Goal: Communication & Community: Answer question/provide support

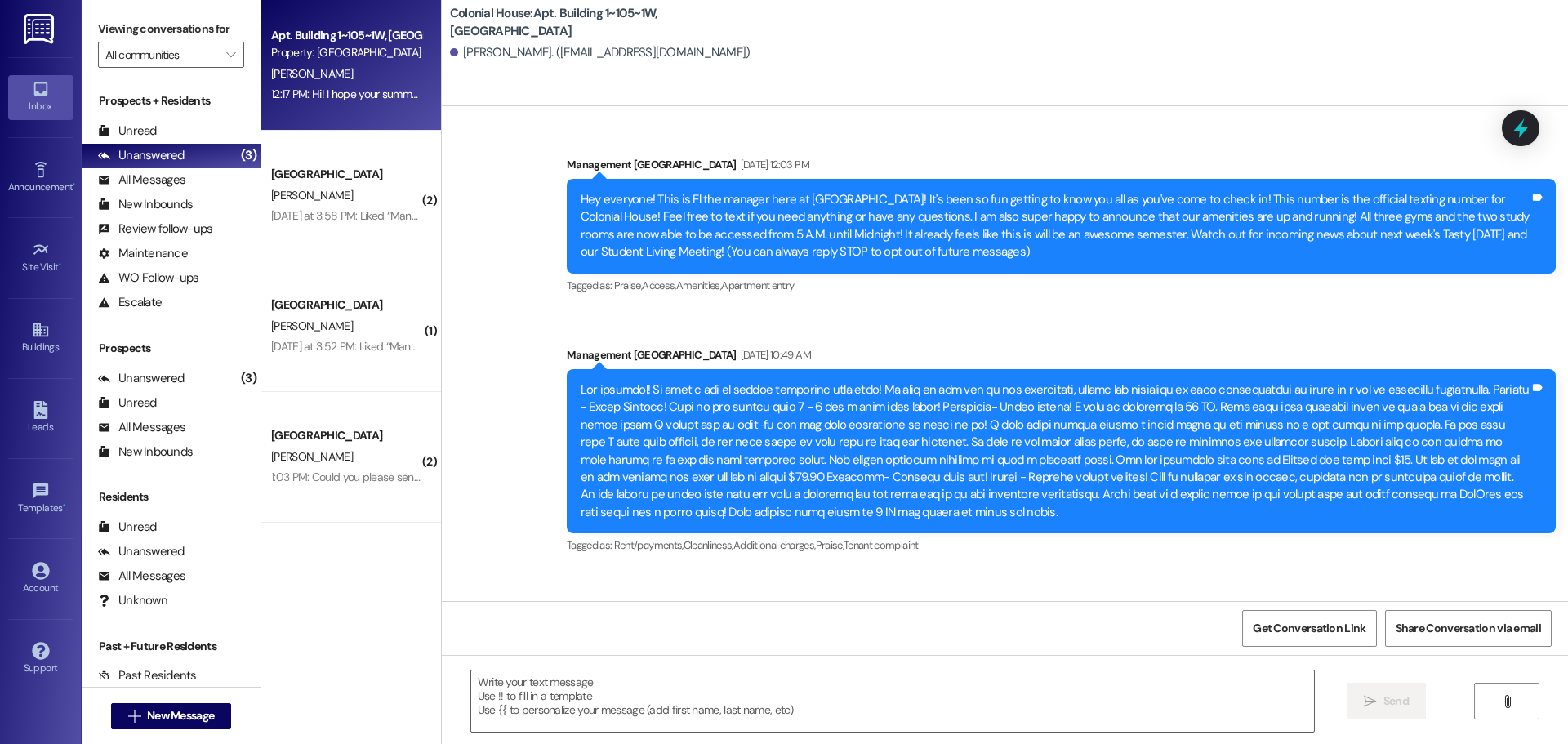
scroll to position [73909, 0]
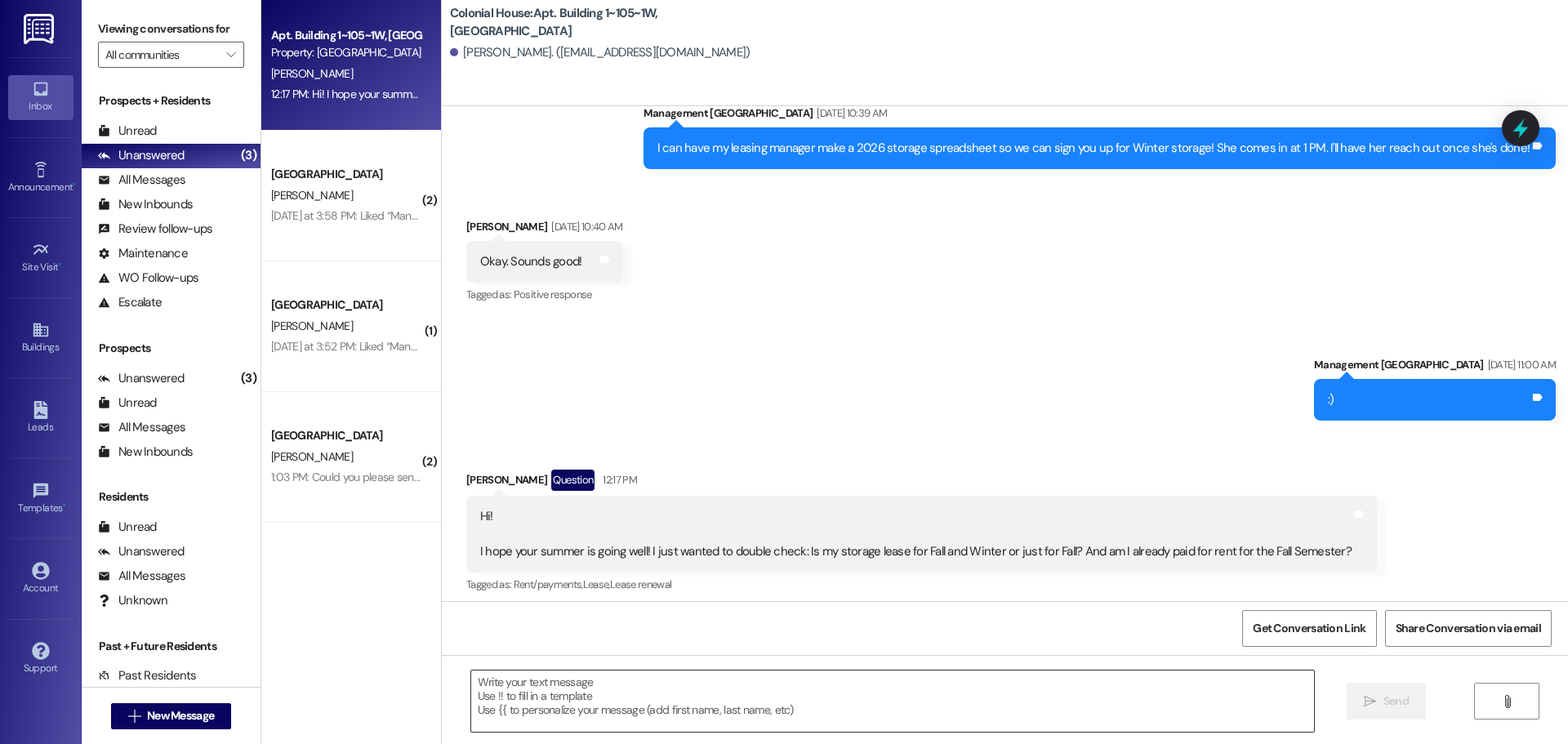
drag, startPoint x: 577, startPoint y: 720, endPoint x: 553, endPoint y: 693, distance: 36.1
click at [565, 704] on textarea at bounding box center [893, 701] width 843 height 61
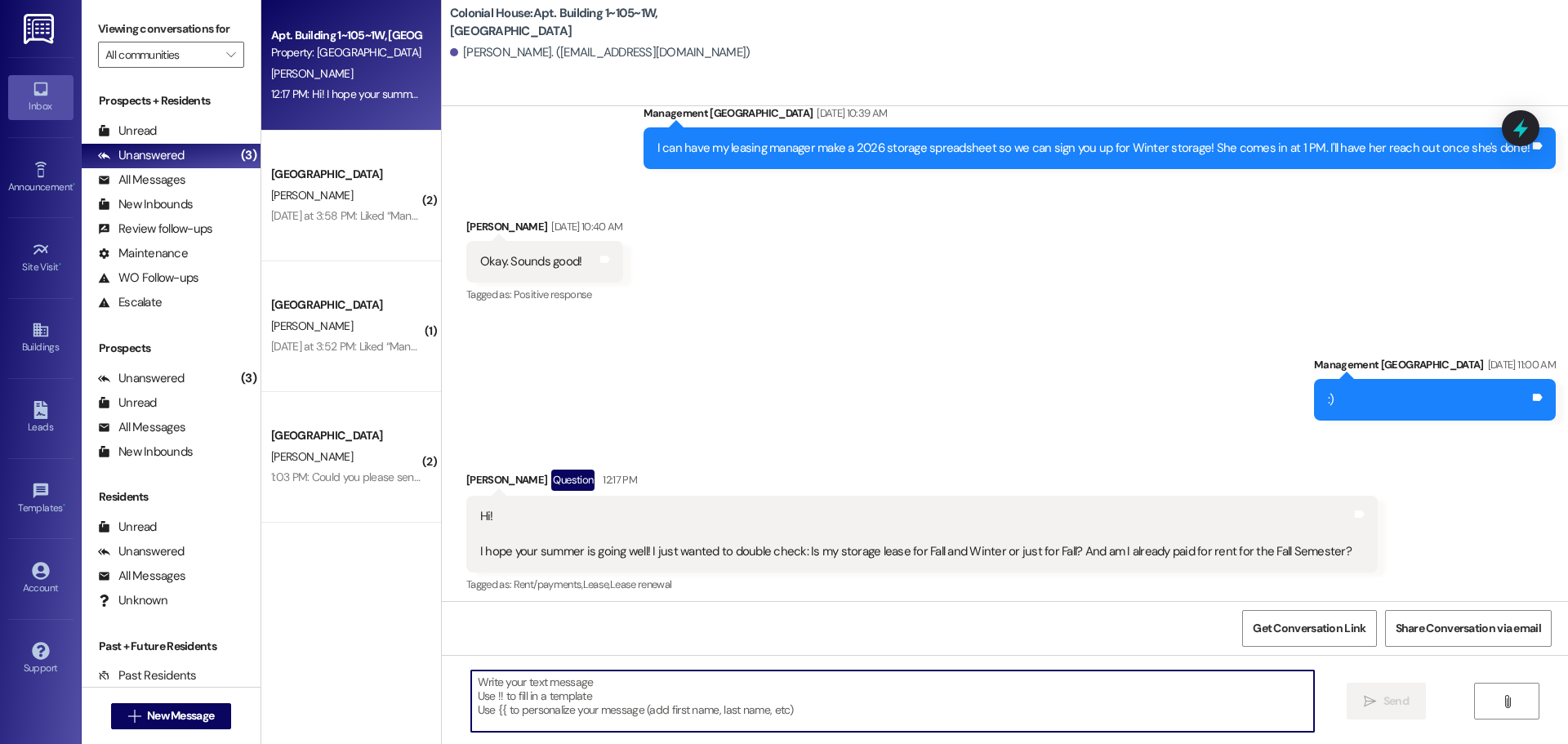
click at [553, 693] on textarea at bounding box center [893, 701] width 843 height 61
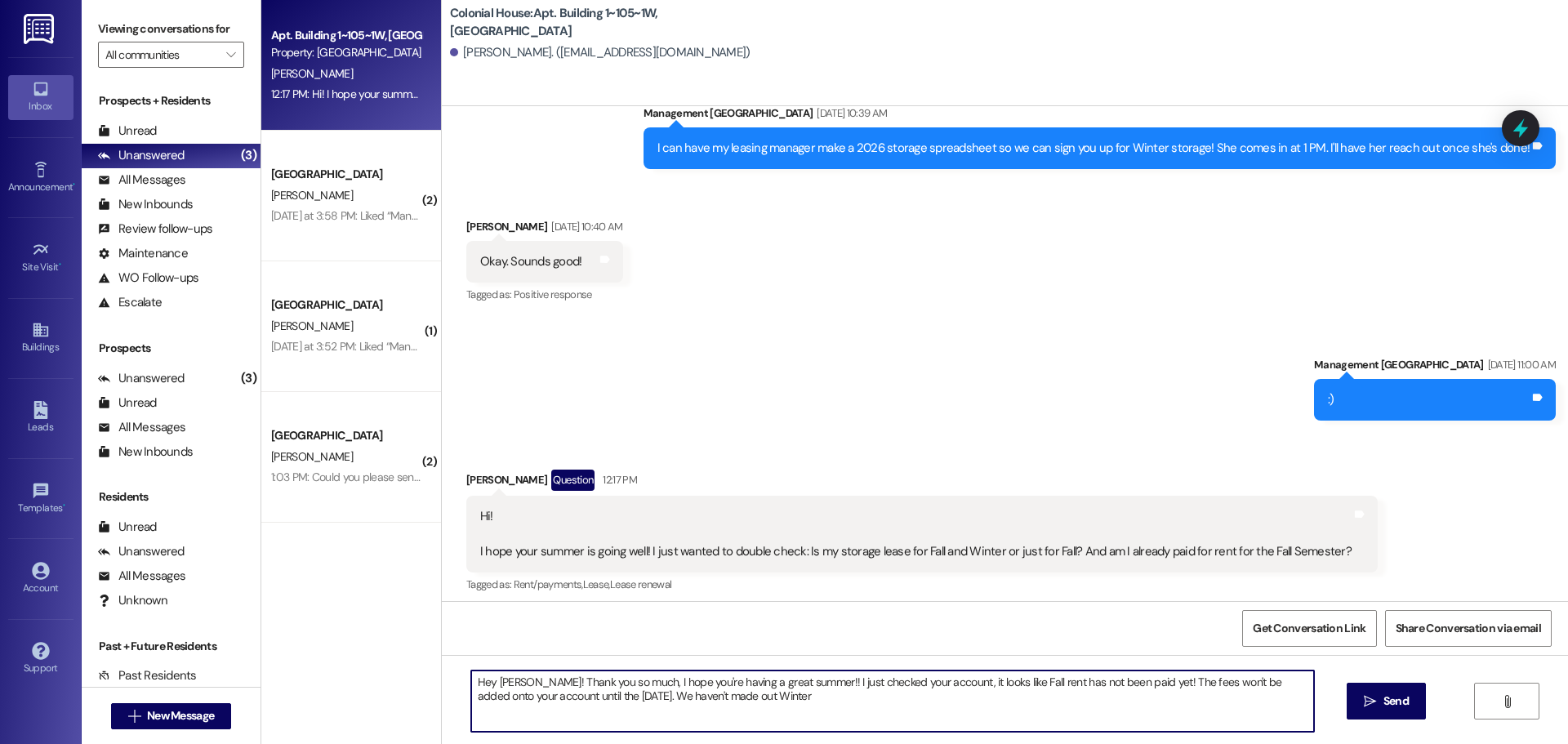
click at [634, 700] on textarea "Hey [PERSON_NAME]! Thank you so much, I hope you're having a great summer!! I j…" at bounding box center [893, 701] width 843 height 61
click at [707, 694] on textarea "Hey [PERSON_NAME]! Thank you so much, I hope you're having a great summer!! I j…" at bounding box center [893, 701] width 843 height 61
click at [641, 700] on textarea "Hey [PERSON_NAME]! Thank you so much, I hope you're having a great summer!! I j…" at bounding box center [893, 701] width 843 height 61
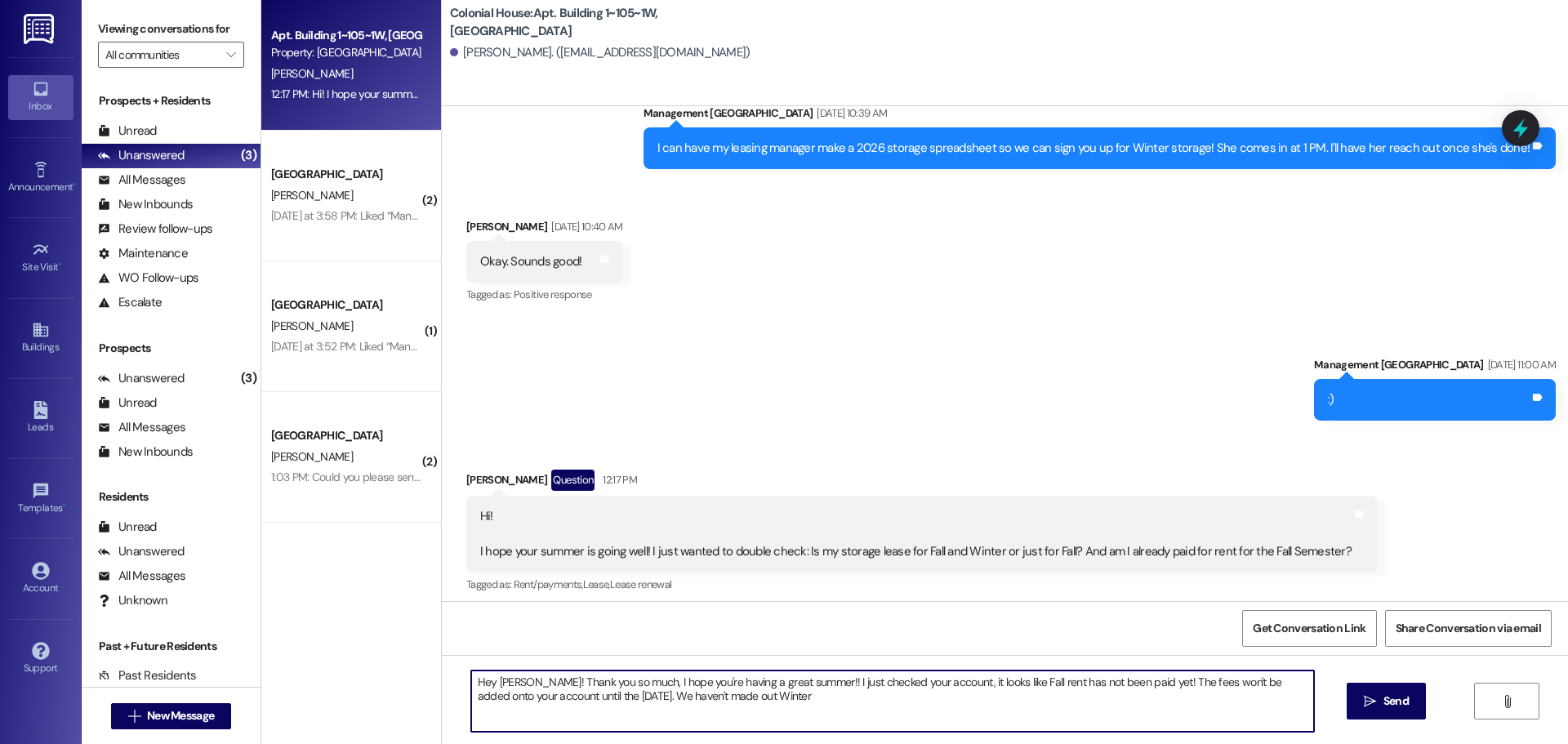
click at [643, 698] on textarea "Hey [PERSON_NAME]! Thank you so much, I hope you're having a great summer!! I j…" at bounding box center [893, 701] width 843 height 61
click at [768, 696] on textarea "Hey [PERSON_NAME]! Thank you so much, I hope you're having a great summer!! I j…" at bounding box center [893, 701] width 843 height 61
click at [753, 708] on textarea "Hey [PERSON_NAME]! Thank you so much, I hope you're having a great summer!! I j…" at bounding box center [893, 701] width 843 height 61
click at [740, 681] on textarea "Hey [PERSON_NAME]! Thank you so much, I hope you're having a great summer!! I j…" at bounding box center [893, 701] width 843 height 61
drag, startPoint x: 740, startPoint y: 704, endPoint x: 629, endPoint y: 704, distance: 111.0
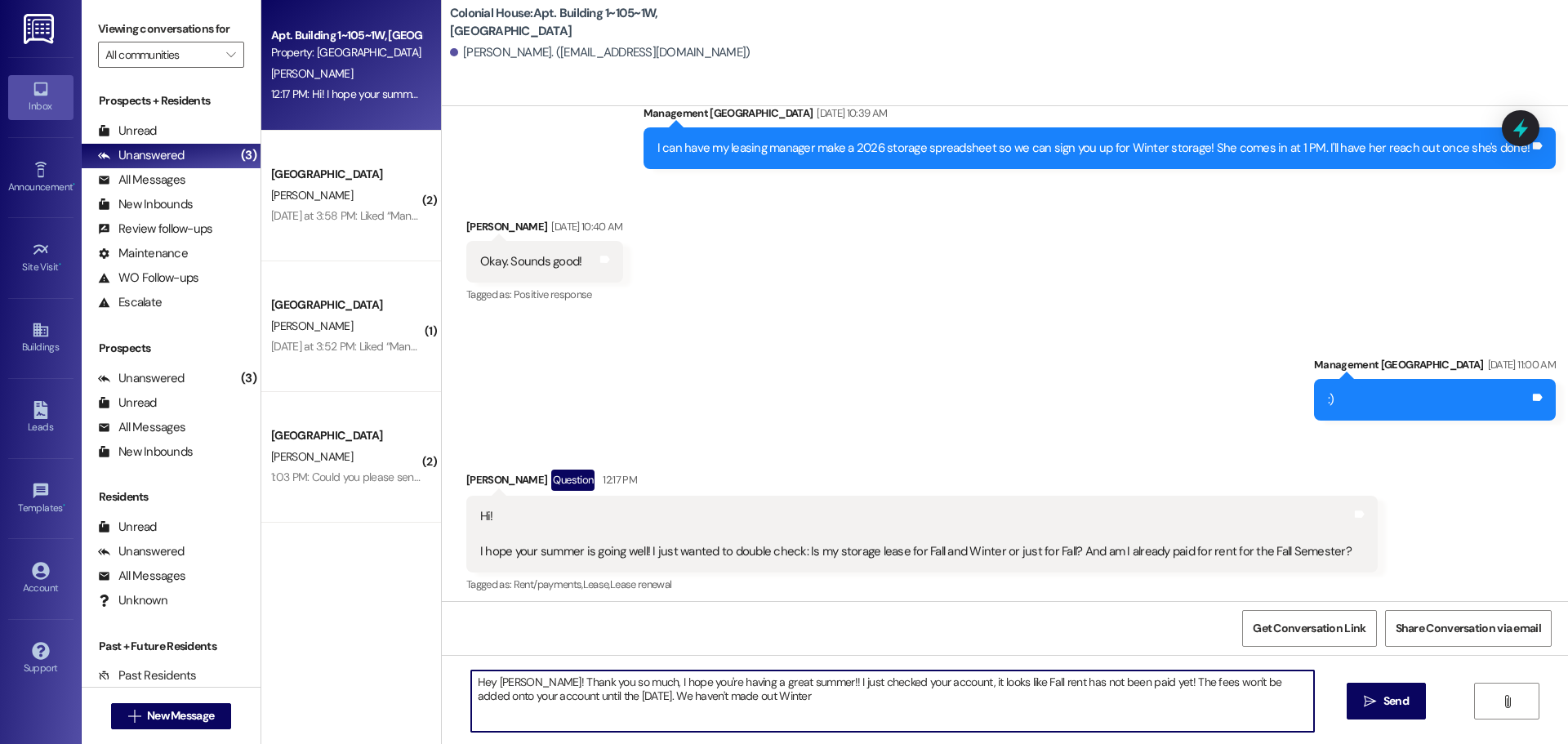
click at [629, 704] on textarea "Hey [PERSON_NAME]! Thank you so much, I hope you're having a great summer!! I j…" at bounding box center [893, 701] width 843 height 61
click at [785, 691] on textarea "Hey [PERSON_NAME]! Thank you so much, I hope you're having a great summer!! I j…" at bounding box center [893, 701] width 843 height 61
type textarea "Hey [PERSON_NAME]! Thank you so much, I hope you're having a great summer!! I j…"
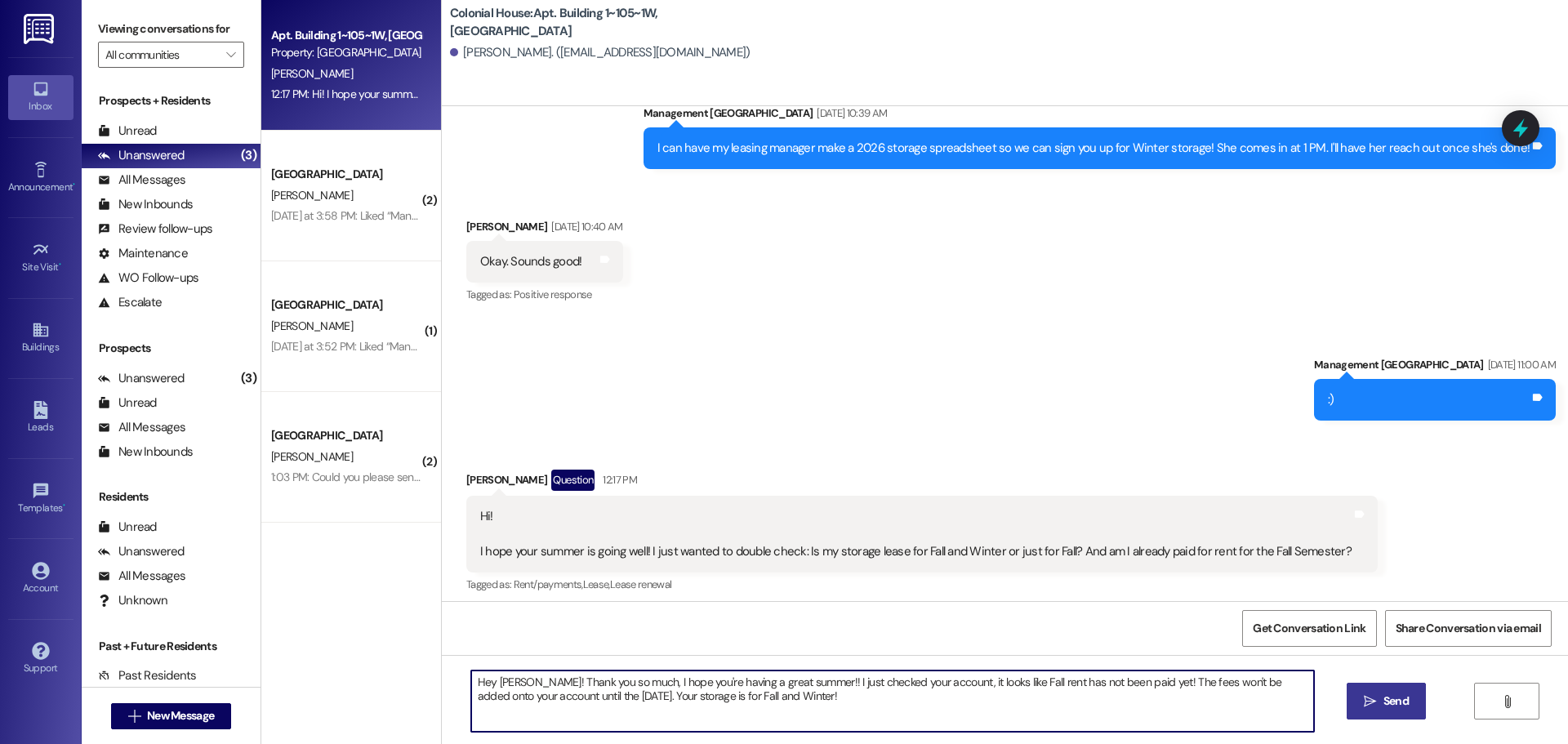
click at [1403, 705] on span "Send" at bounding box center [1396, 701] width 26 height 17
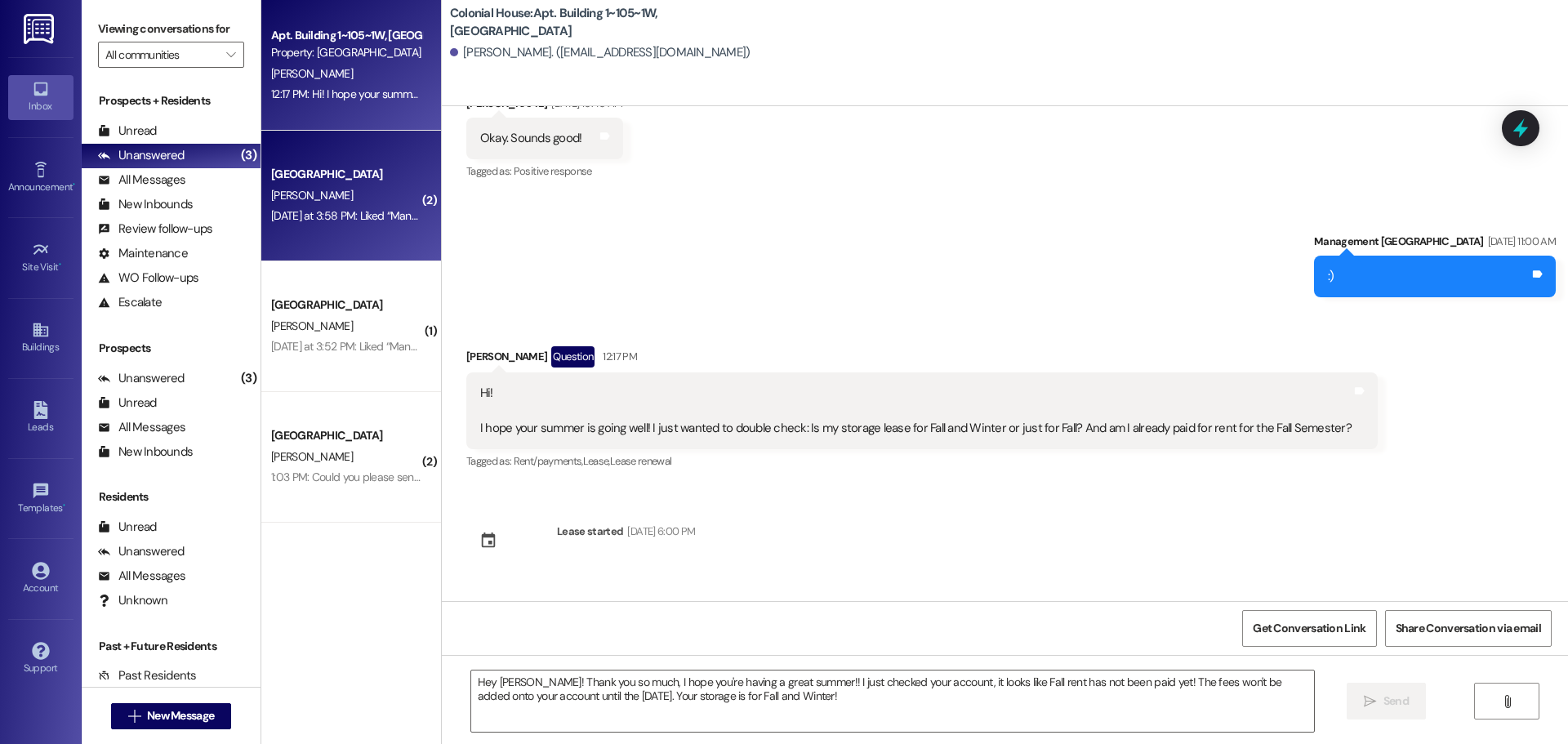
scroll to position [74041, 0]
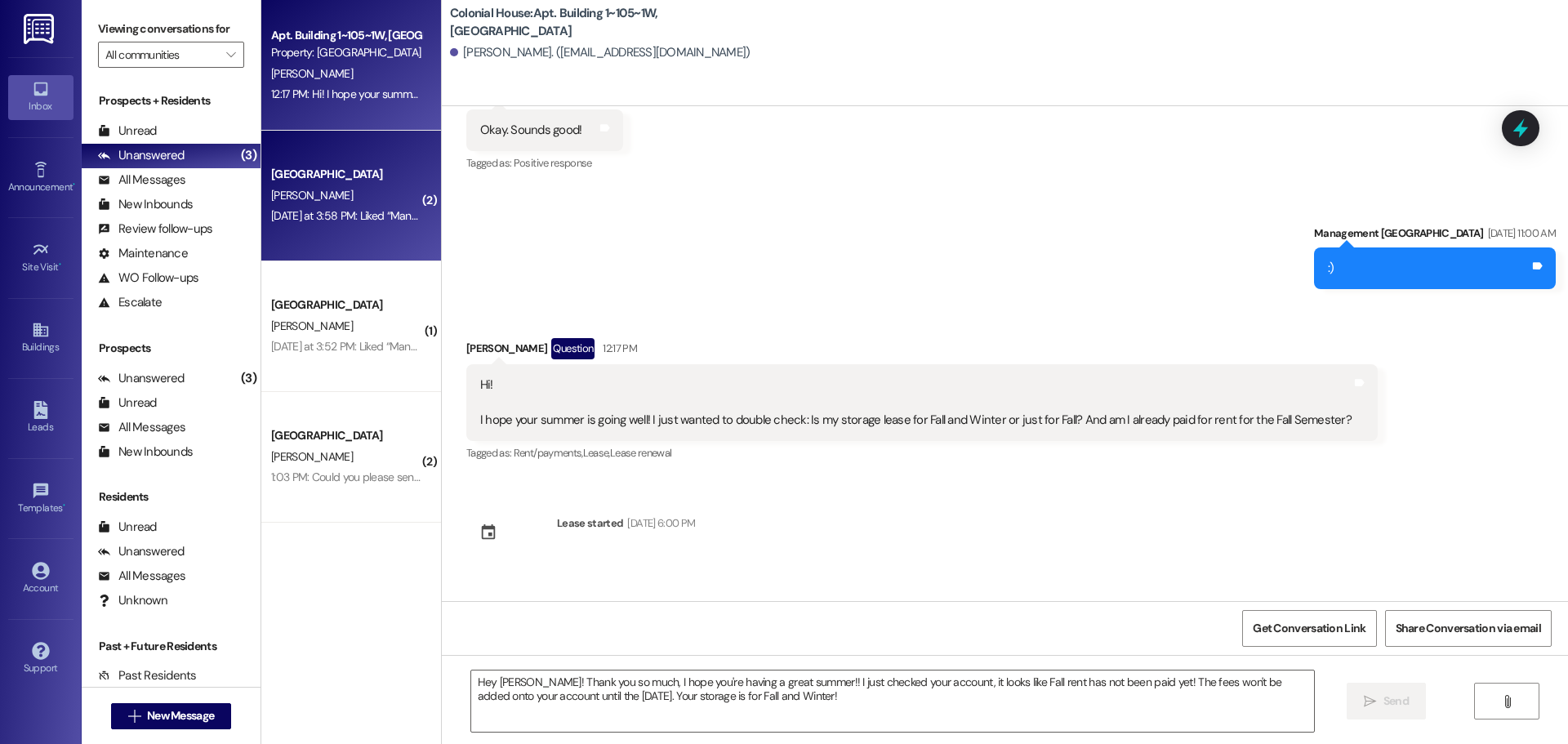
drag, startPoint x: 652, startPoint y: 408, endPoint x: 393, endPoint y: 212, distance: 324.8
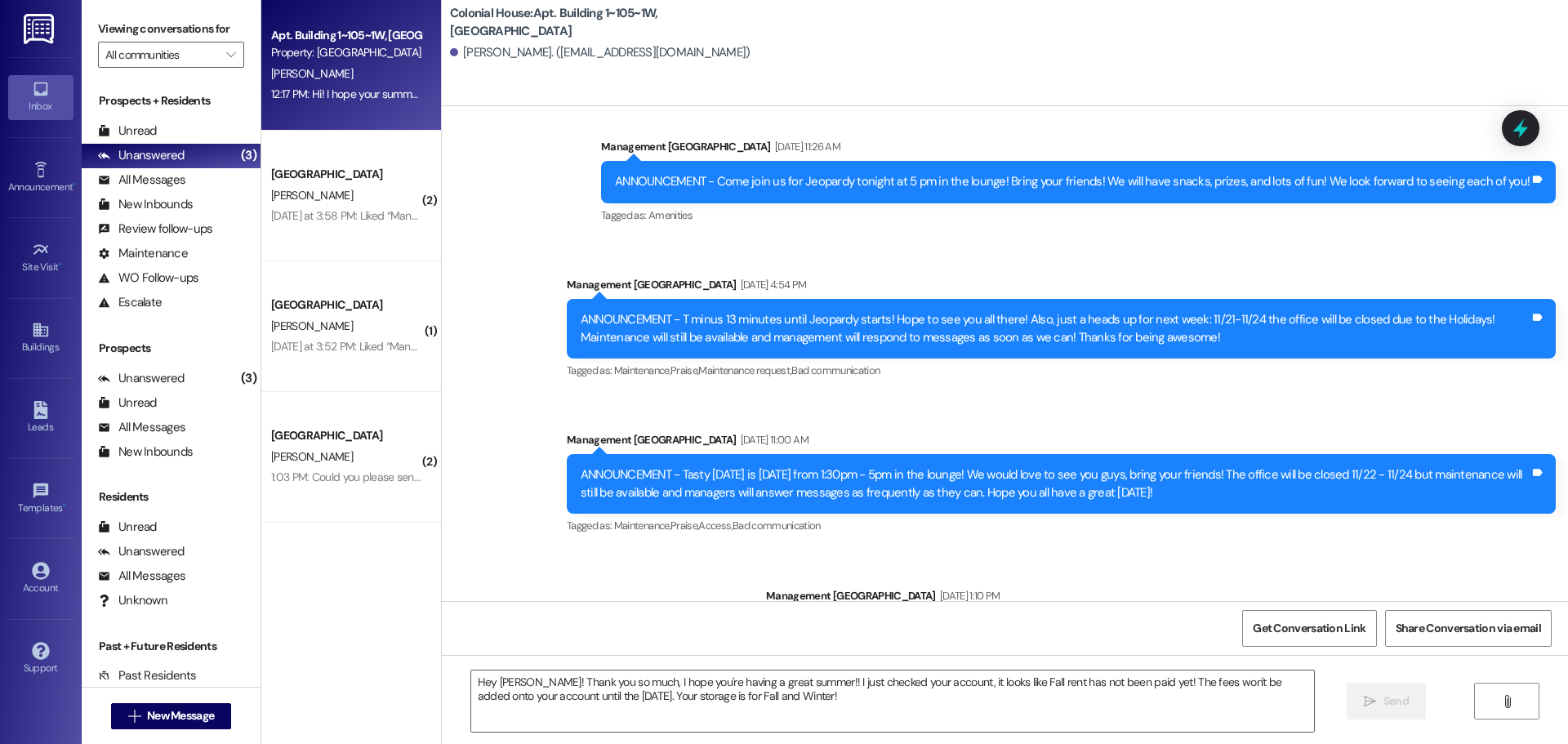
scroll to position [6202, 0]
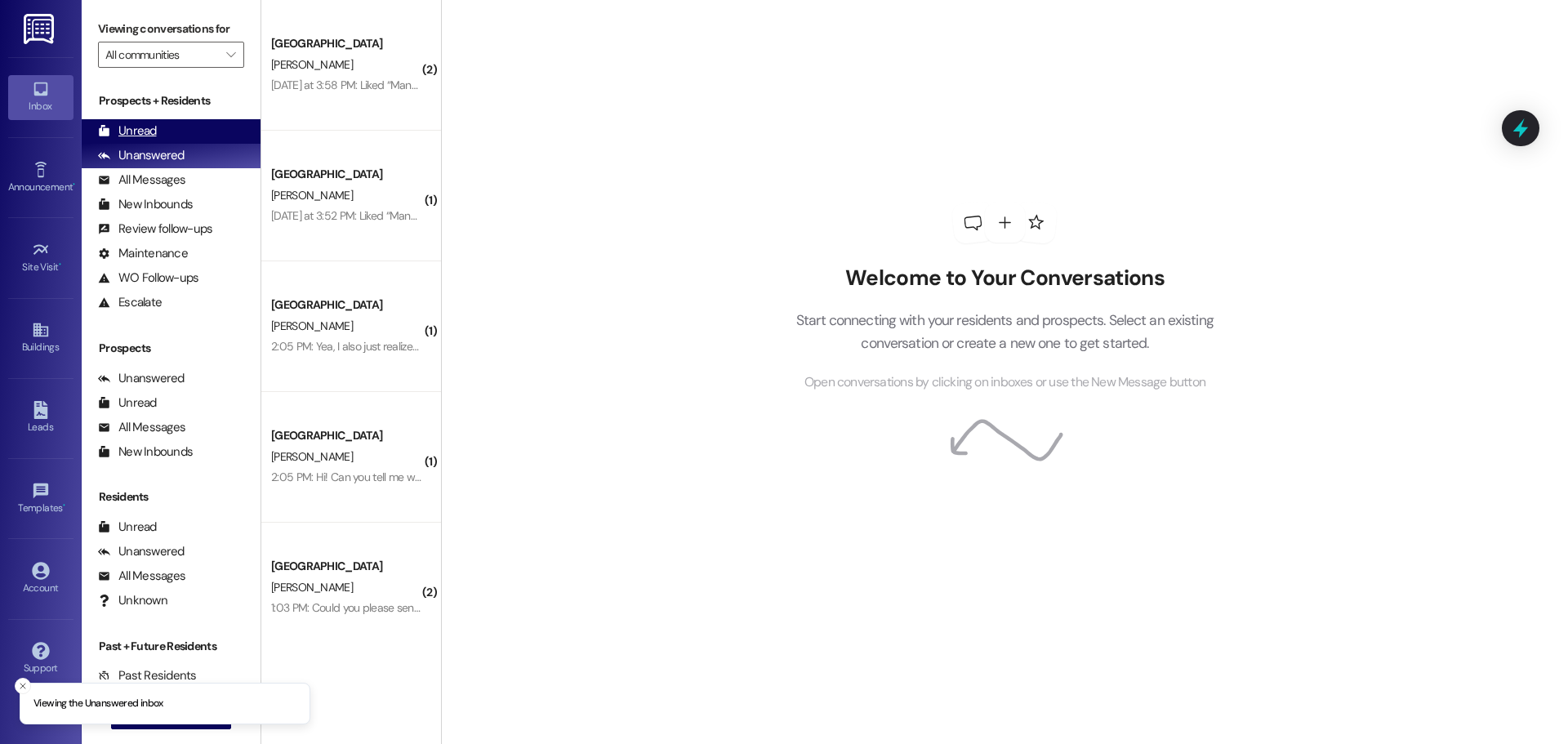
click at [134, 137] on div "Unread" at bounding box center [127, 131] width 58 height 17
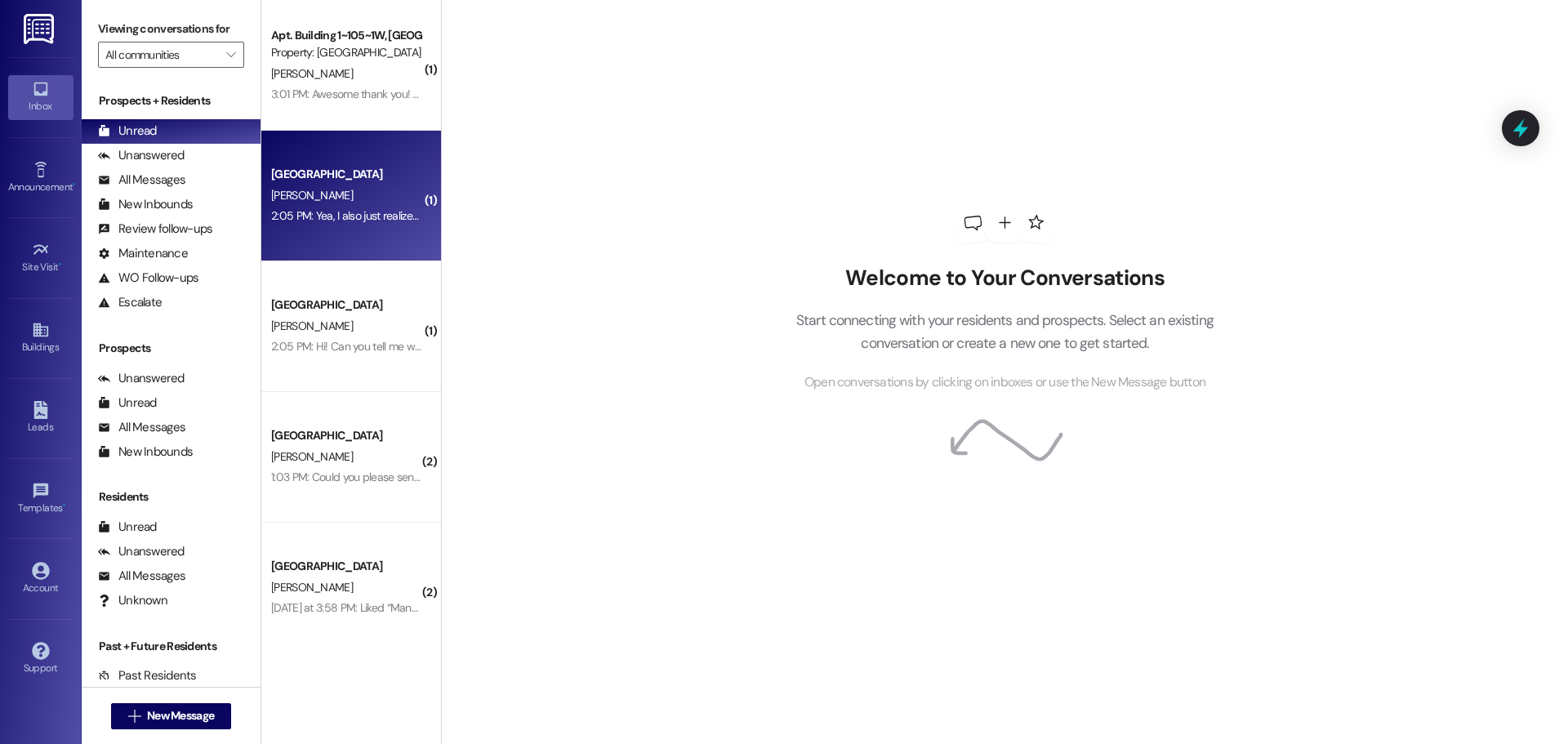
click at [380, 216] on div "2:05 PM: Yea, I also just realized on the new lease that my home address is my …" at bounding box center [666, 216] width 788 height 15
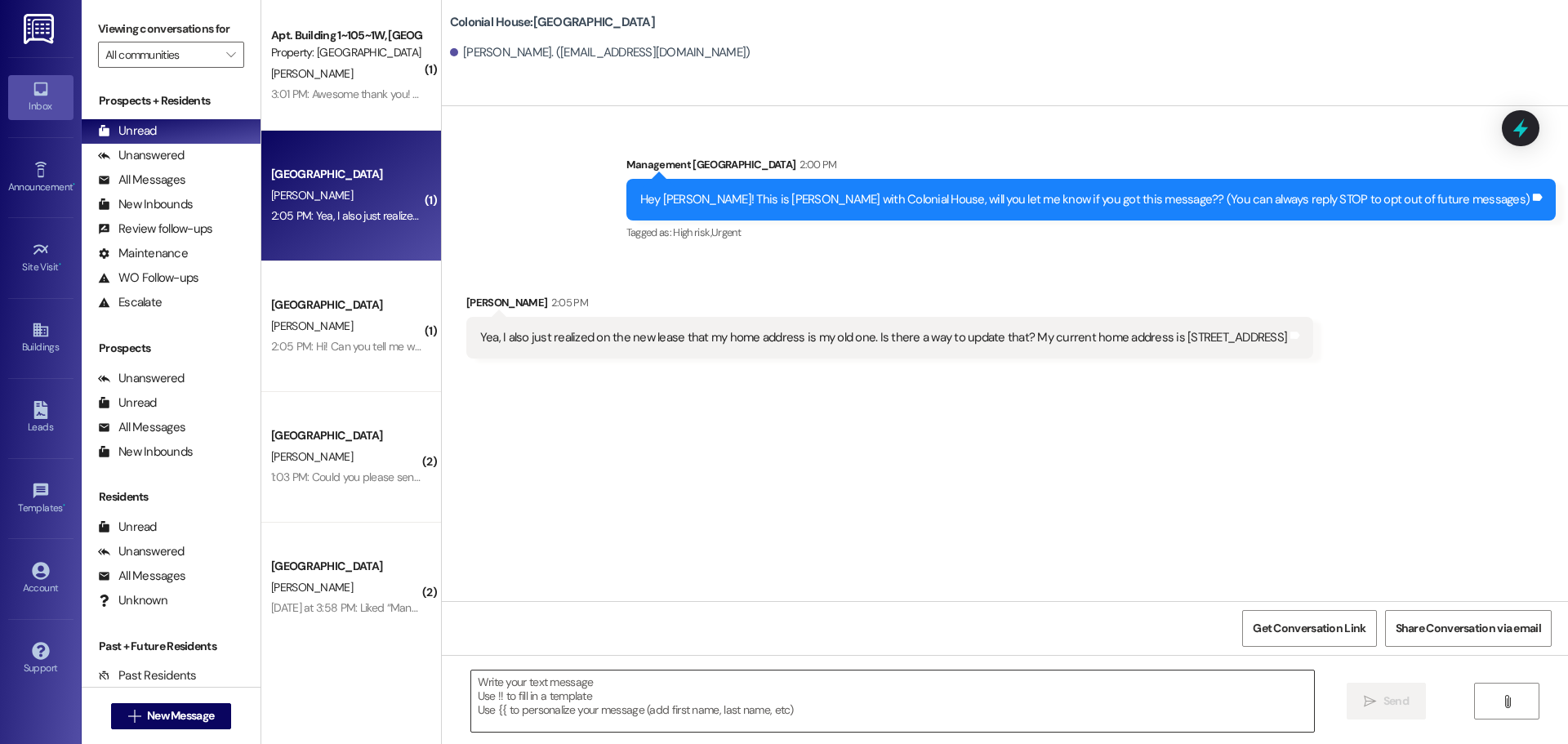
click at [590, 689] on textarea at bounding box center [893, 701] width 843 height 61
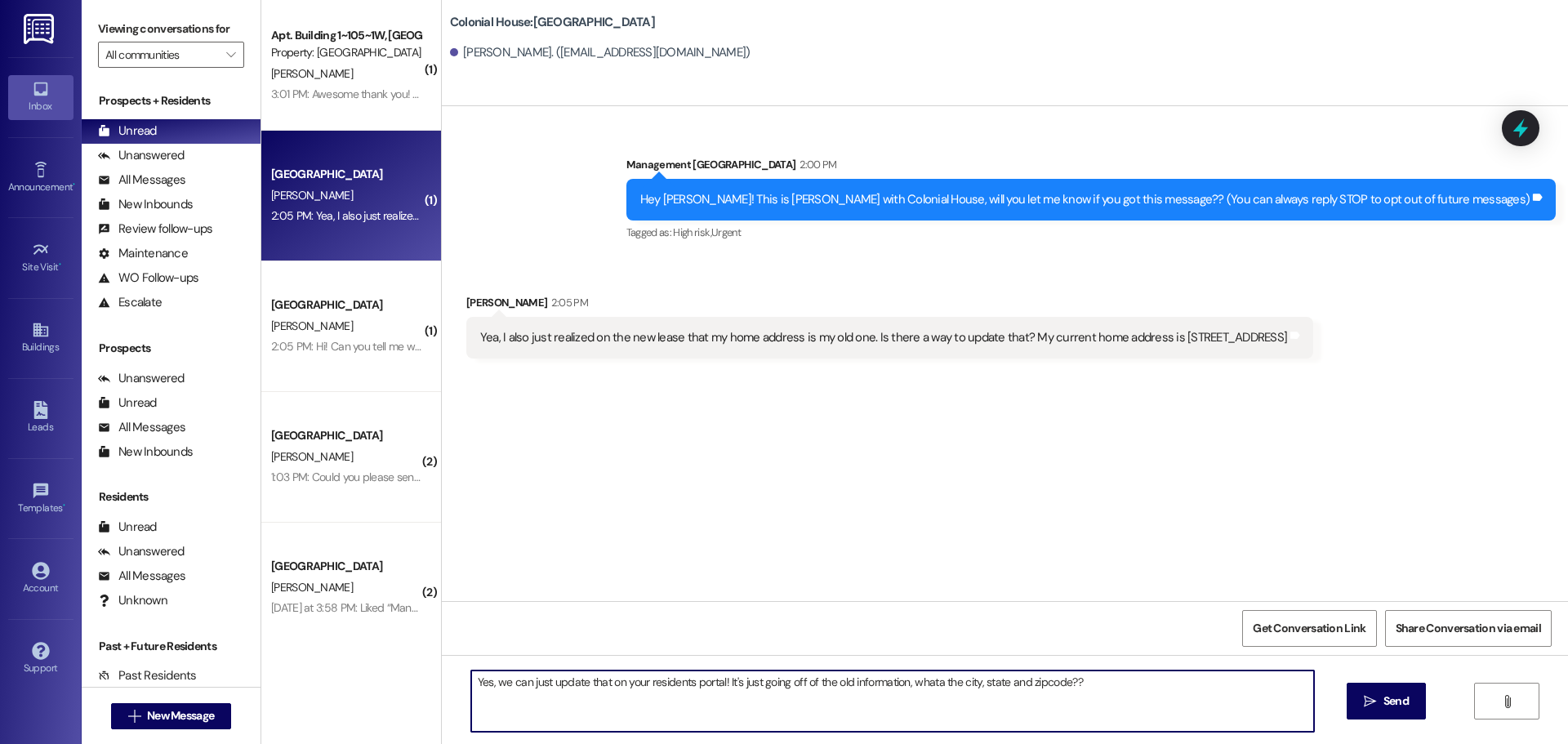
drag, startPoint x: 915, startPoint y: 684, endPoint x: 910, endPoint y: 699, distance: 15.8
click at [907, 699] on textarea "Yes, we can just update that on your residents portal! It's just going off of t…" at bounding box center [893, 701] width 843 height 61
click at [925, 681] on textarea "Yes, we can just update that on your residents portal! It's just going off of t…" at bounding box center [893, 701] width 843 height 61
click at [931, 684] on textarea "Yes, we can just update that on your residents portal! It's just going off of t…" at bounding box center [893, 701] width 843 height 61
click at [1130, 692] on textarea "Yes, we can just update that on your residents portal! It's just going off of t…" at bounding box center [893, 701] width 843 height 61
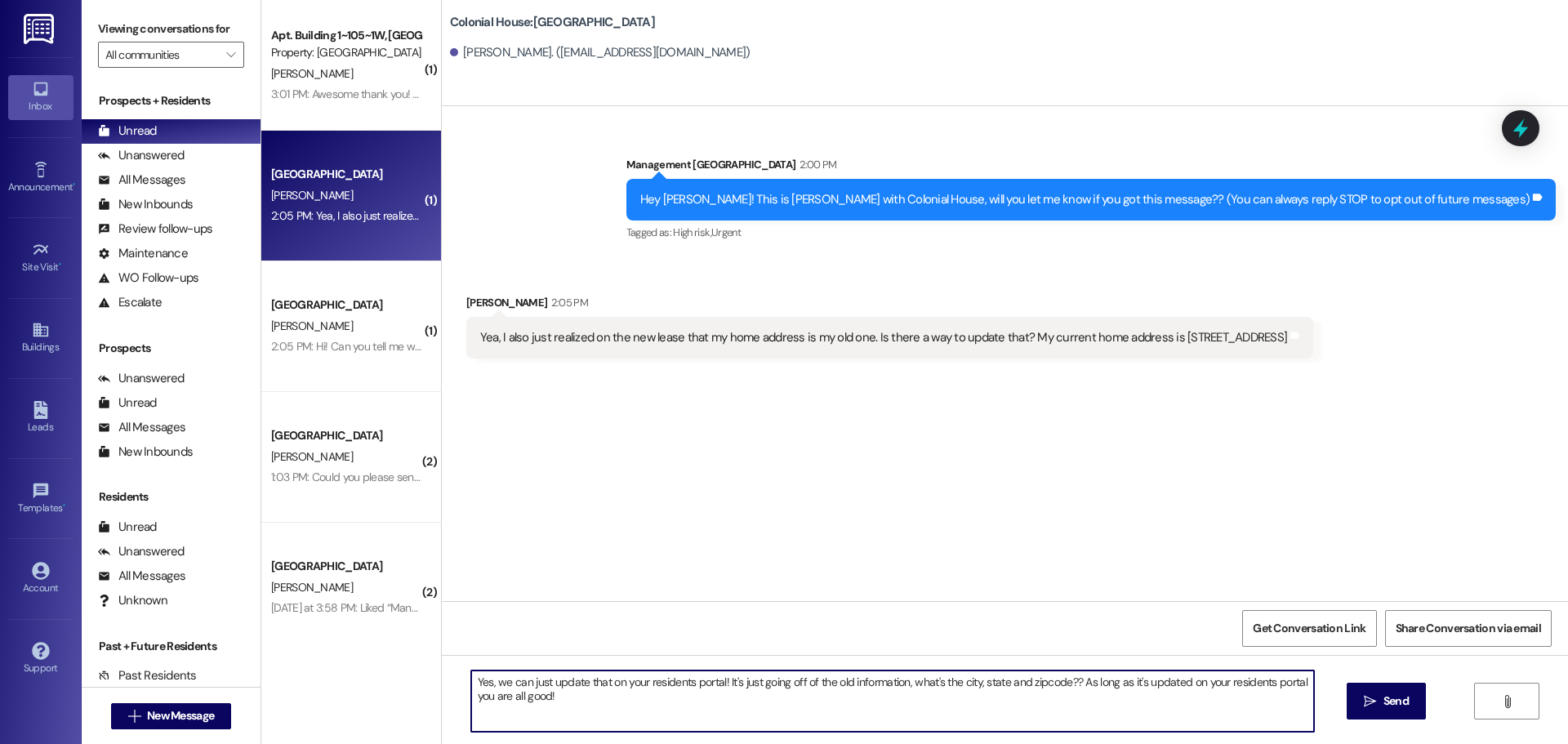
click at [1072, 692] on textarea "Yes, we can just update that on your residents portal! It's just going off of t…" at bounding box center [893, 701] width 843 height 61
type textarea "Yes, we can just update that on your residents portal! It's just going off of t…"
click at [1381, 681] on div "Yes, we can just update that on your residents portal! It's just going off of t…" at bounding box center [1004, 716] width 1126 height 123
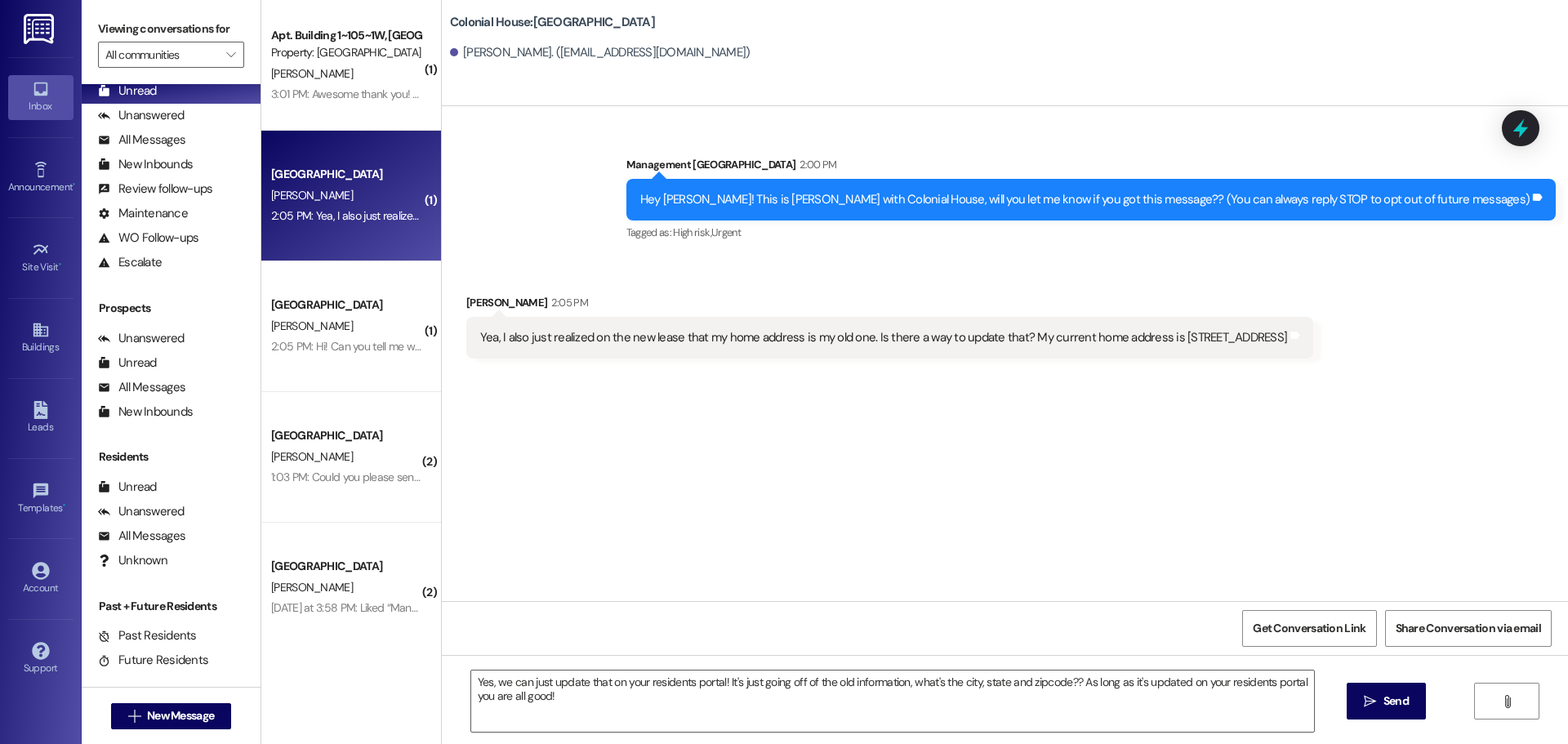
scroll to position [58, 0]
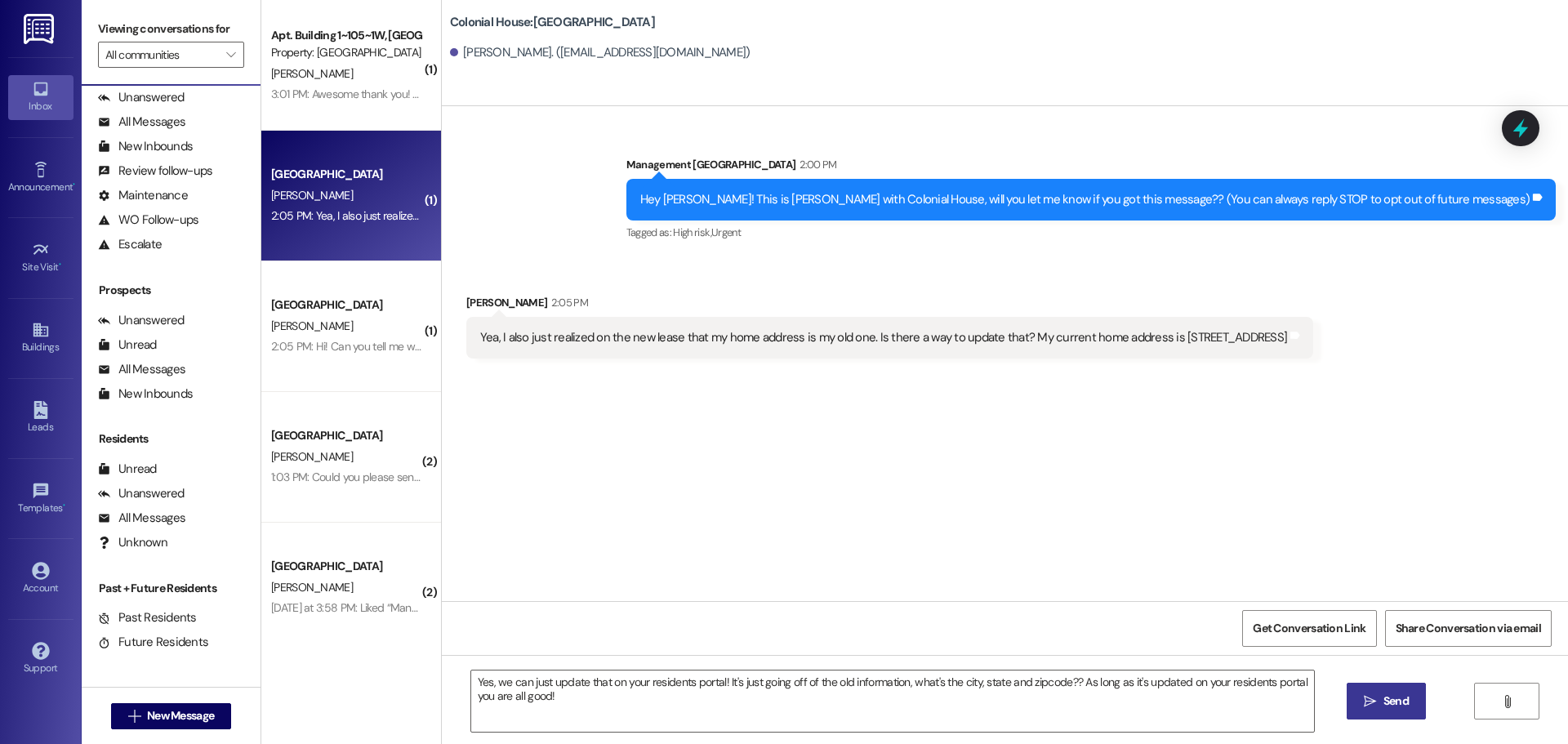
click at [1371, 704] on icon "" at bounding box center [1370, 702] width 12 height 13
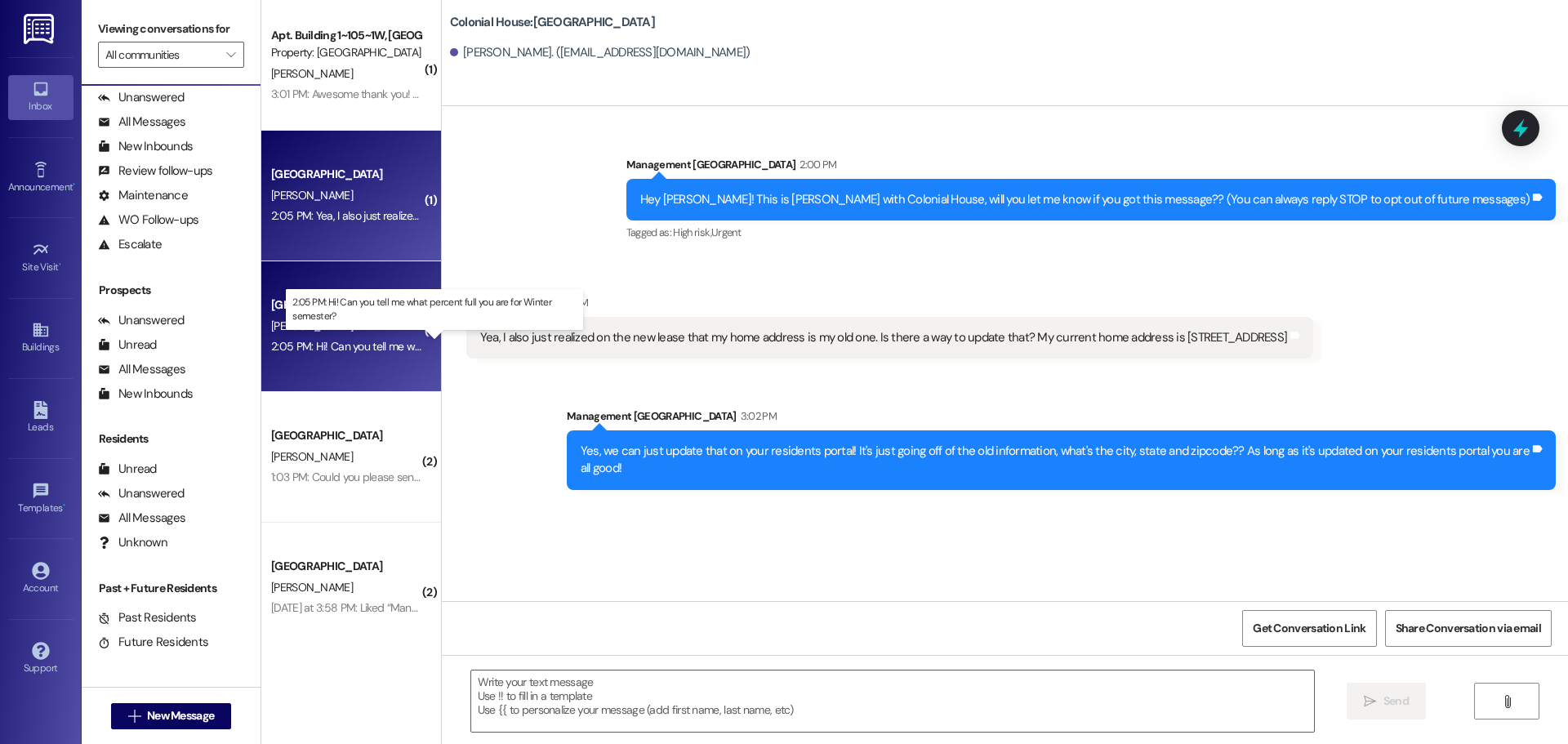
click at [321, 346] on div "2:05 PM: Hi! Can you tell me what percent full you are for Winter semester? 2:0…" at bounding box center [449, 346] width 356 height 15
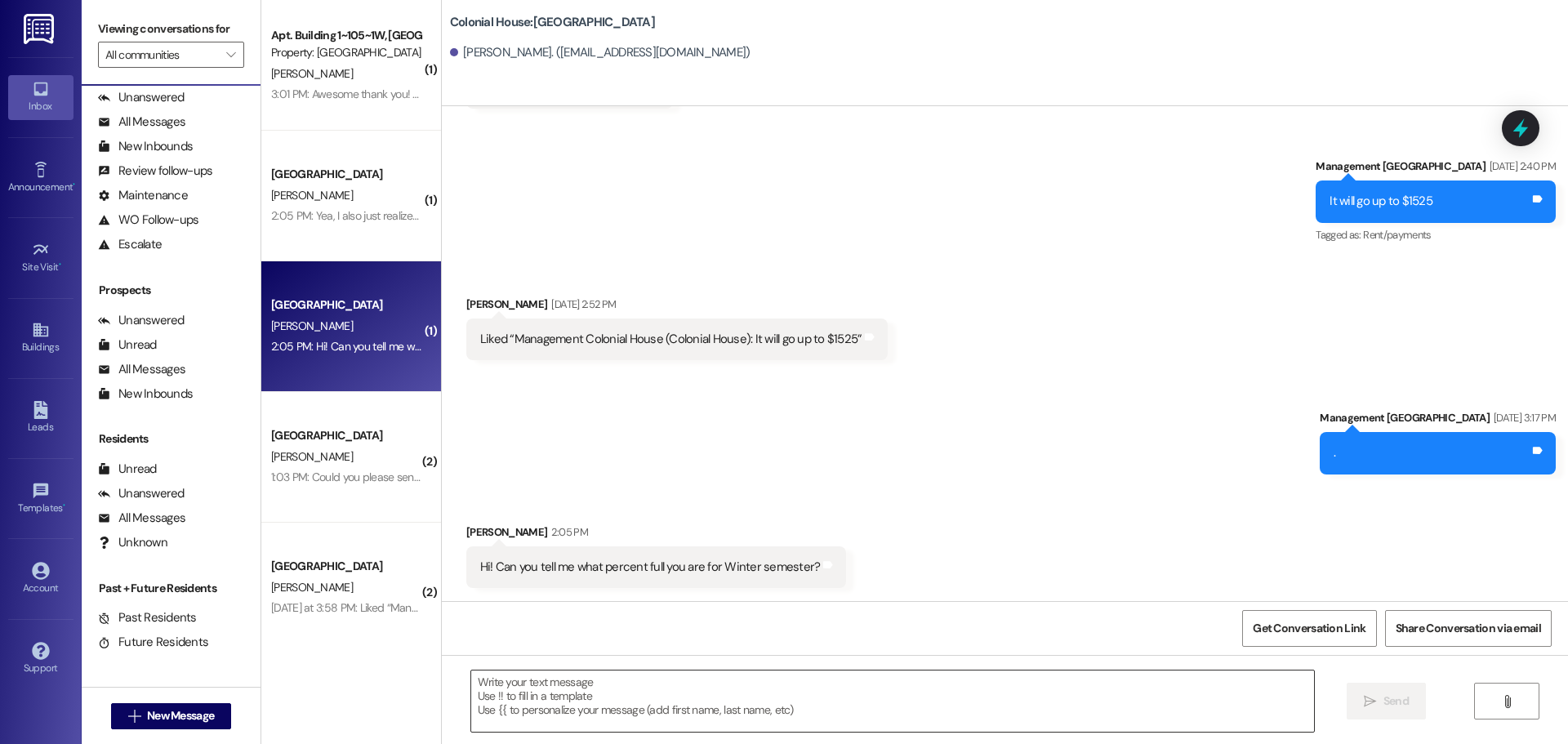
scroll to position [7004, 0]
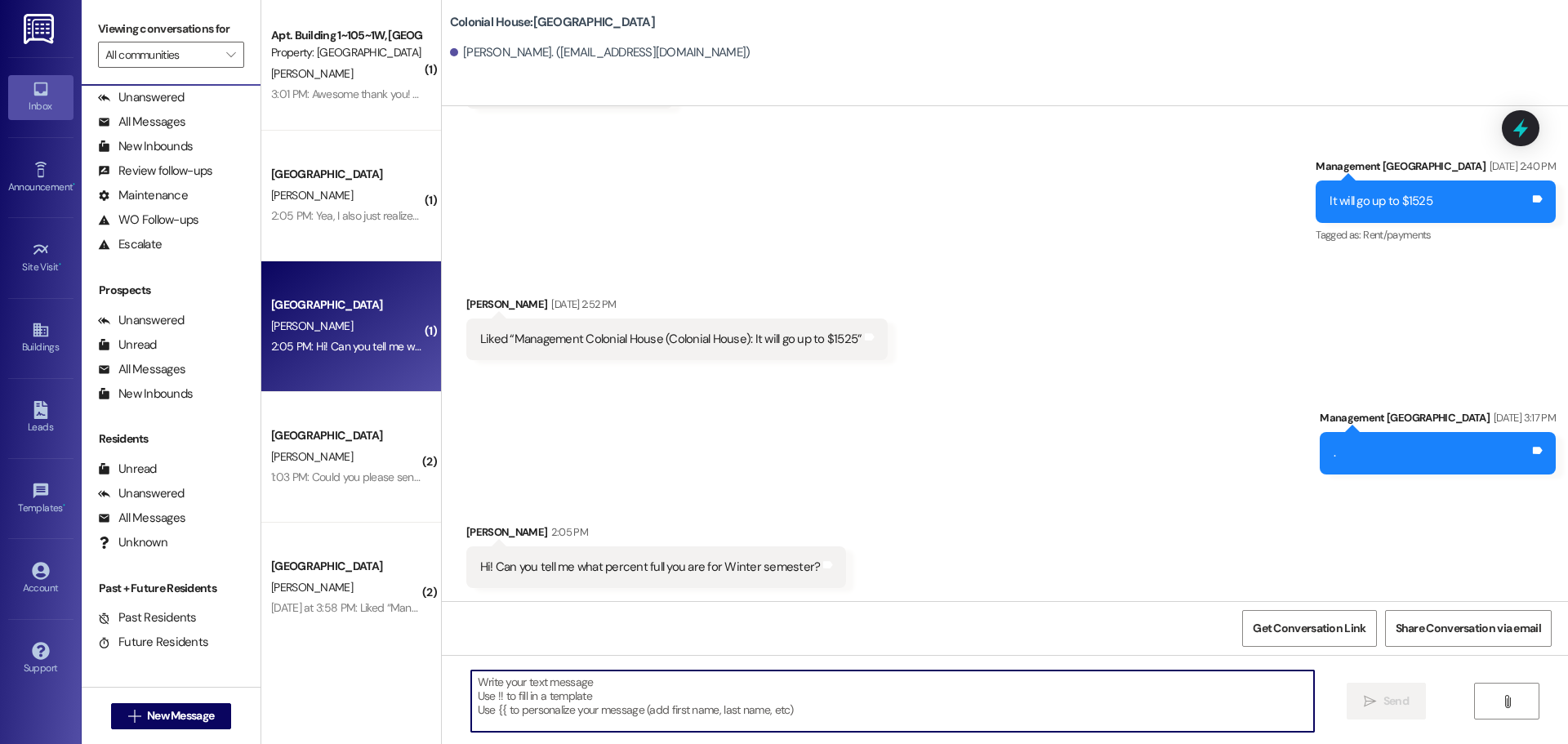
click at [526, 717] on textarea at bounding box center [893, 701] width 843 height 61
type textarea "I just hit 60!"
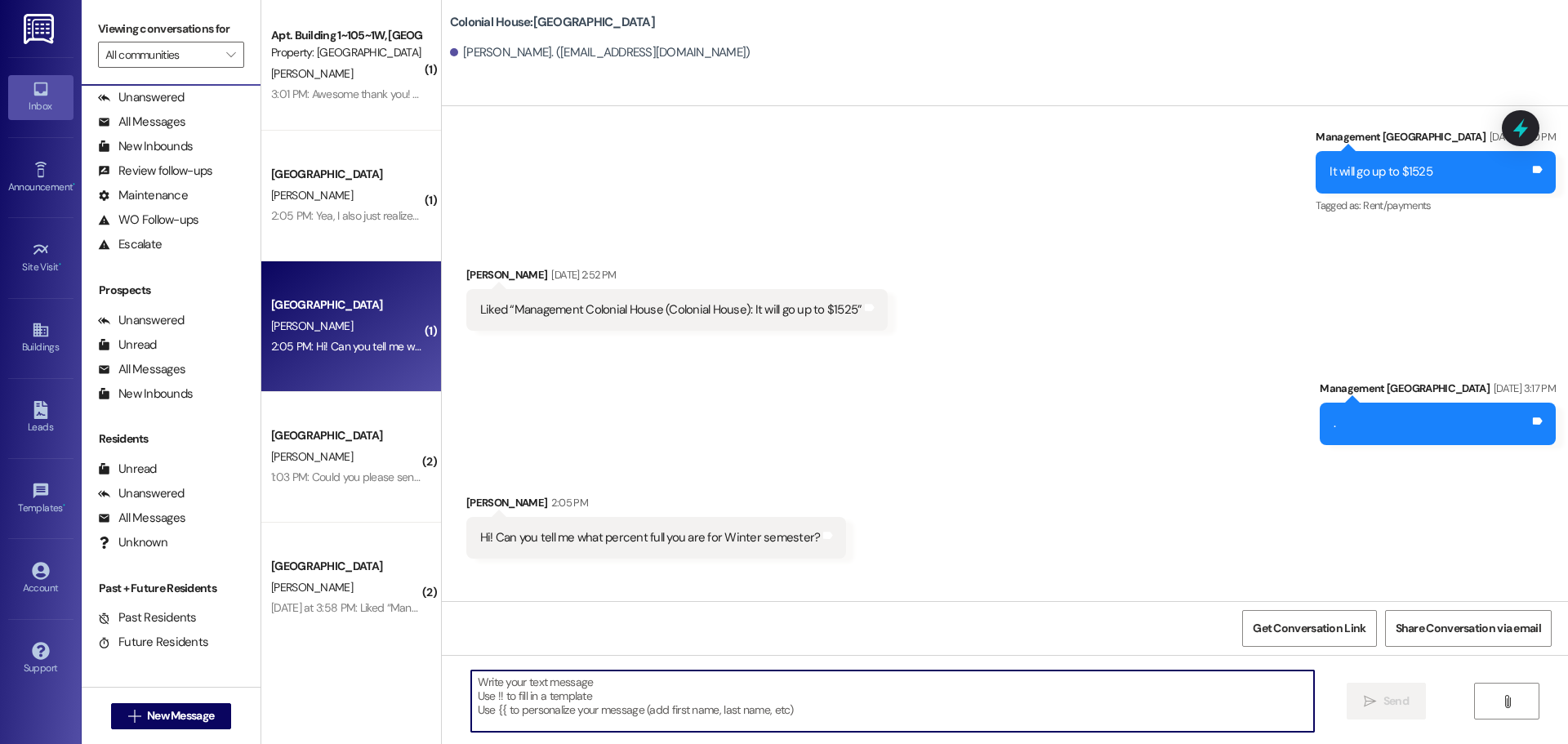
scroll to position [7117, 0]
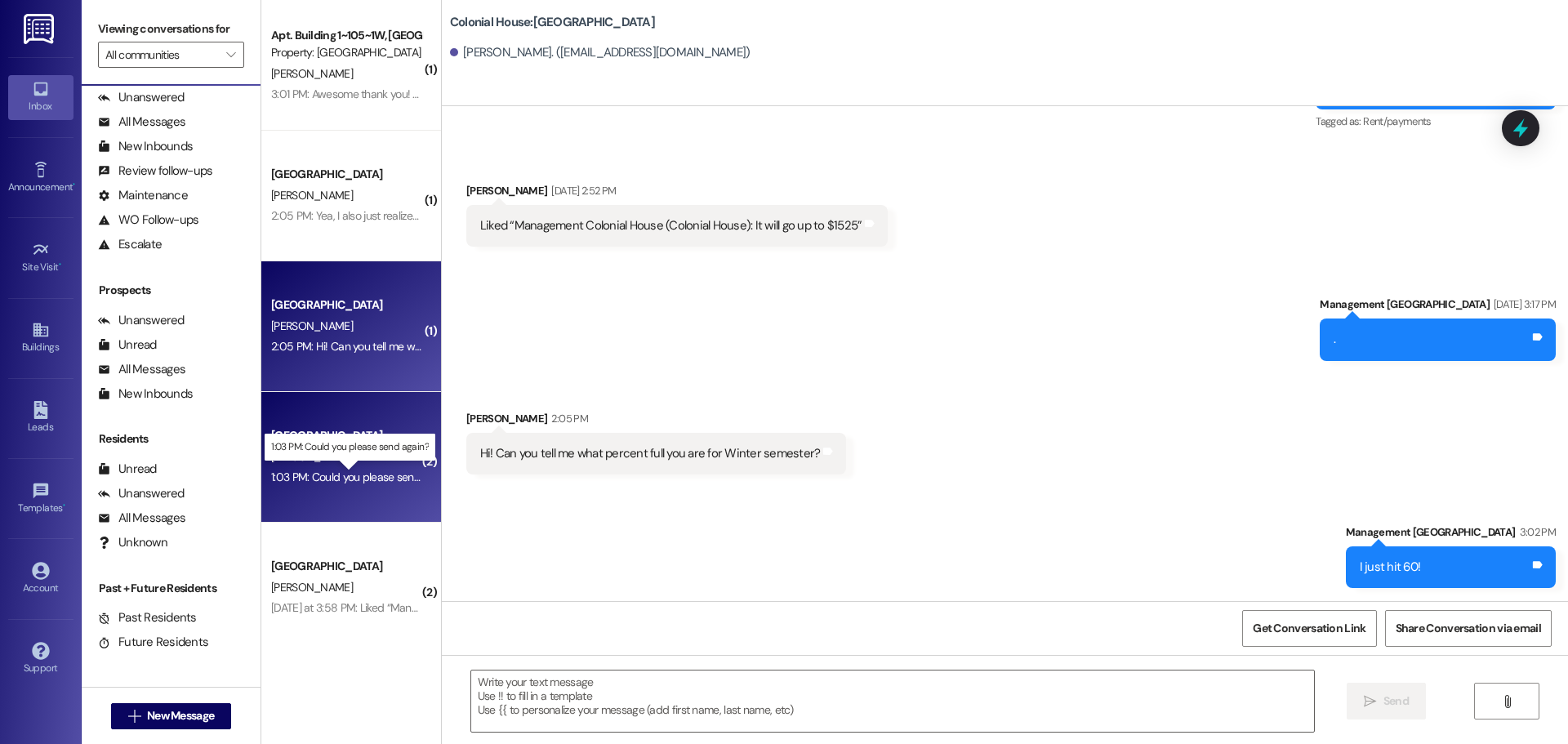
click at [315, 476] on div "1:03 PM: Could you please send again? 1:03 PM: Could you please send again?" at bounding box center [363, 477] width 183 height 15
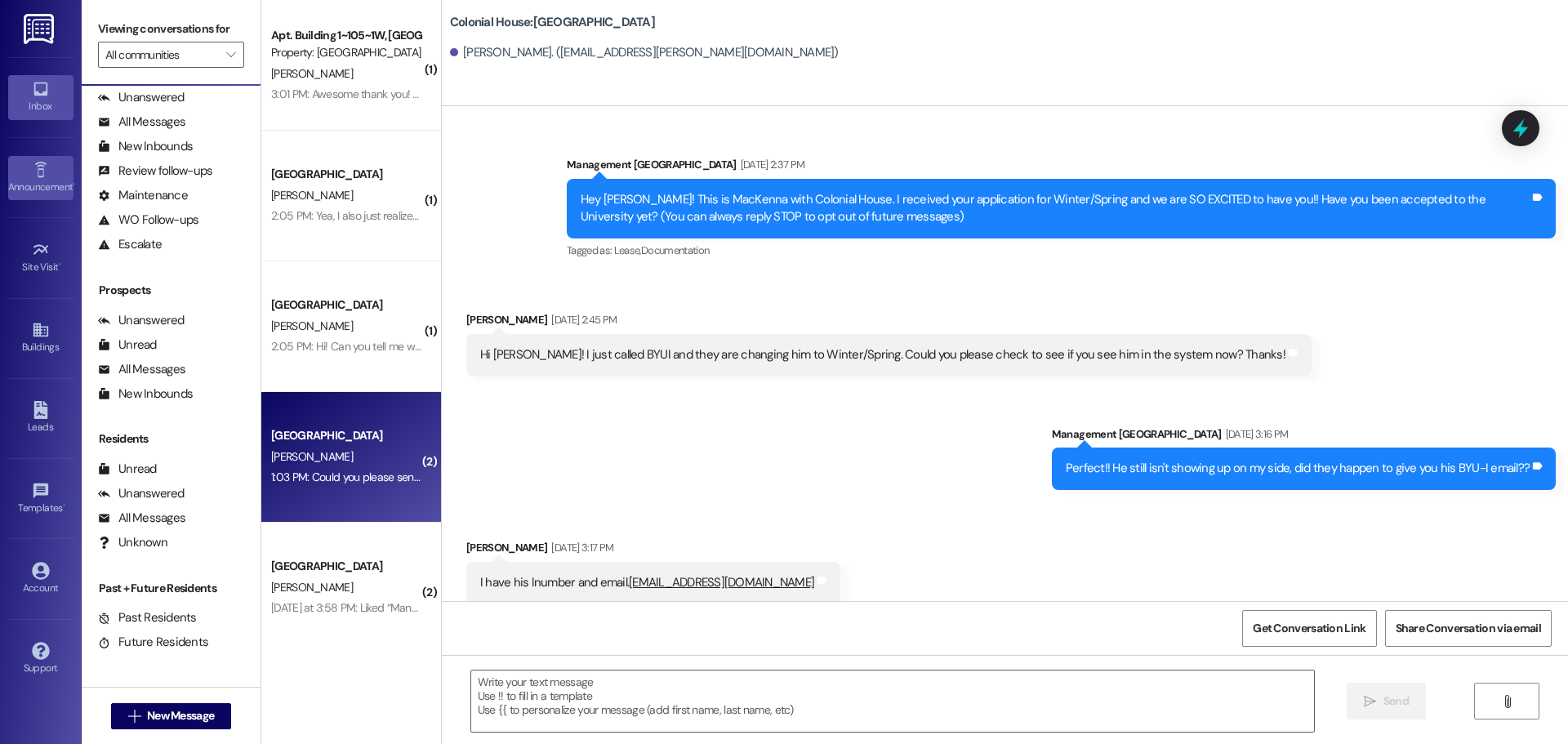
scroll to position [1503, 0]
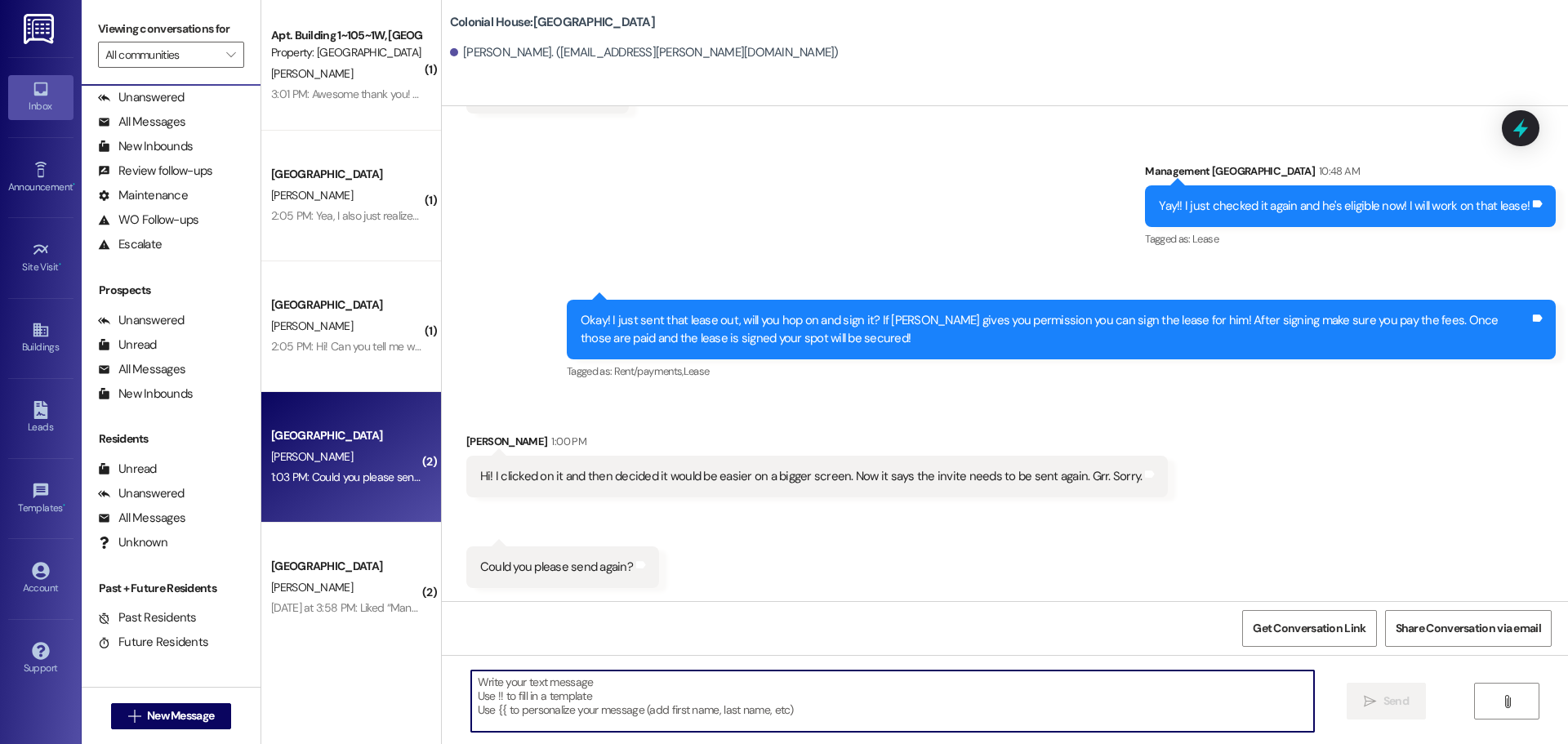
click at [664, 711] on textarea at bounding box center [893, 701] width 843 height 61
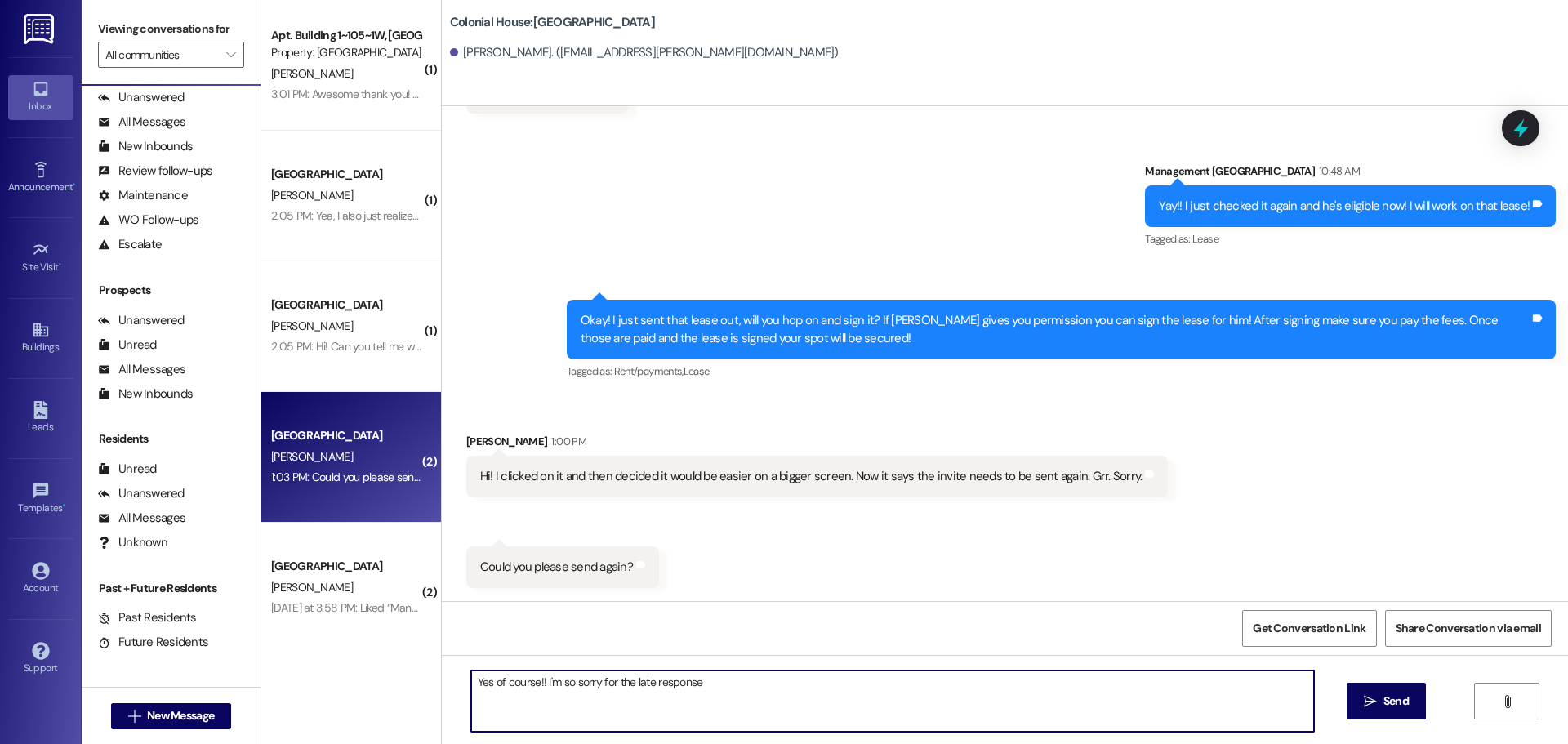
type textarea "Yes of course!! I'm so sorry for the late response!"
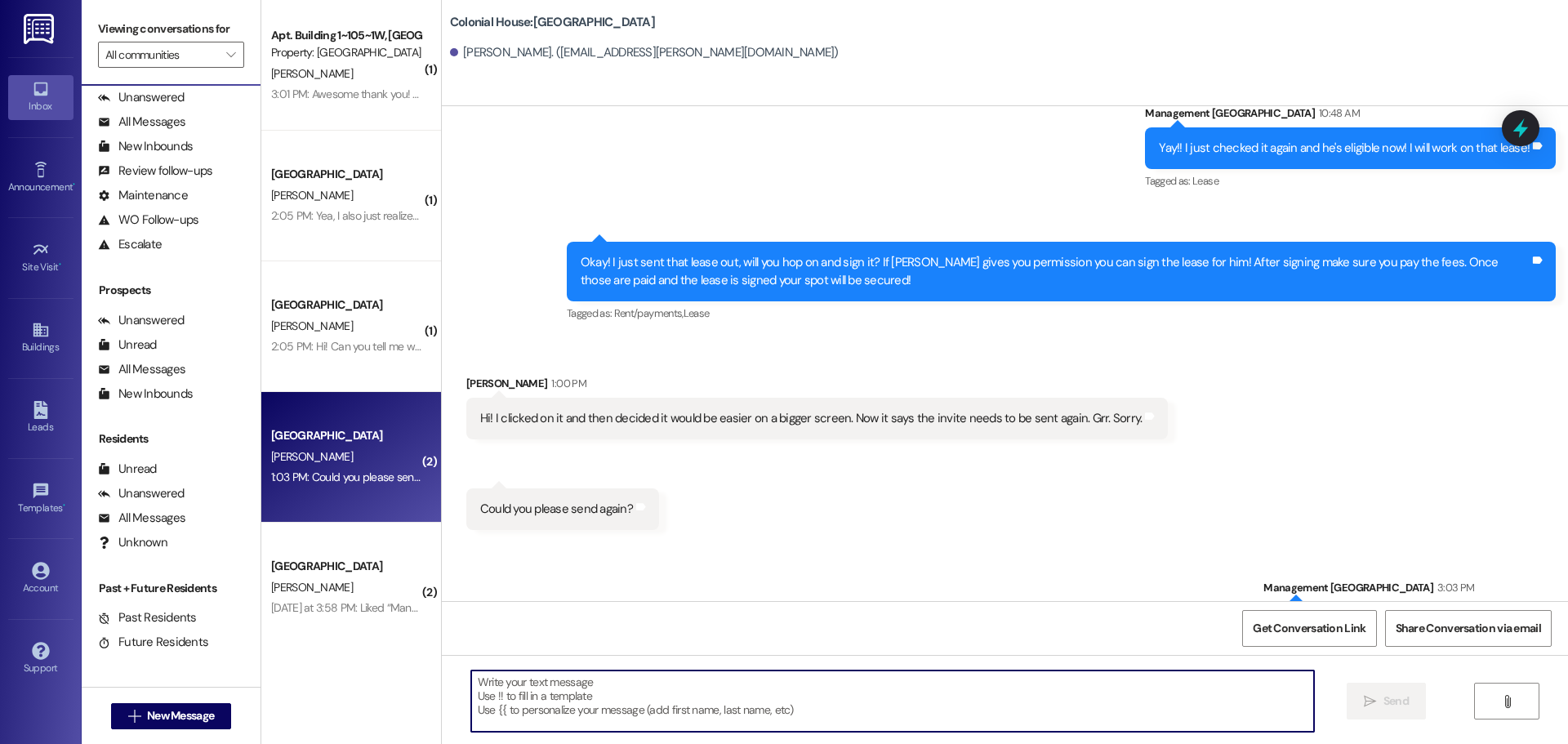
scroll to position [1617, 0]
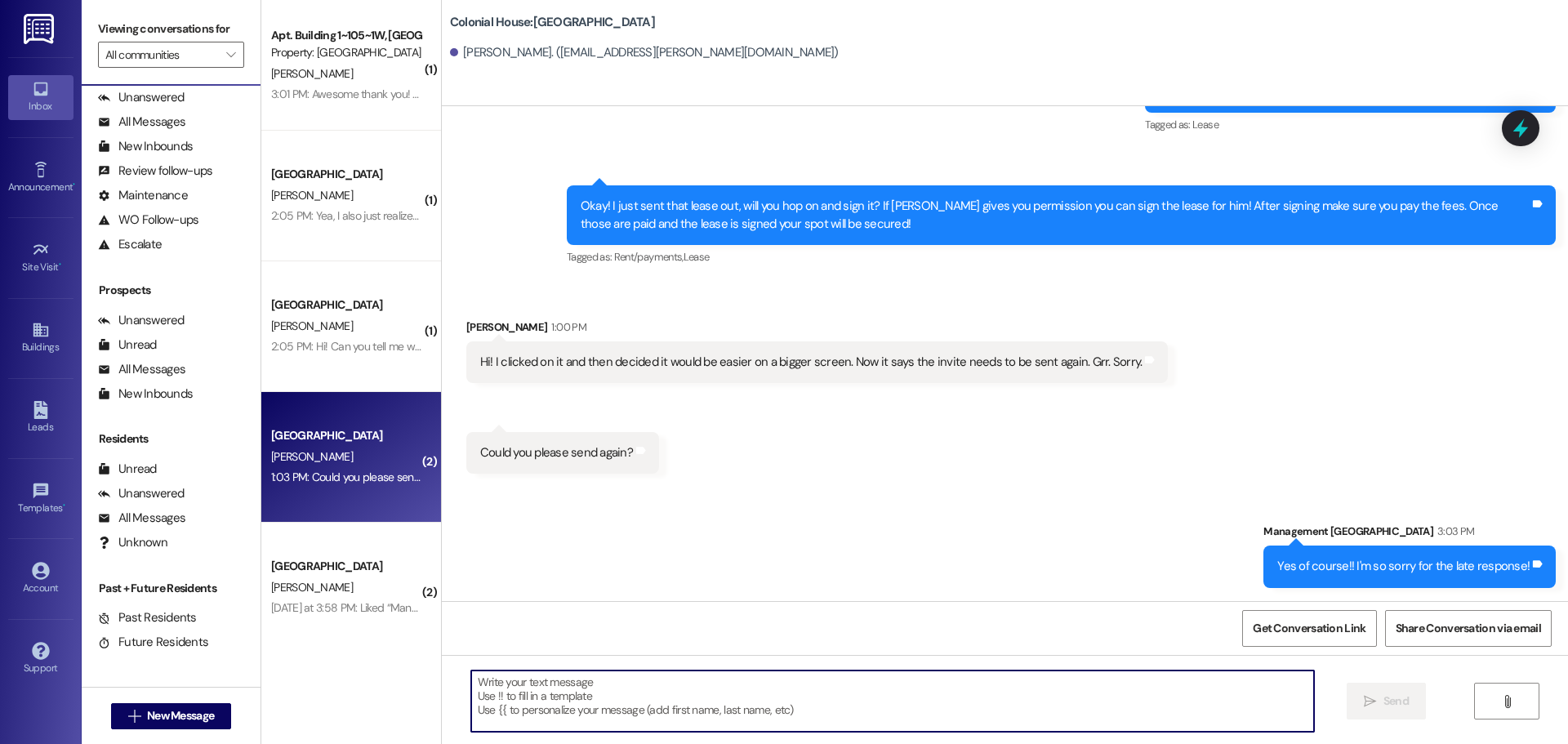
click at [1342, 569] on div "Yes of course!! I'm so sorry for the late response!" at bounding box center [1403, 566] width 253 height 17
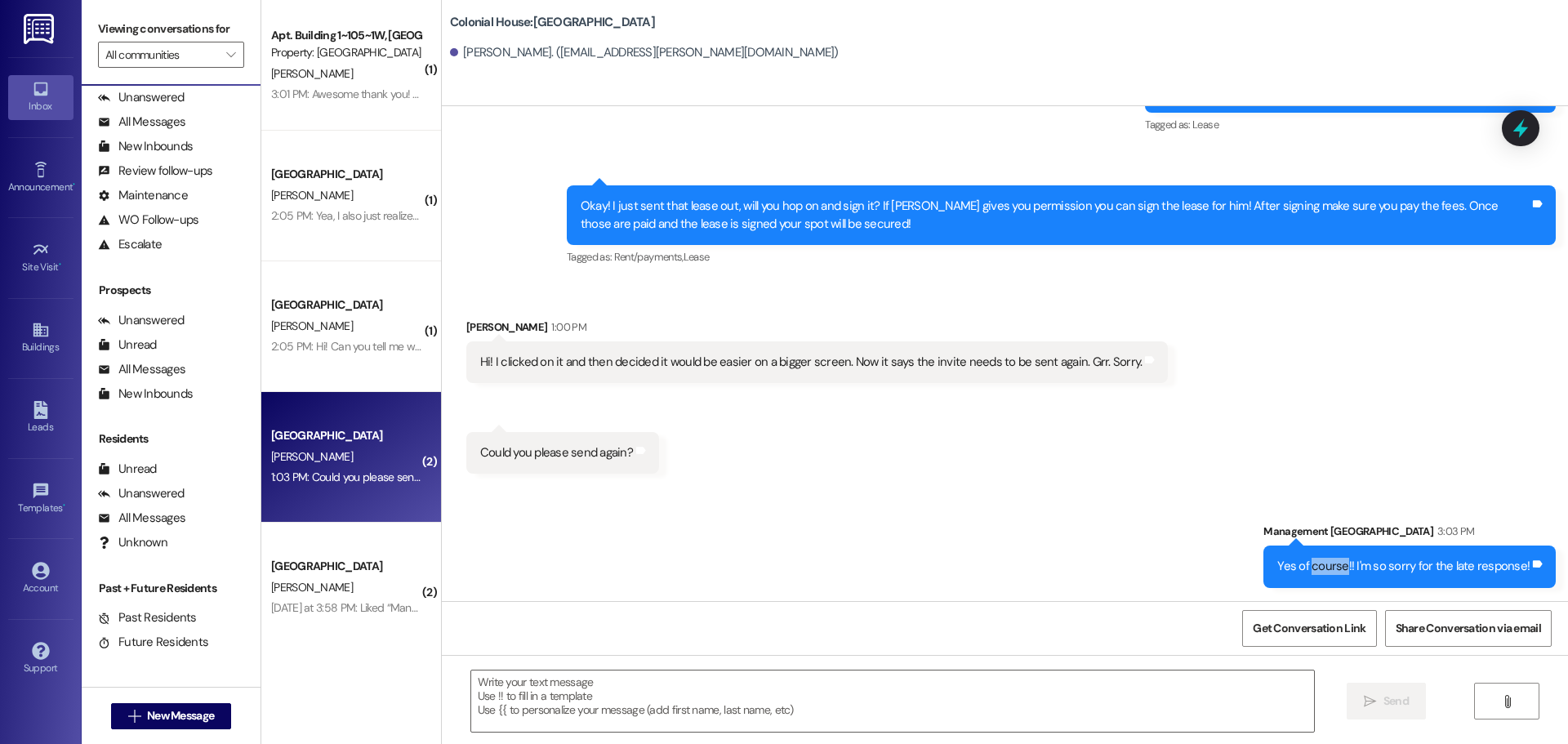
click at [1342, 569] on div "Yes of course!! I'm so sorry for the late response!" at bounding box center [1403, 566] width 253 height 17
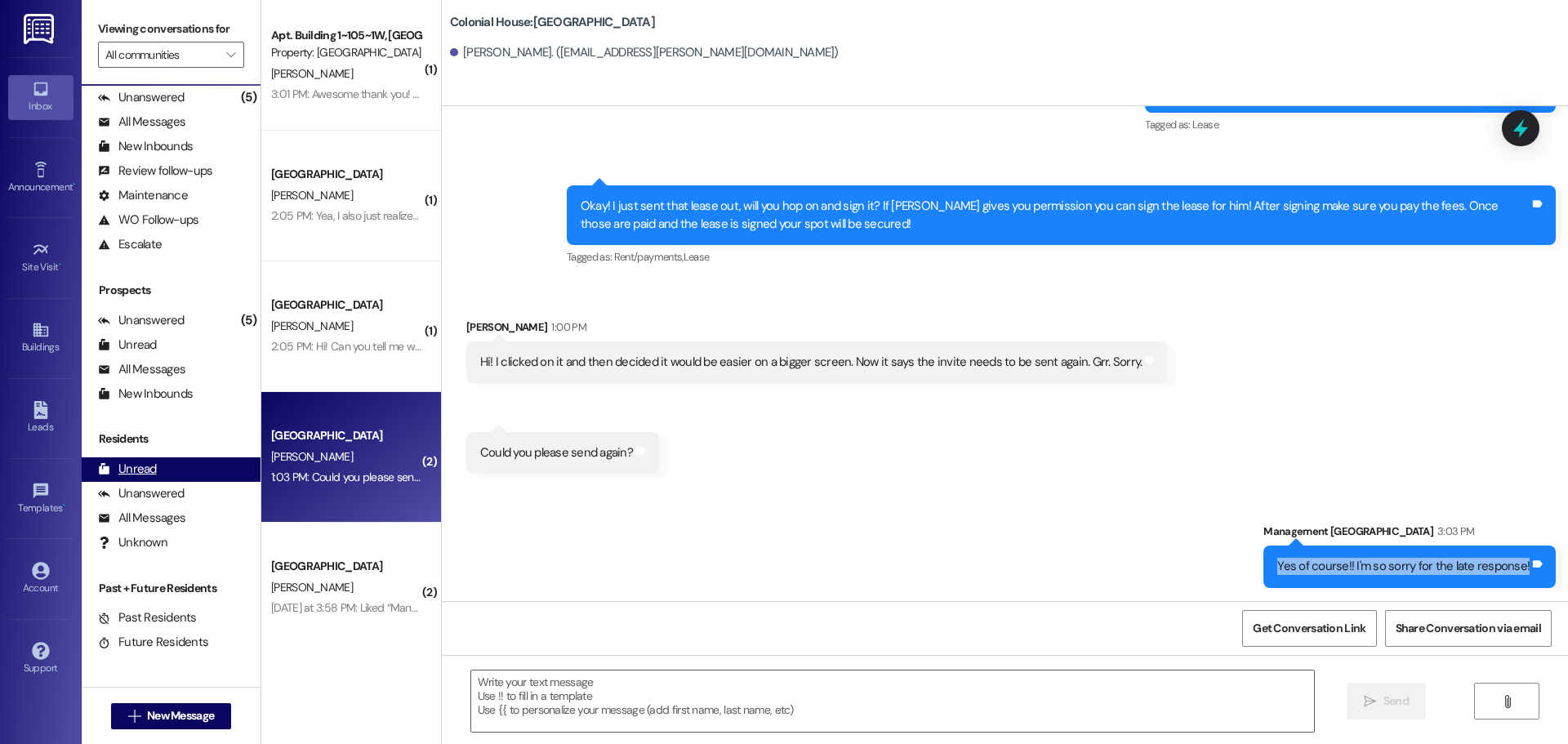
copy div "Yes of course!! I'm so sorry for the late response! Tags and notes"
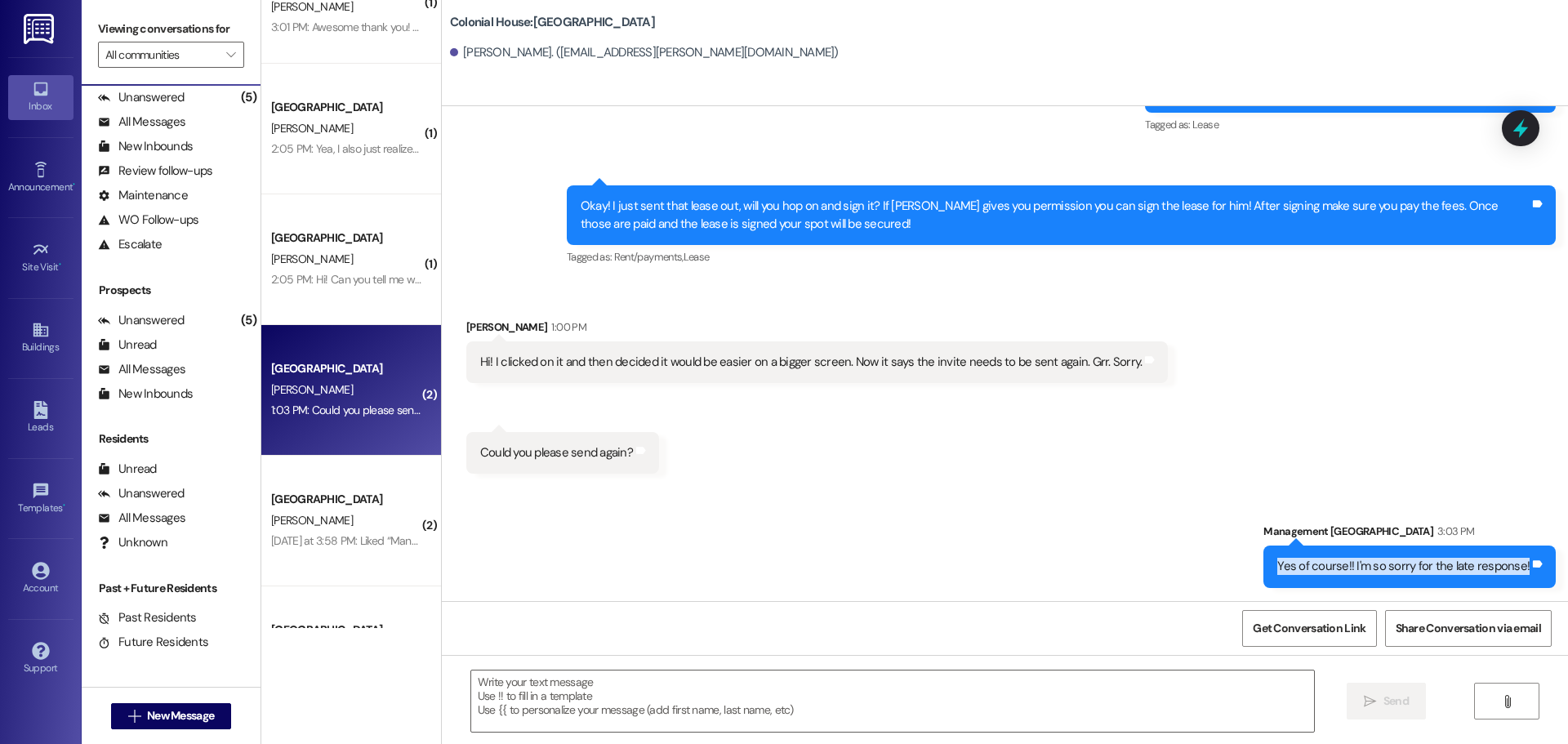
scroll to position [156, 0]
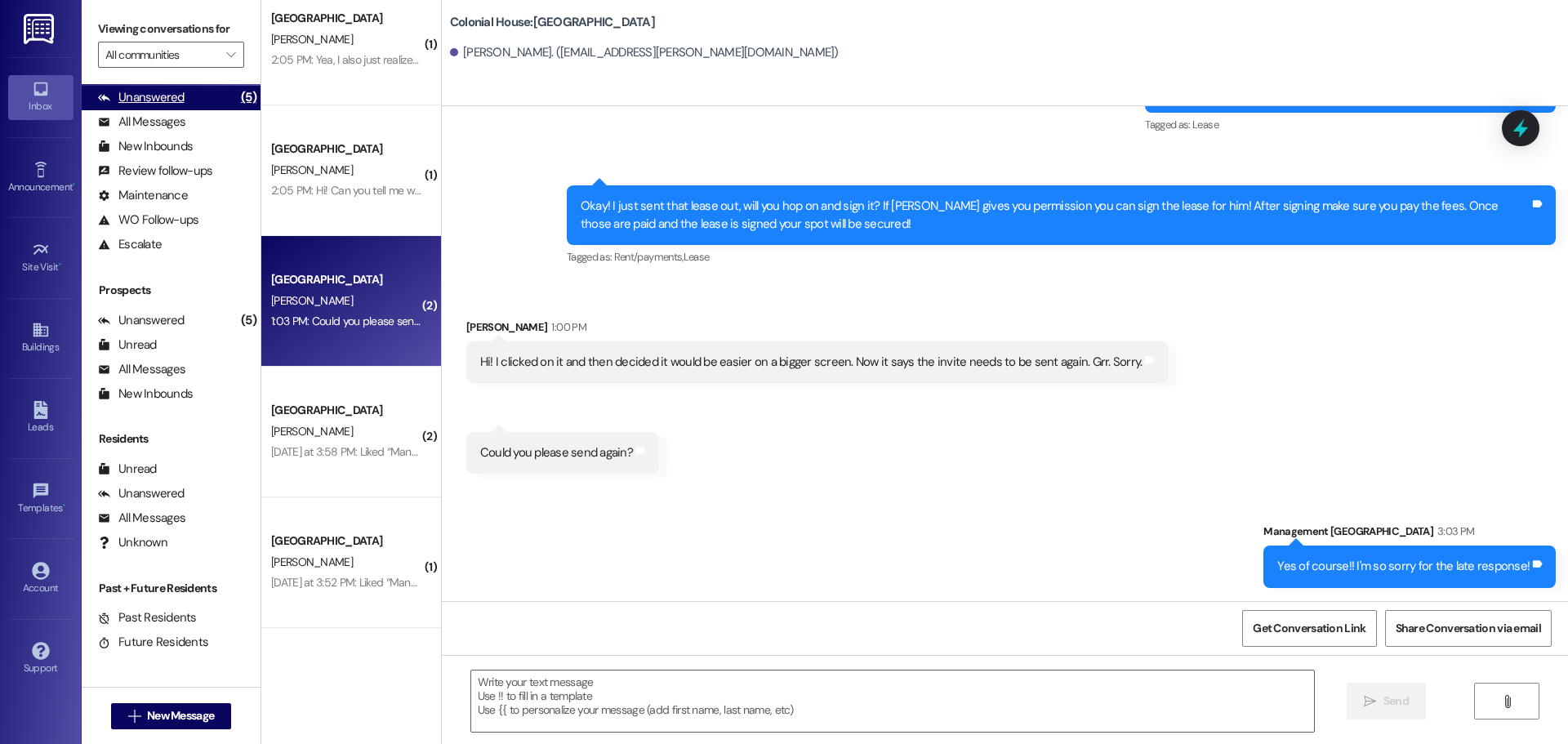
drag, startPoint x: 146, startPoint y: 100, endPoint x: 152, endPoint y: 109, distance: 10.8
click at [146, 100] on div "Unanswered" at bounding box center [141, 97] width 86 height 17
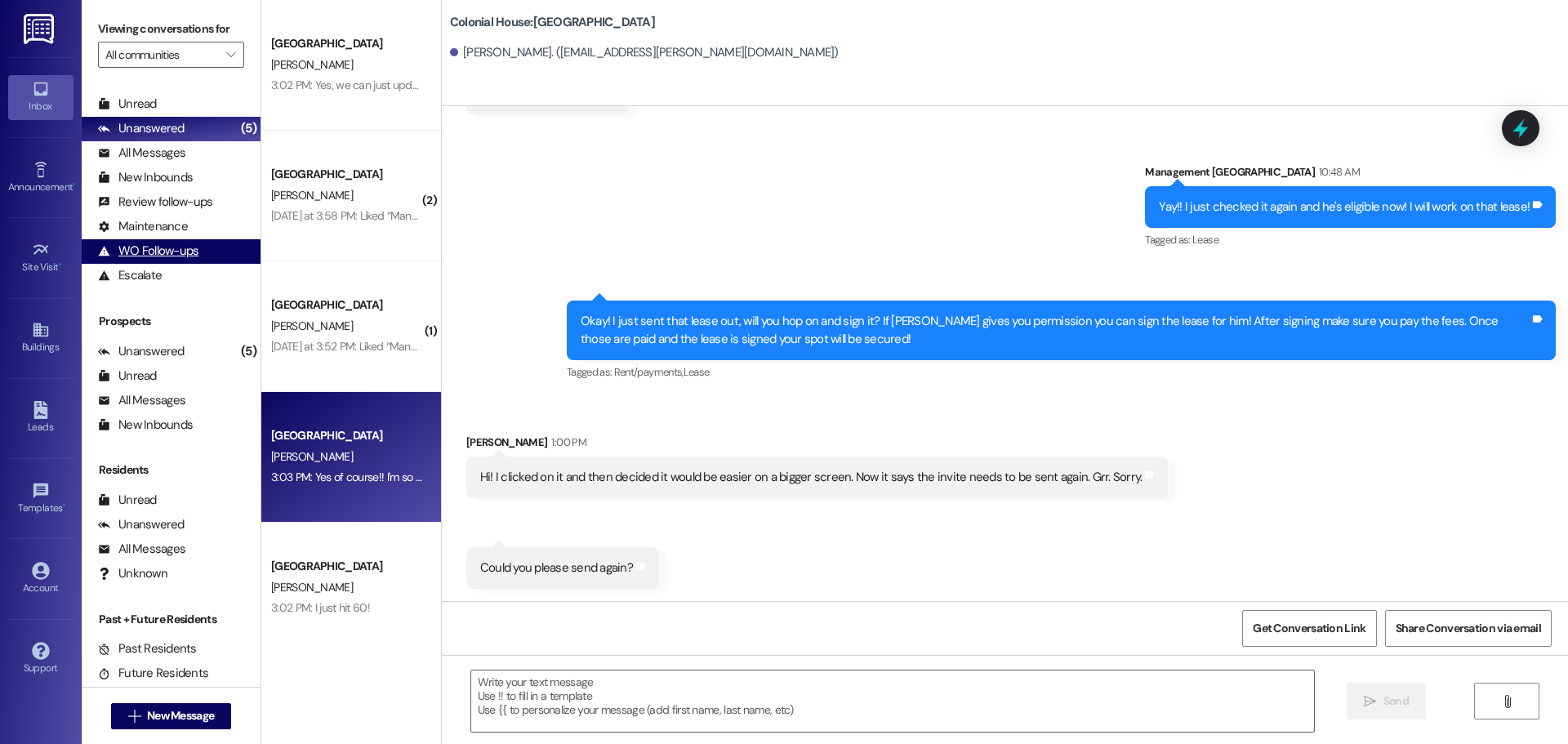
scroll to position [0, 0]
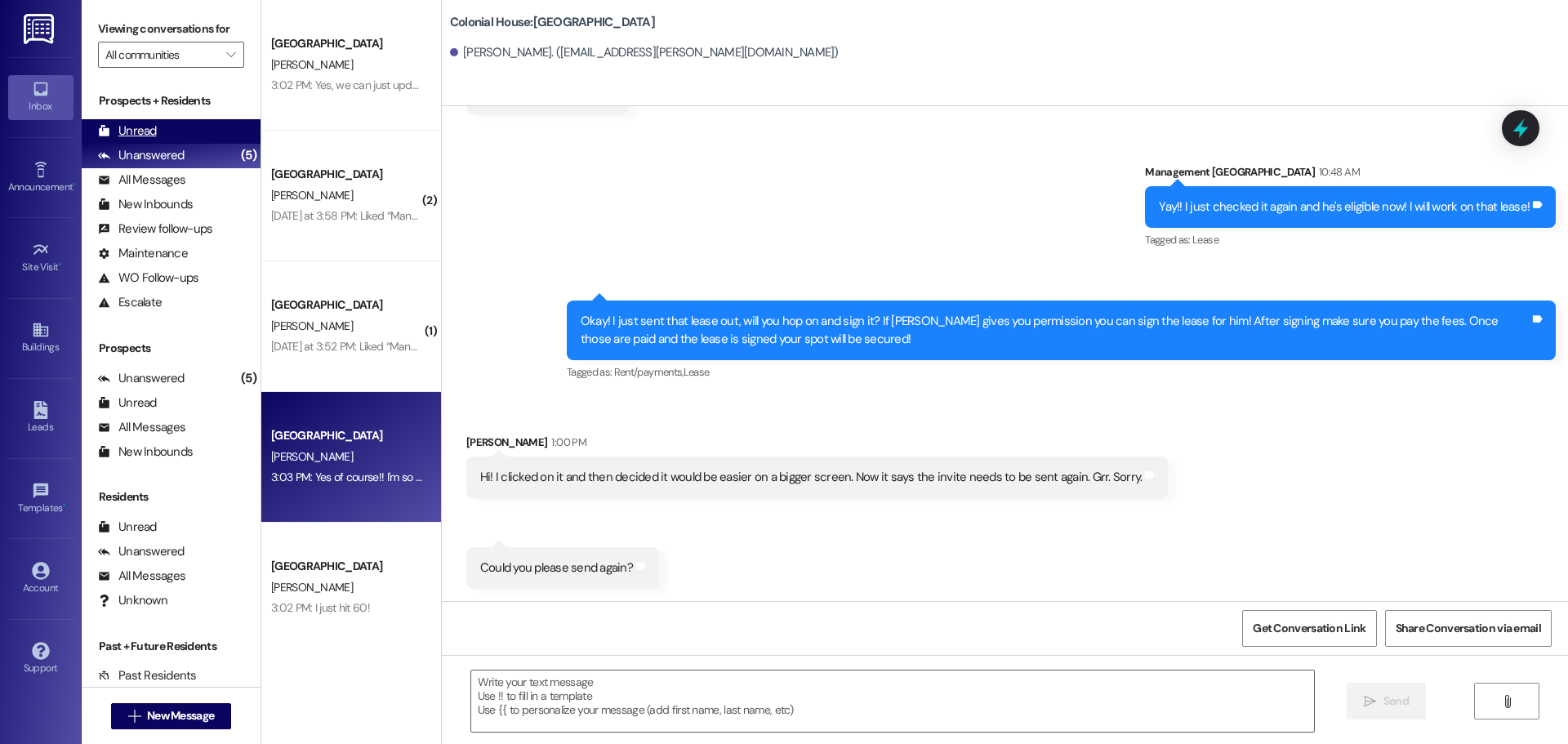
click at [173, 125] on div "Unread (0)" at bounding box center [170, 132] width 179 height 25
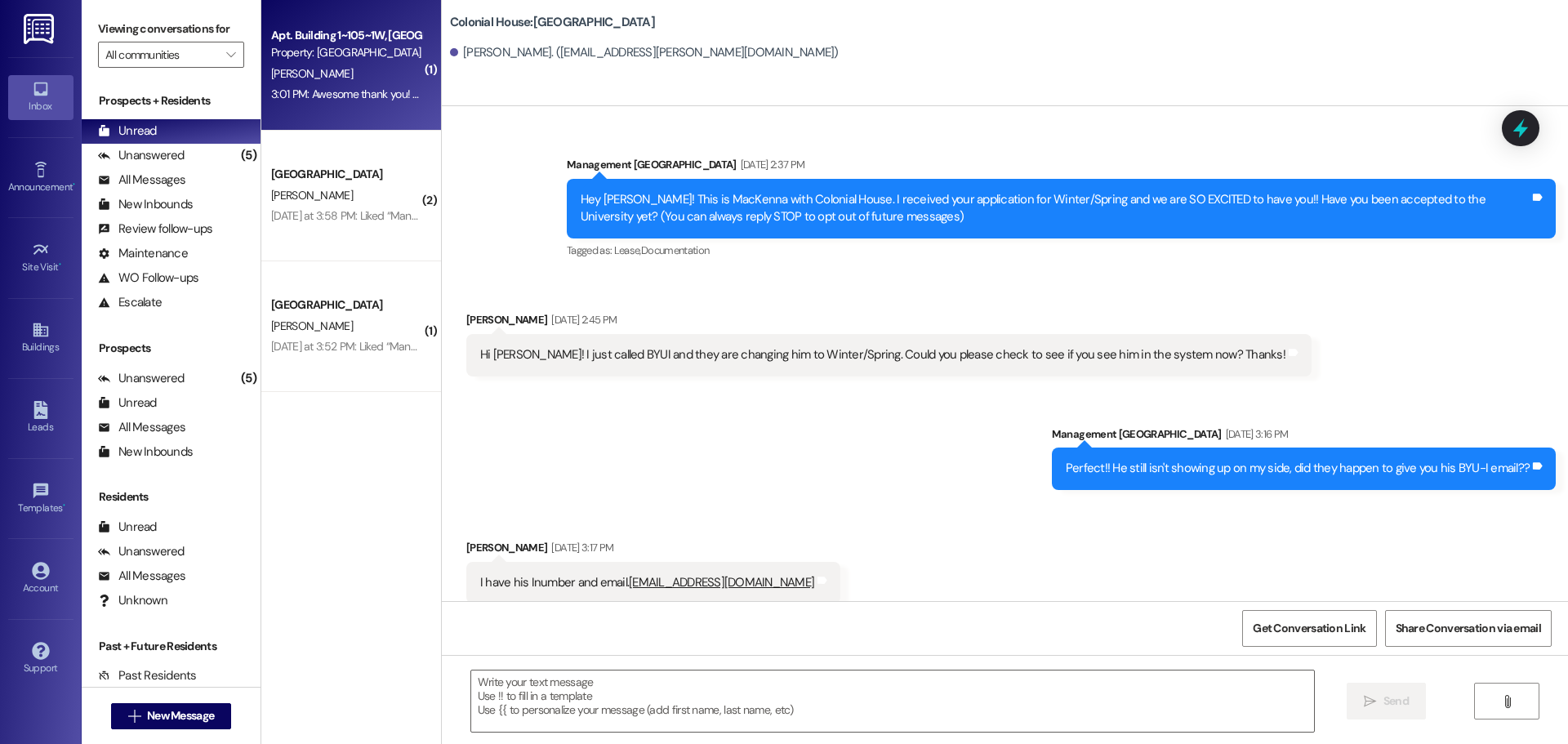
scroll to position [1502, 0]
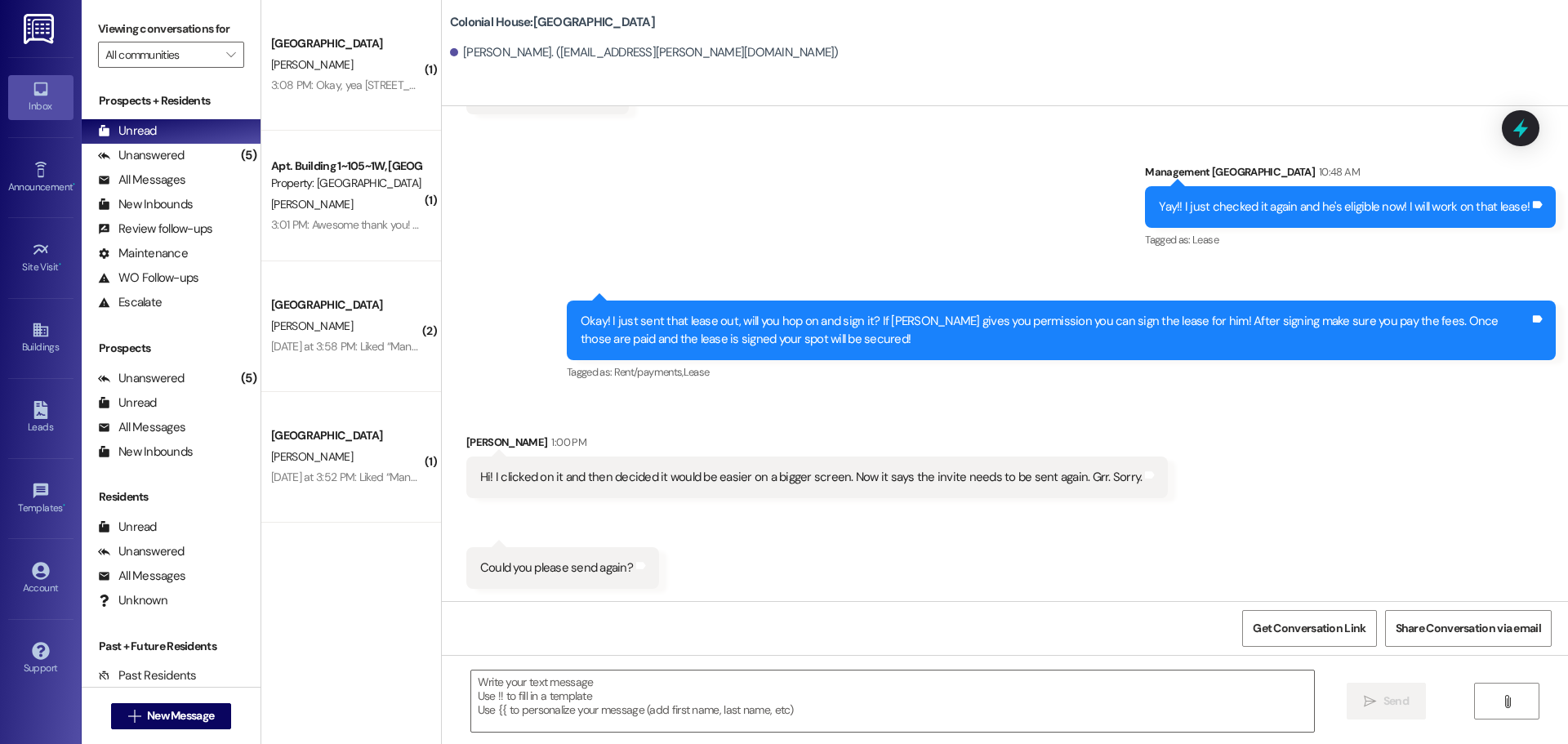
click at [352, 83] on div "3:08 PM: Okay, yea 1795 Sunshine Ave. West Richland Wa 99353 On my fall lease, …" at bounding box center [670, 85] width 799 height 15
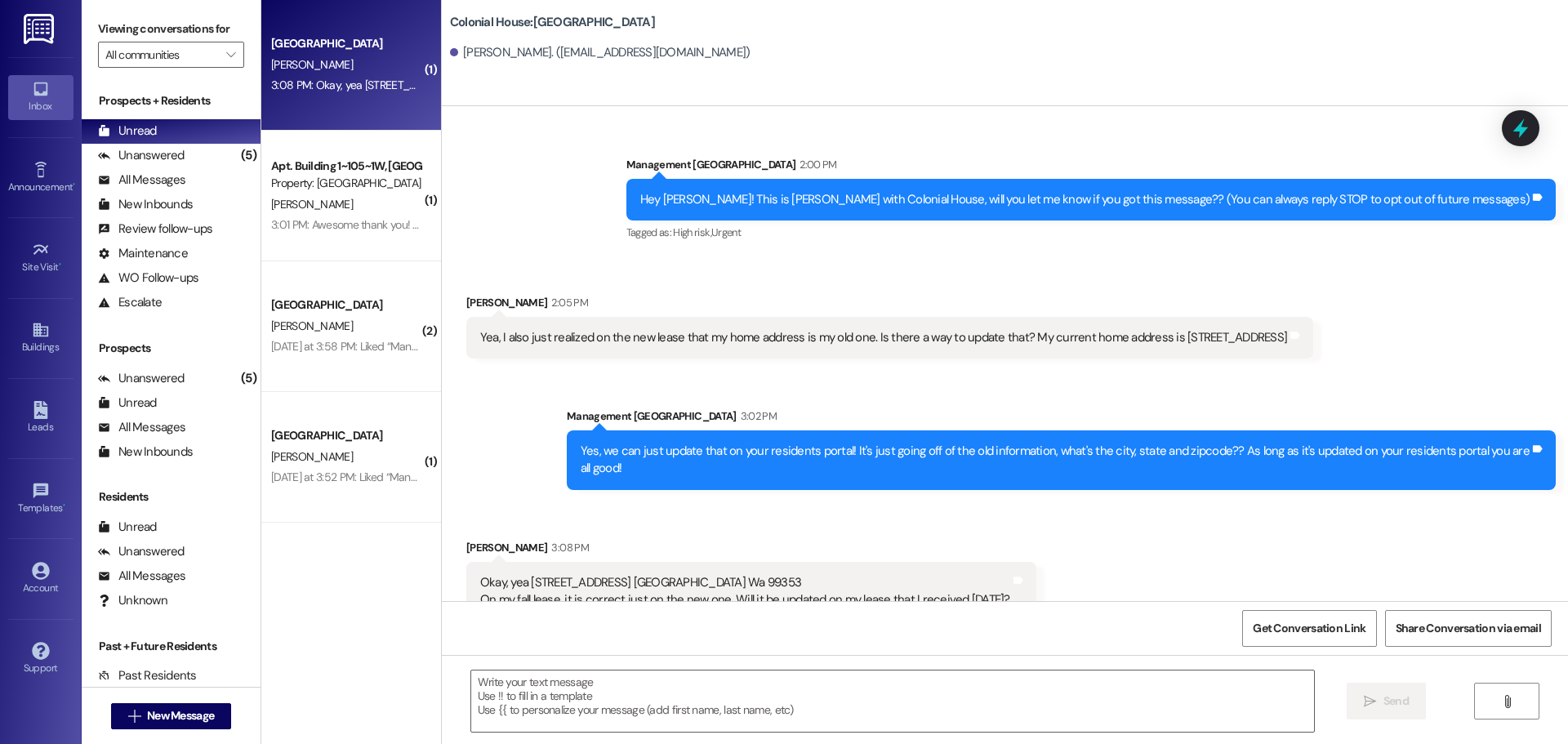
scroll to position [33, 0]
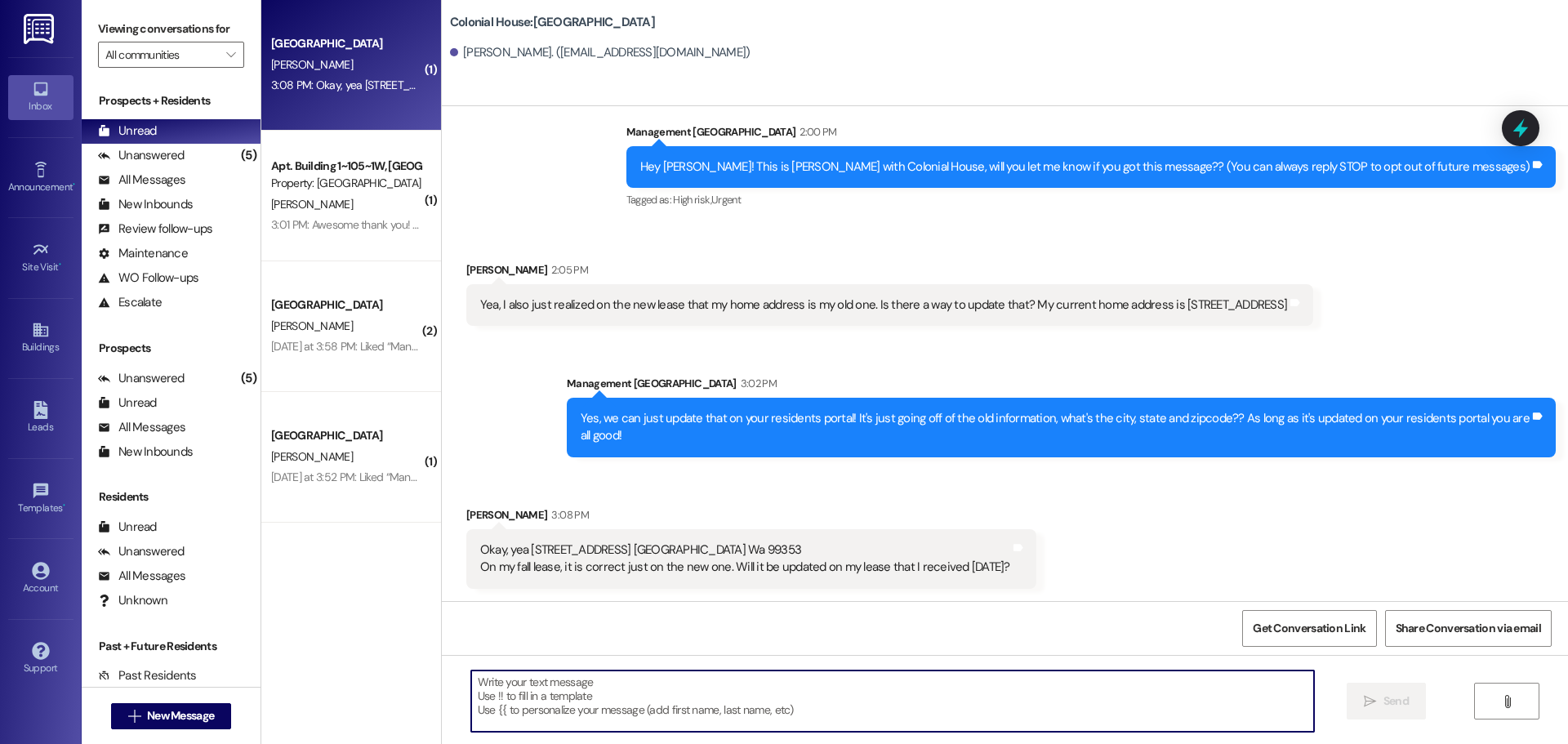
click at [496, 690] on textarea at bounding box center [893, 701] width 843 height 61
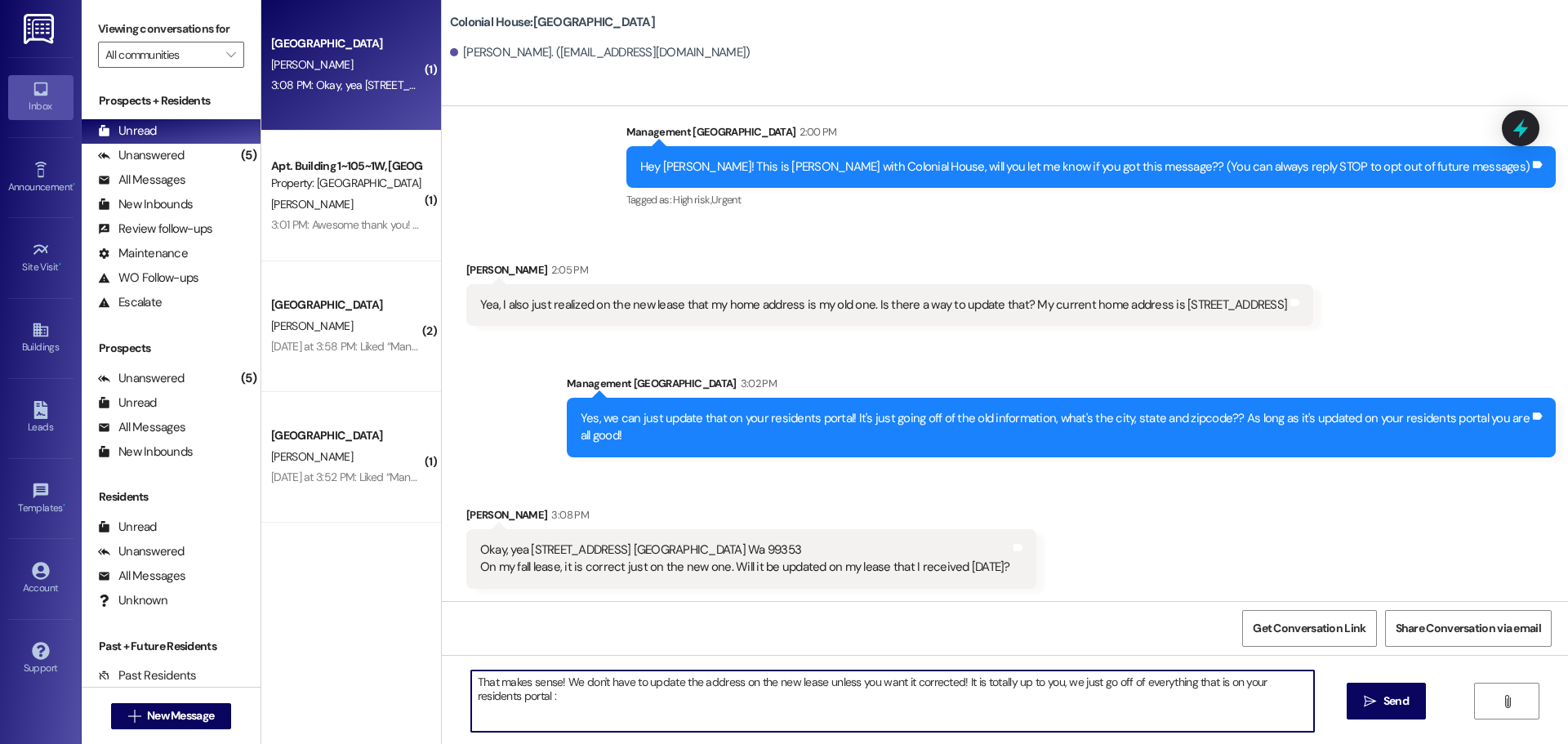
type textarea "That makes sense! We don't have to update the address on the new lease unless y…"
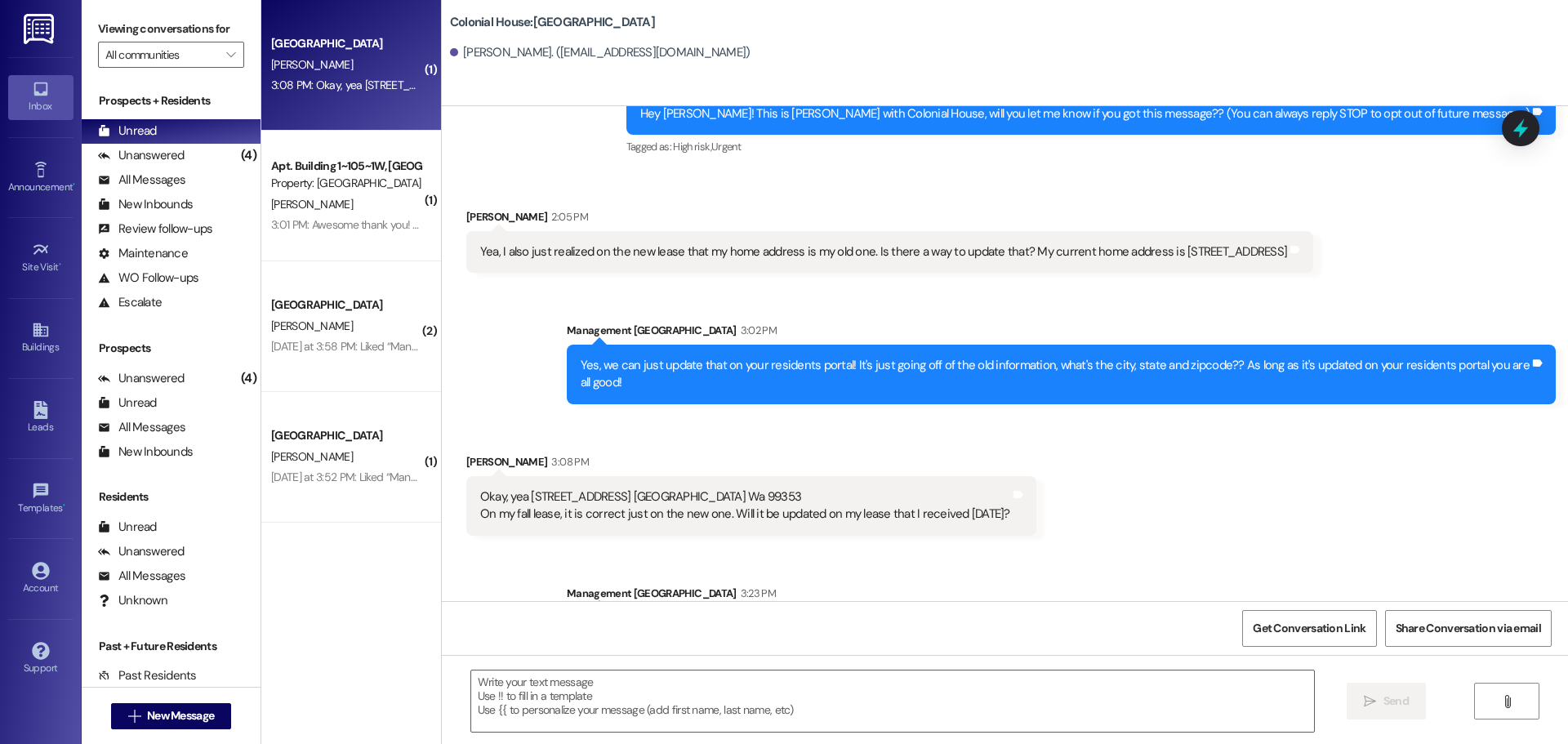
scroll to position [147, 0]
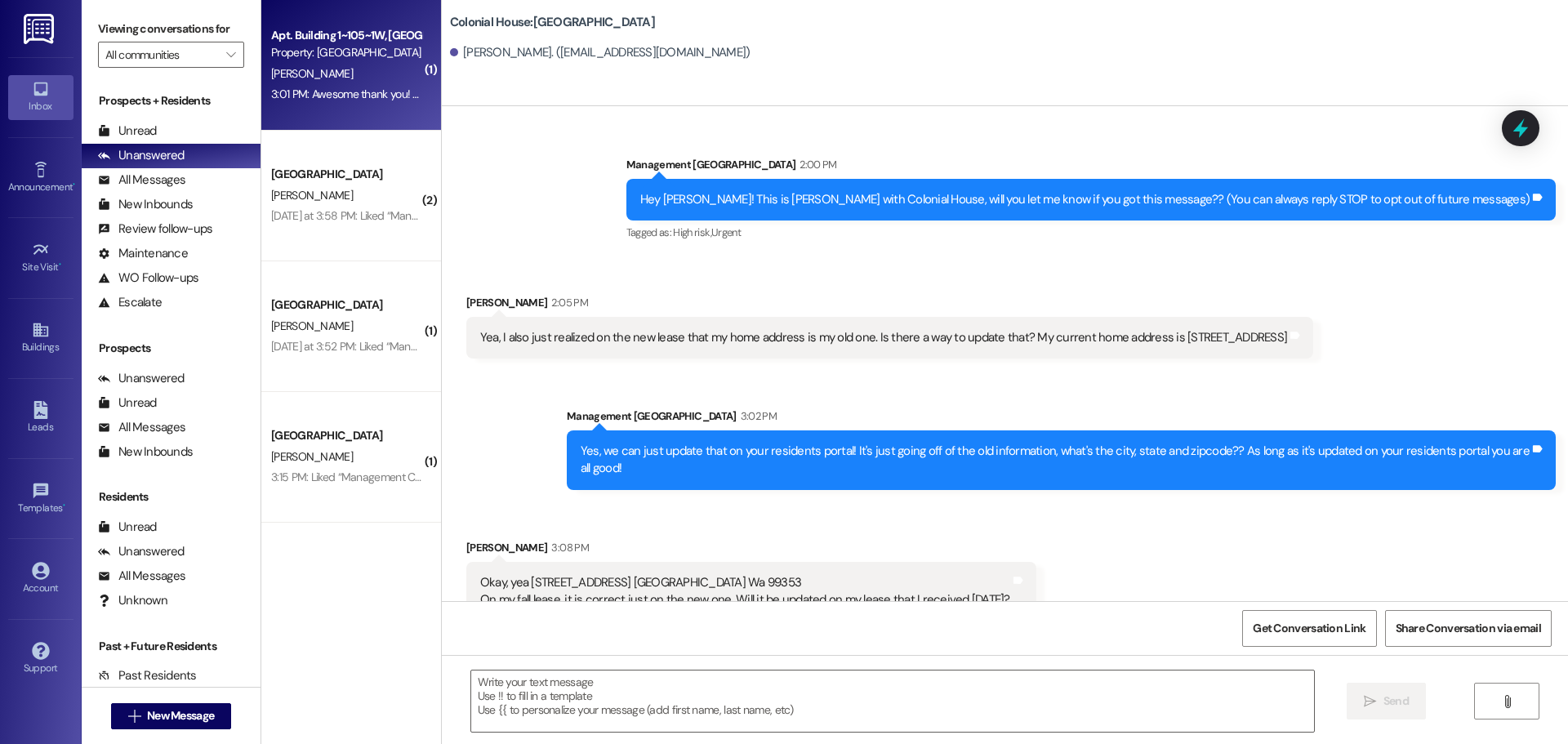
scroll to position [33, 0]
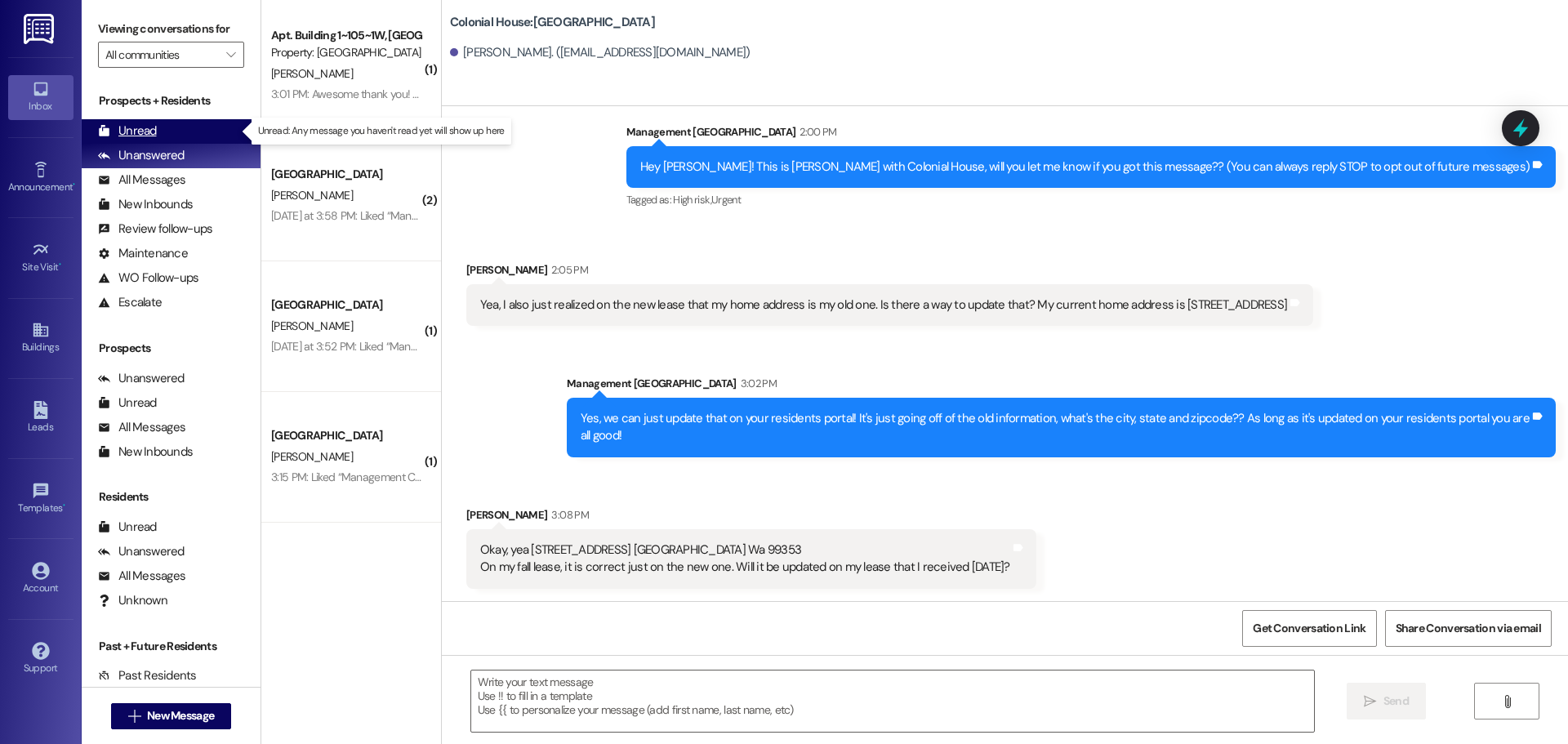
click at [132, 125] on div "Unread" at bounding box center [127, 131] width 58 height 17
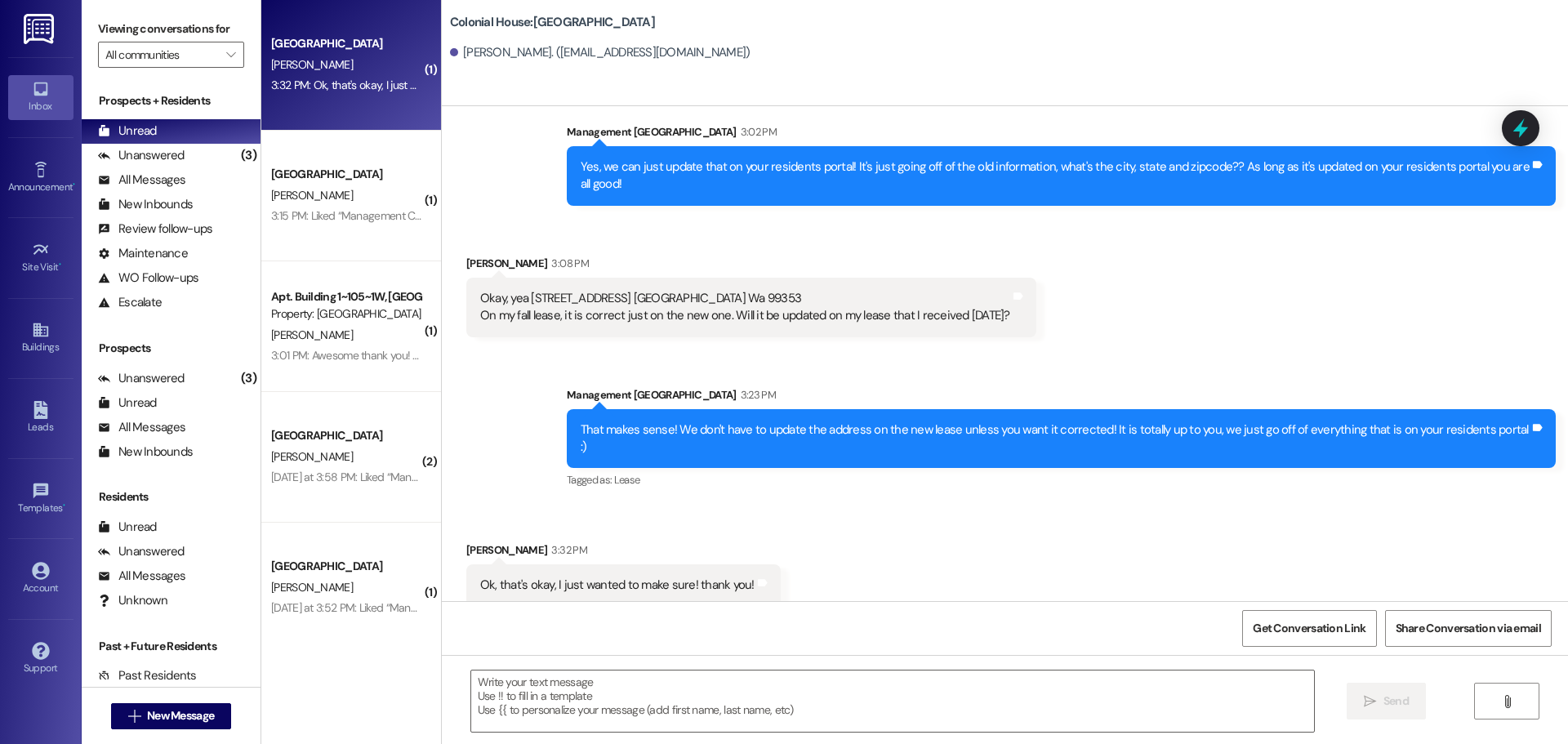
scroll to position [286, 0]
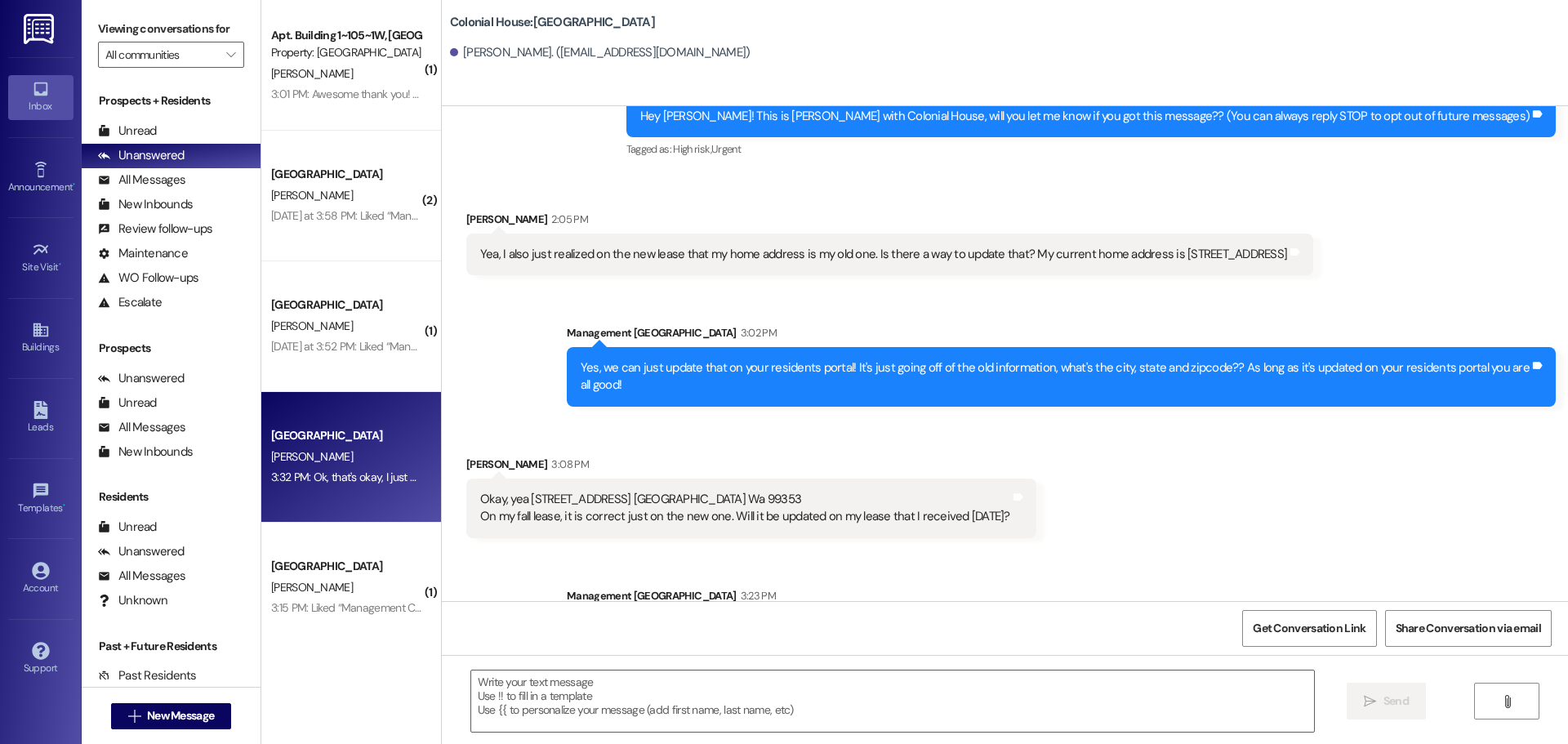
scroll to position [285, 0]
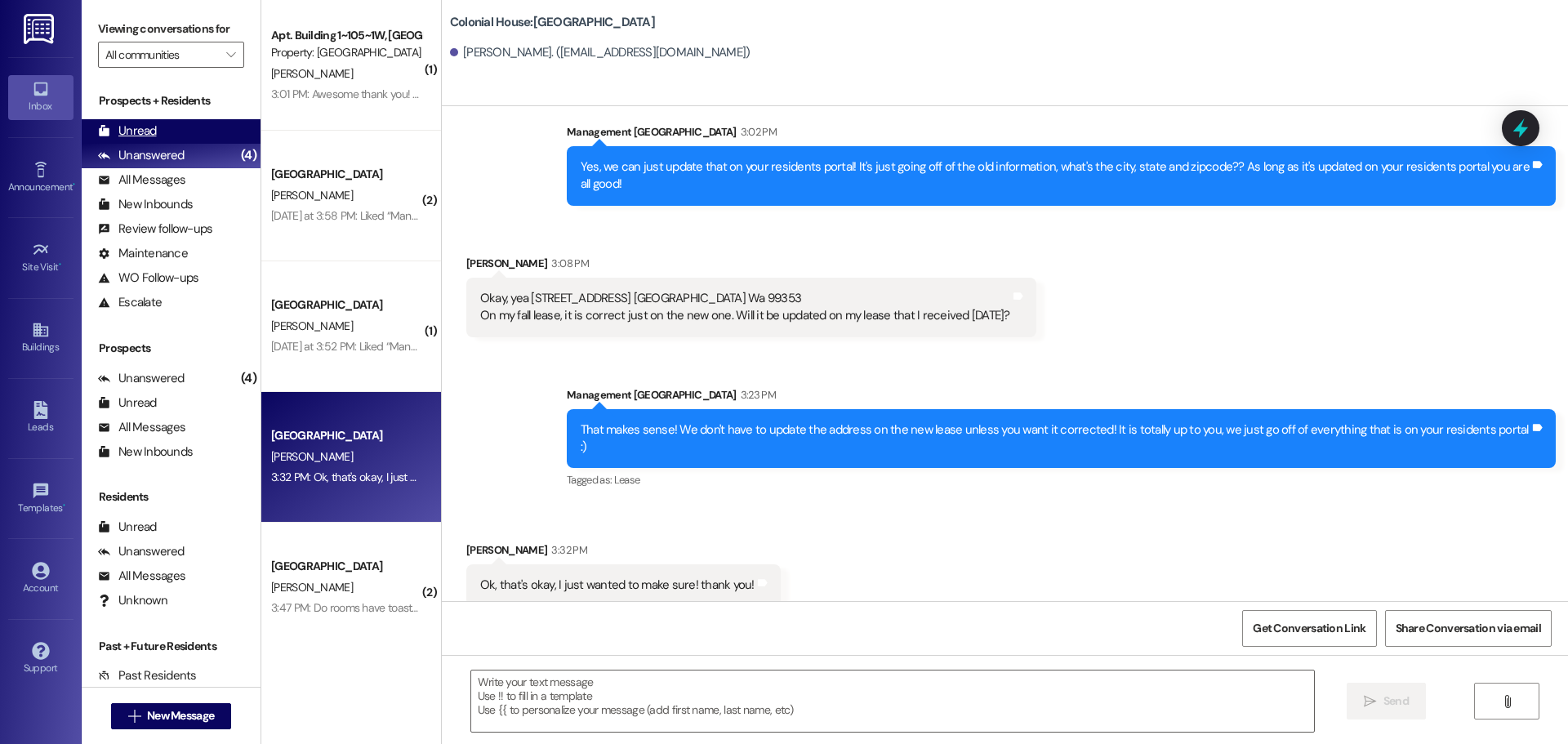
drag, startPoint x: 134, startPoint y: 130, endPoint x: 123, endPoint y: 123, distance: 13.0
click at [134, 130] on div "Unread" at bounding box center [127, 131] width 58 height 17
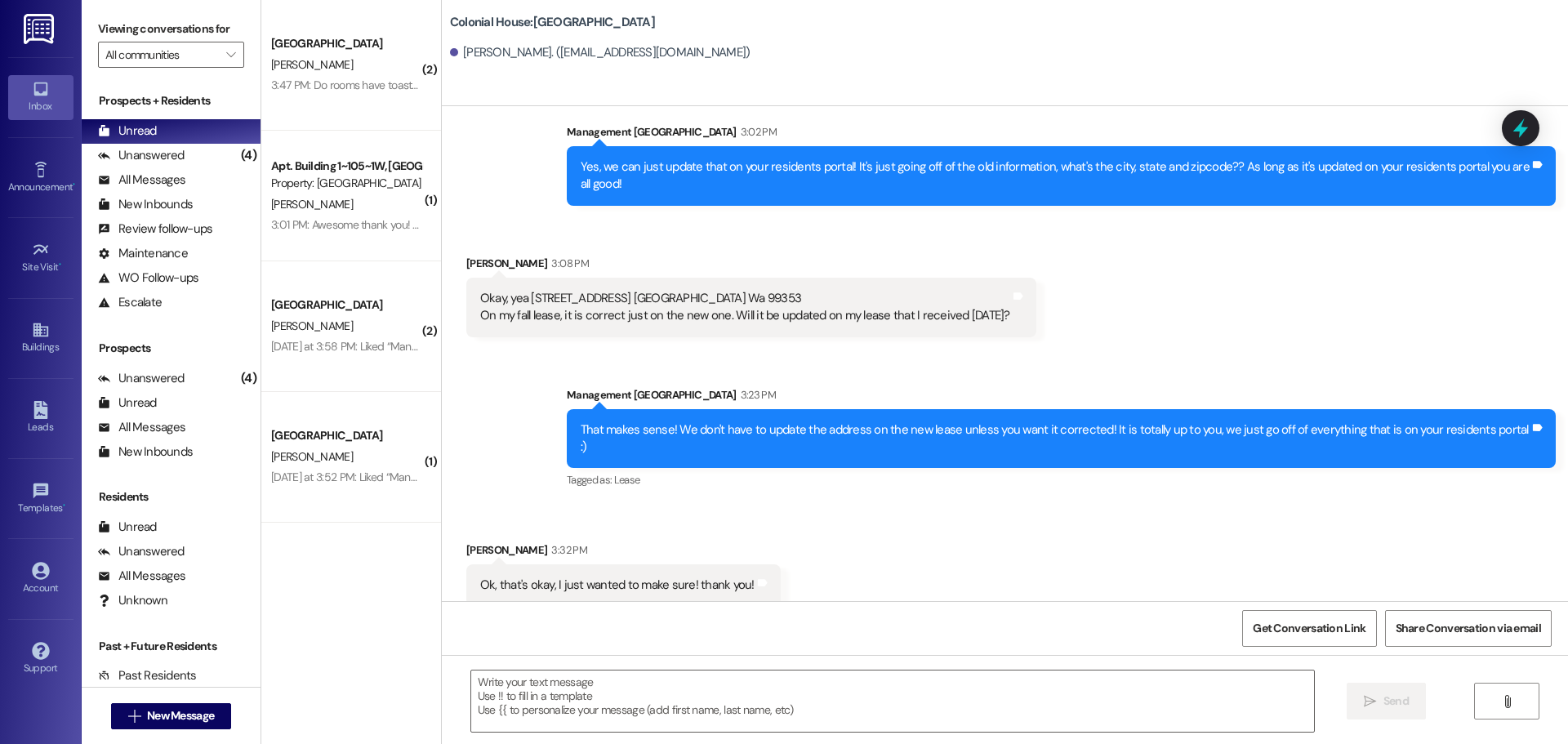
scroll to position [286, 0]
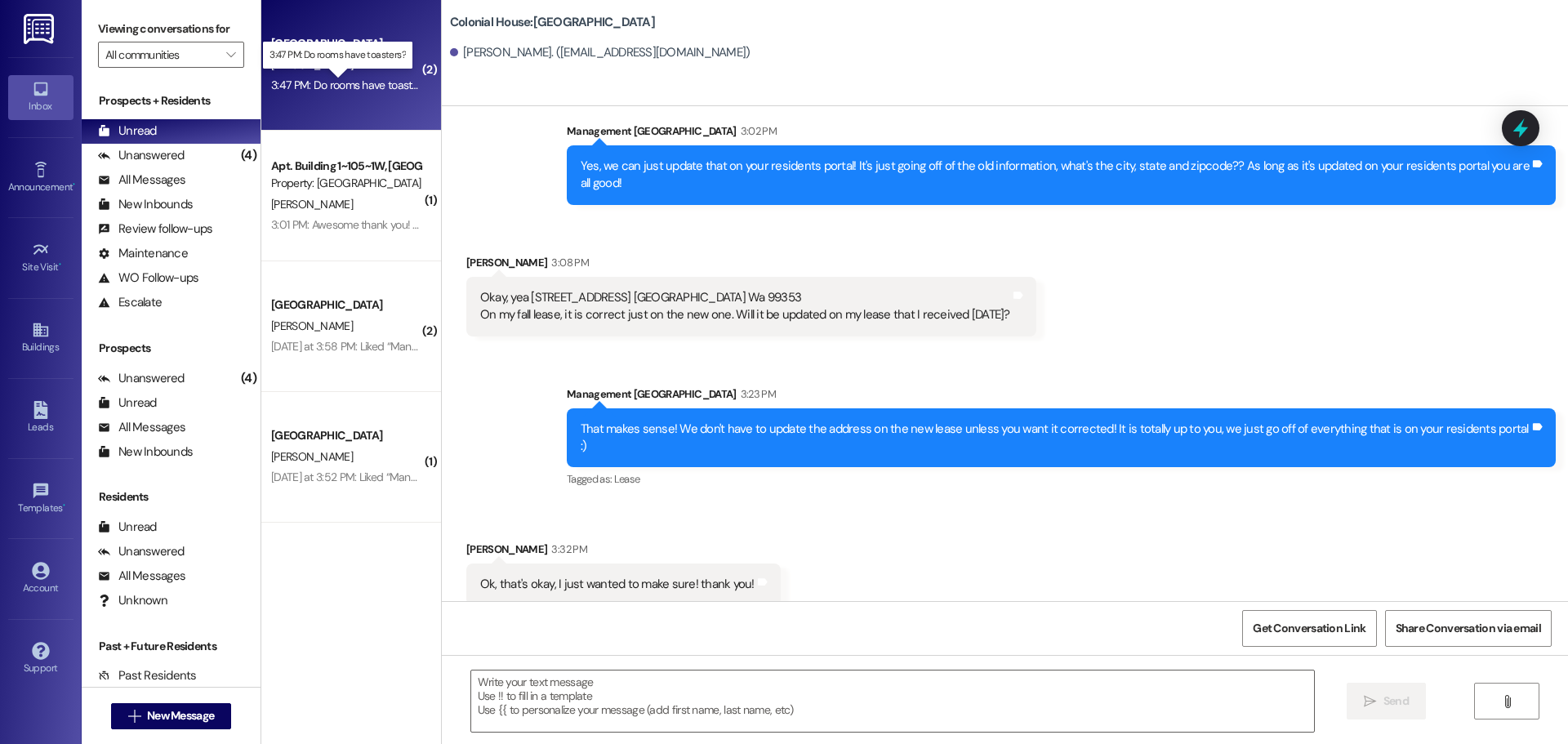
click at [318, 82] on div "3:47 PM: Do rooms have toasters? 3:47 PM: Do rooms have toasters?" at bounding box center [352, 85] width 161 height 15
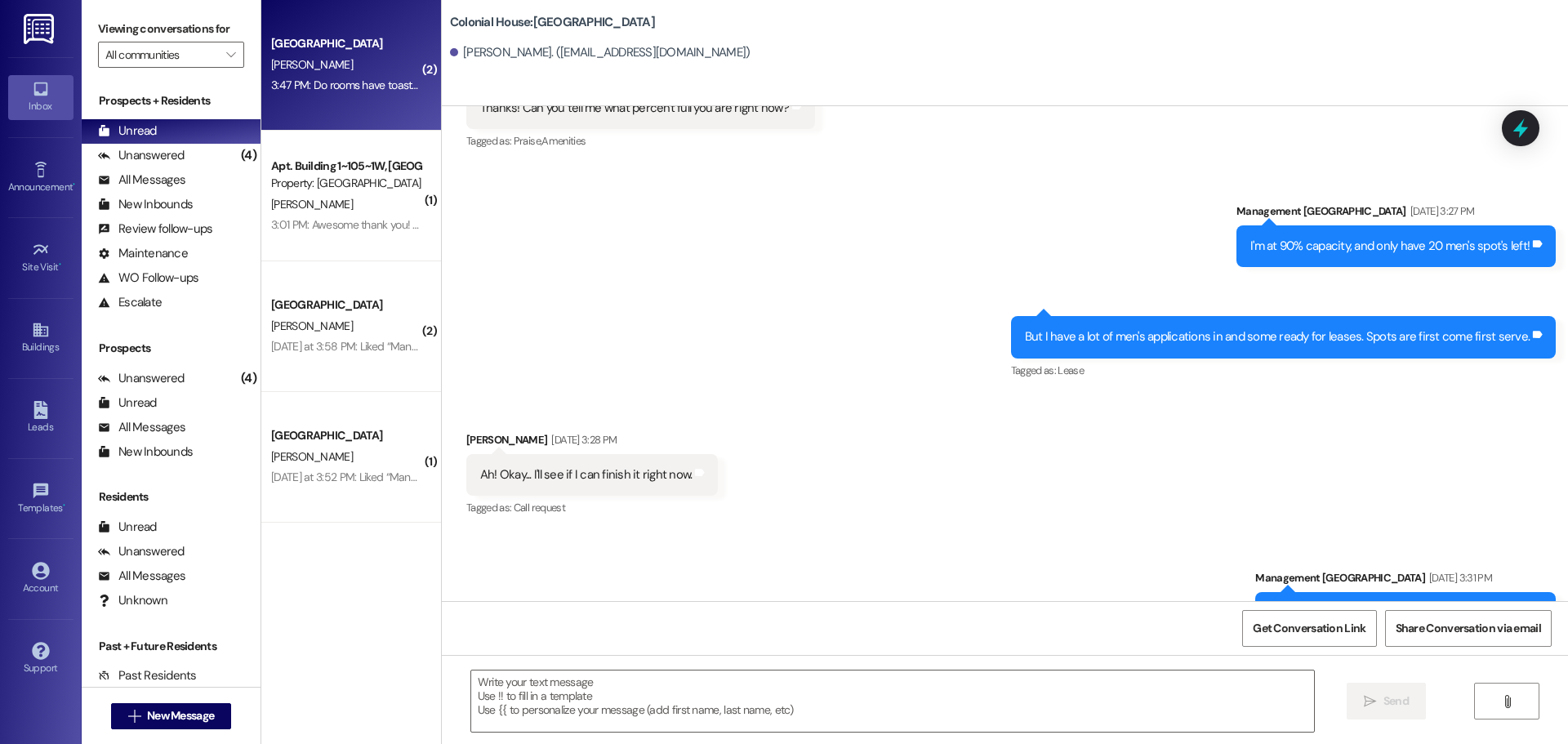
scroll to position [7345, 0]
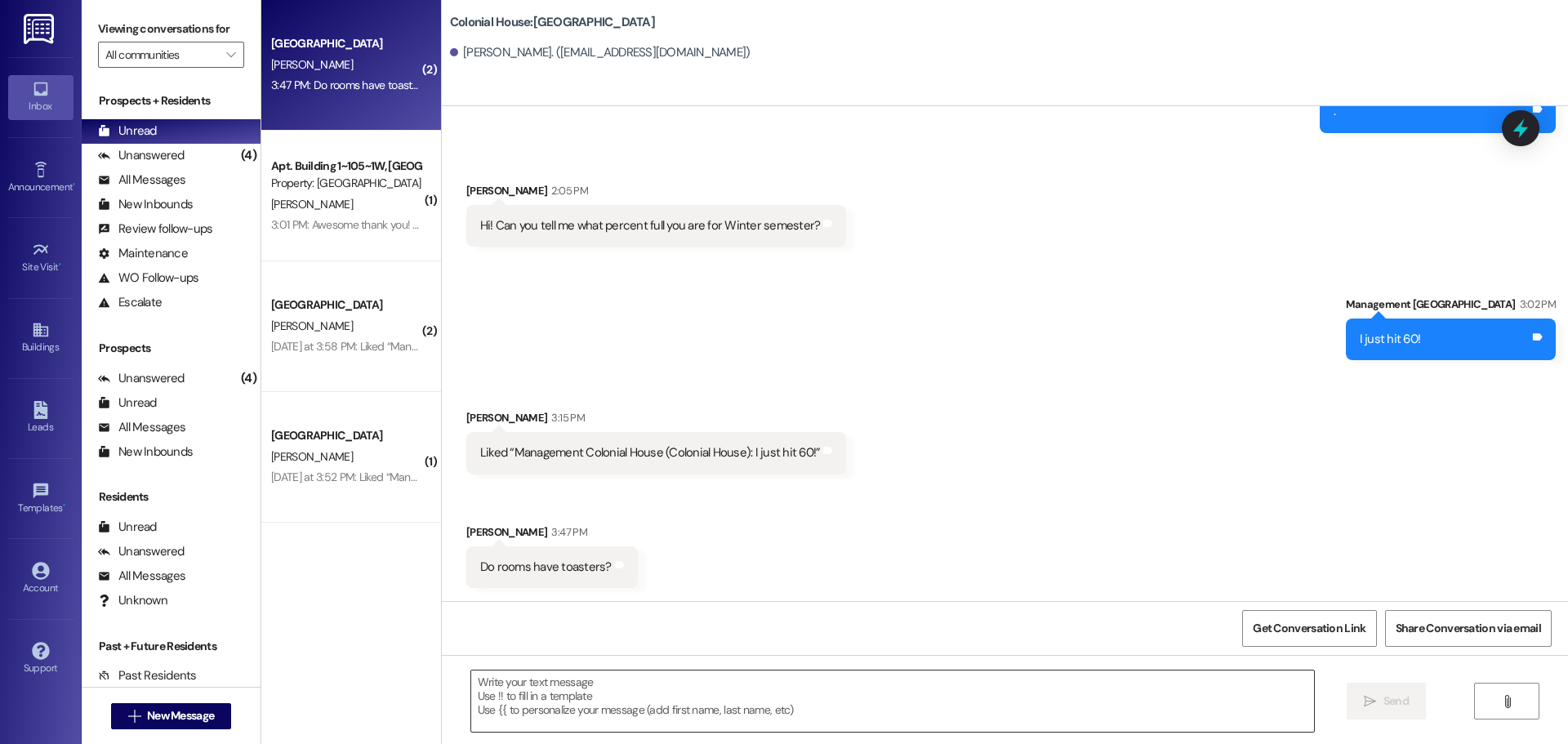
click at [506, 692] on textarea at bounding box center [893, 701] width 843 height 61
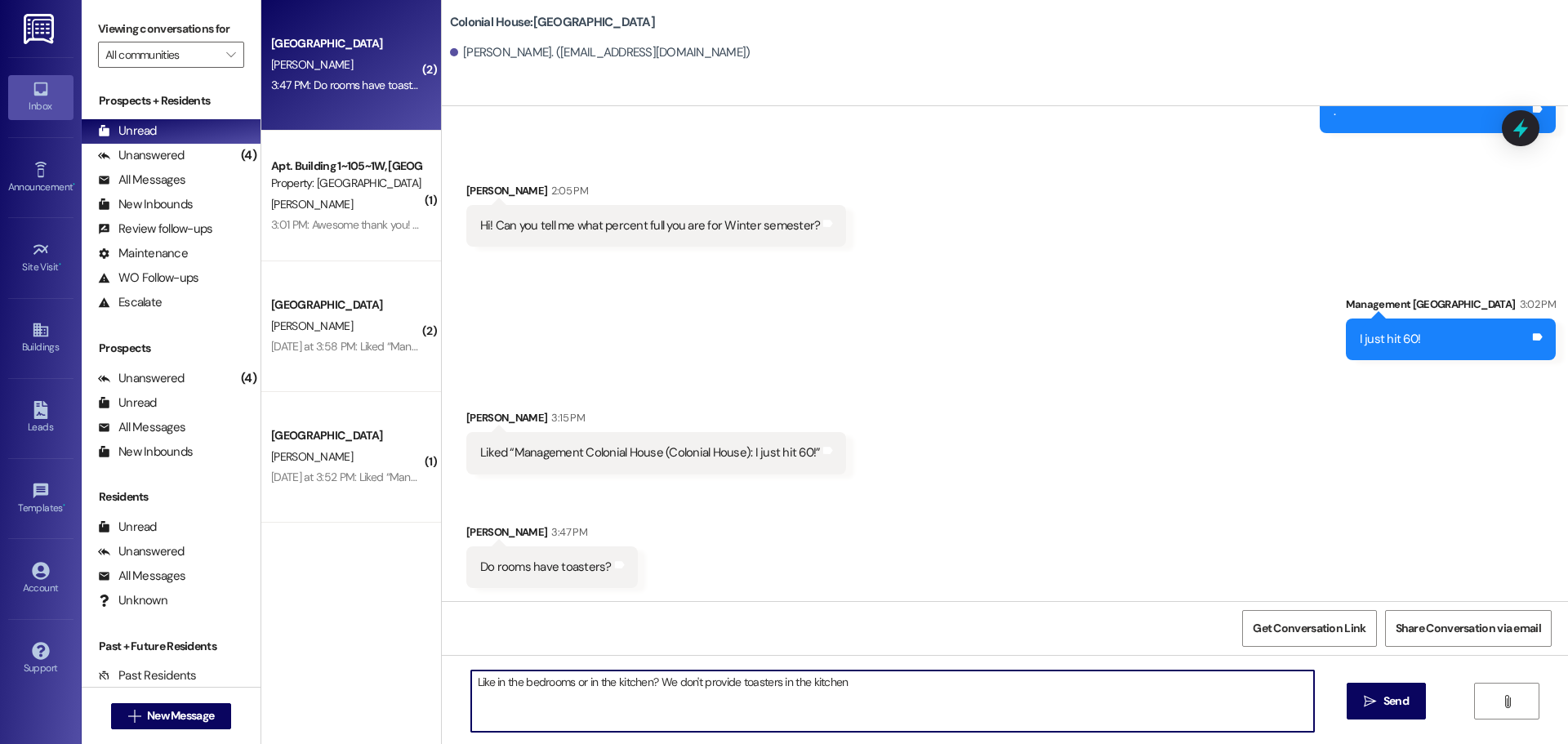
click at [506, 691] on textarea "Like in the bedrooms or in the kitchen? We don't provide toasters in the kitchen" at bounding box center [893, 701] width 843 height 61
type textarea "No, we don't provide toasters!"
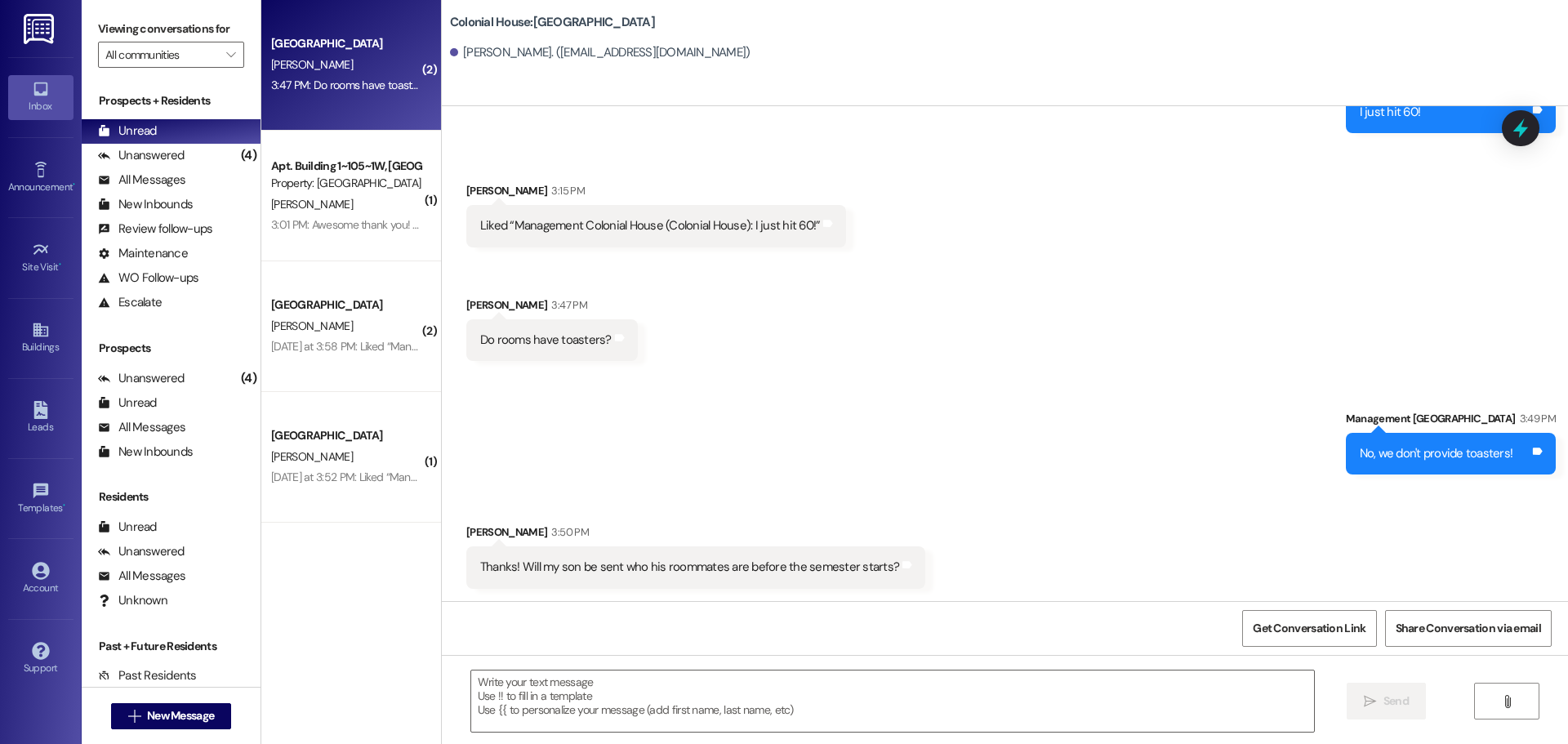
scroll to position [7573, 0]
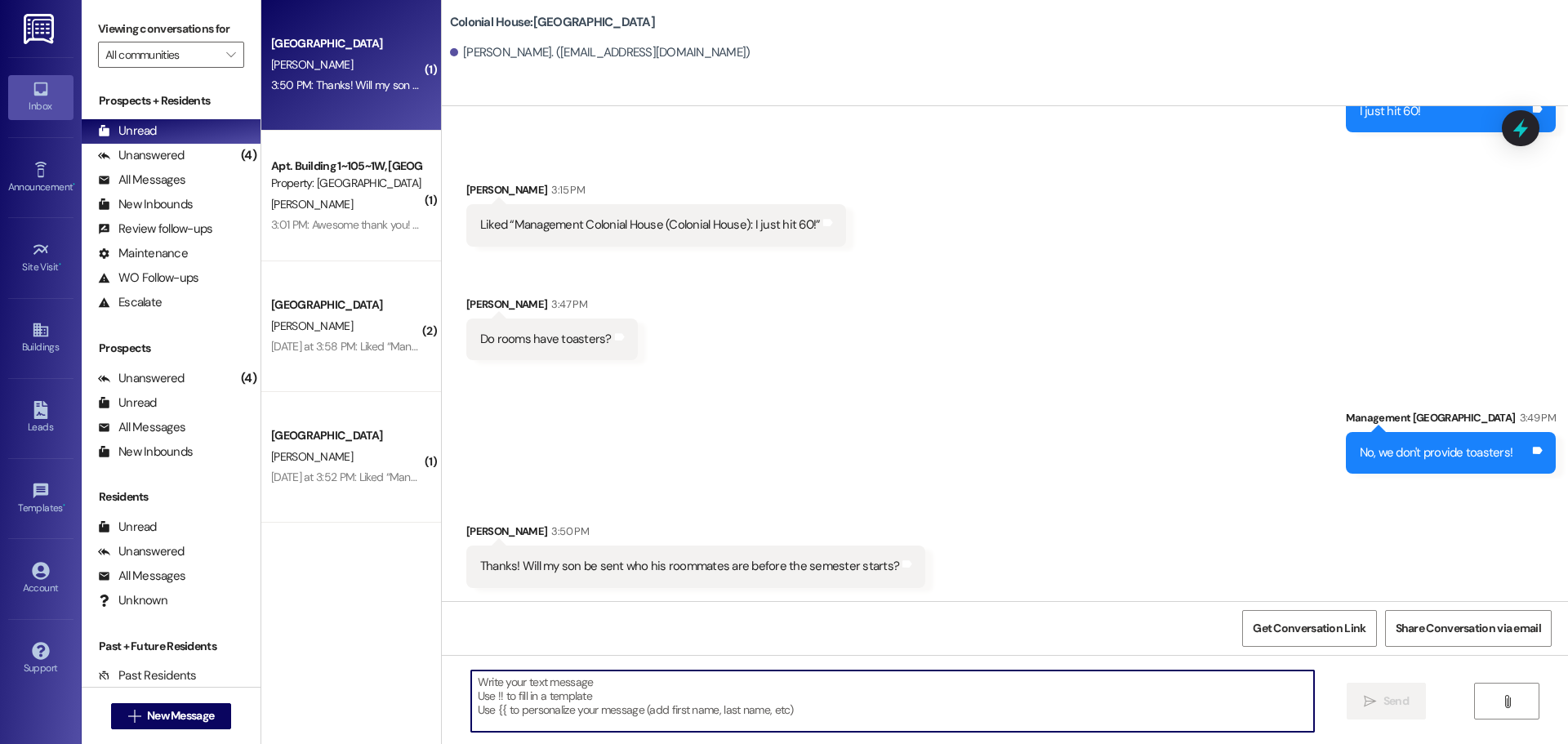
click at [524, 685] on textarea at bounding box center [893, 701] width 843 height 61
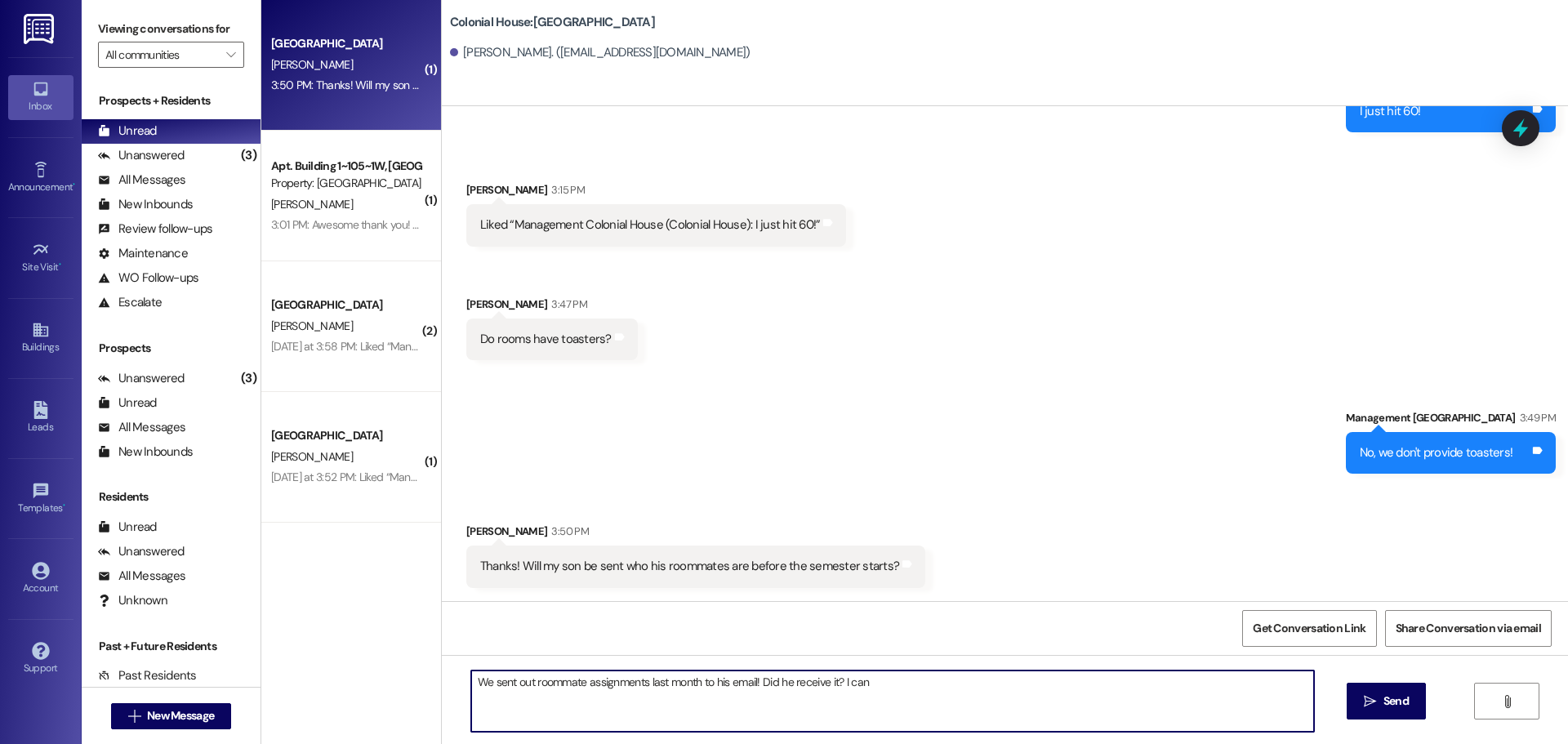
click at [900, 678] on textarea "We sent out roommate assignments last month to his email! Did he receive it? I …" at bounding box center [893, 701] width 843 height 61
type textarea "We sent out roommate assignments last month to his email! Did he receive it? I …"
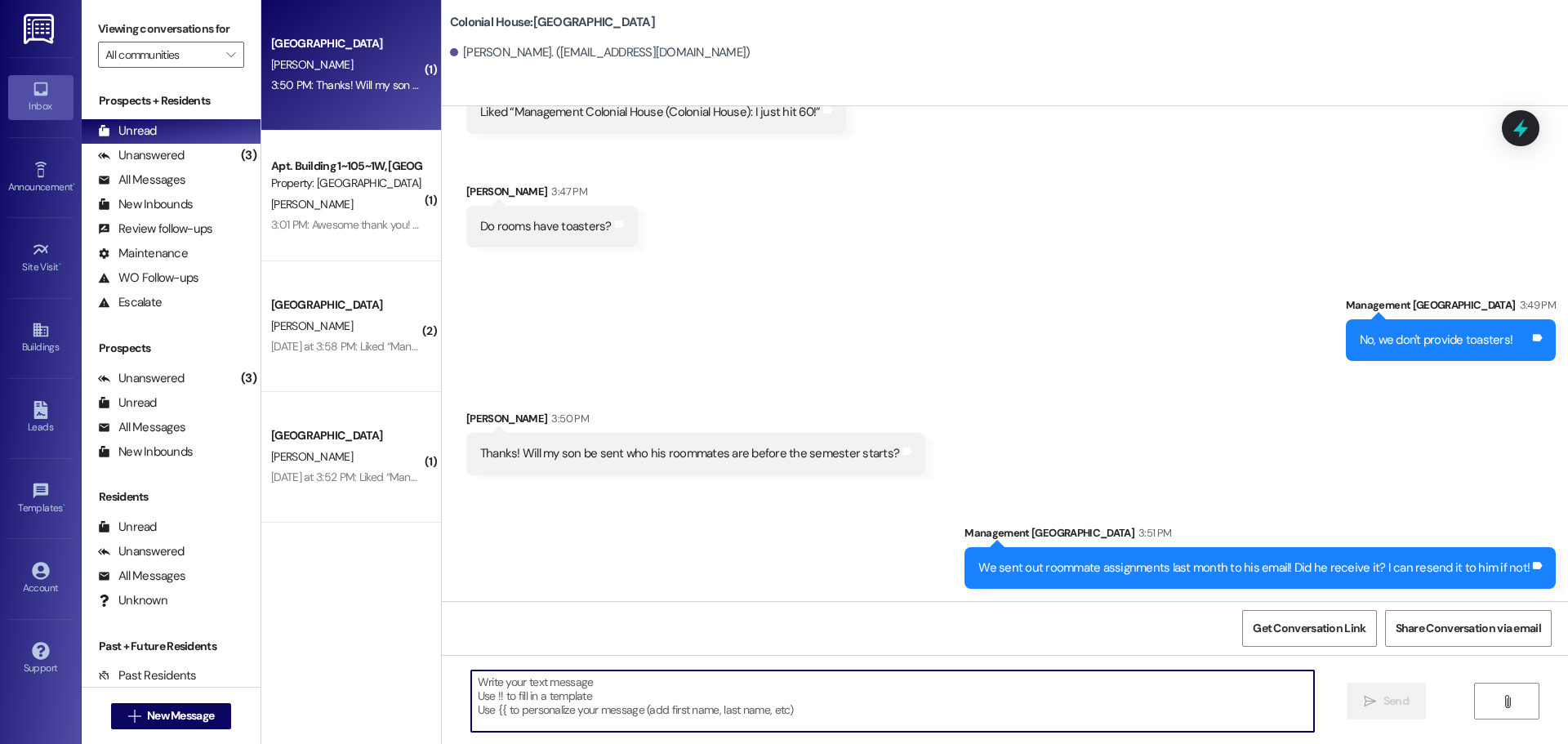
scroll to position [7687, 0]
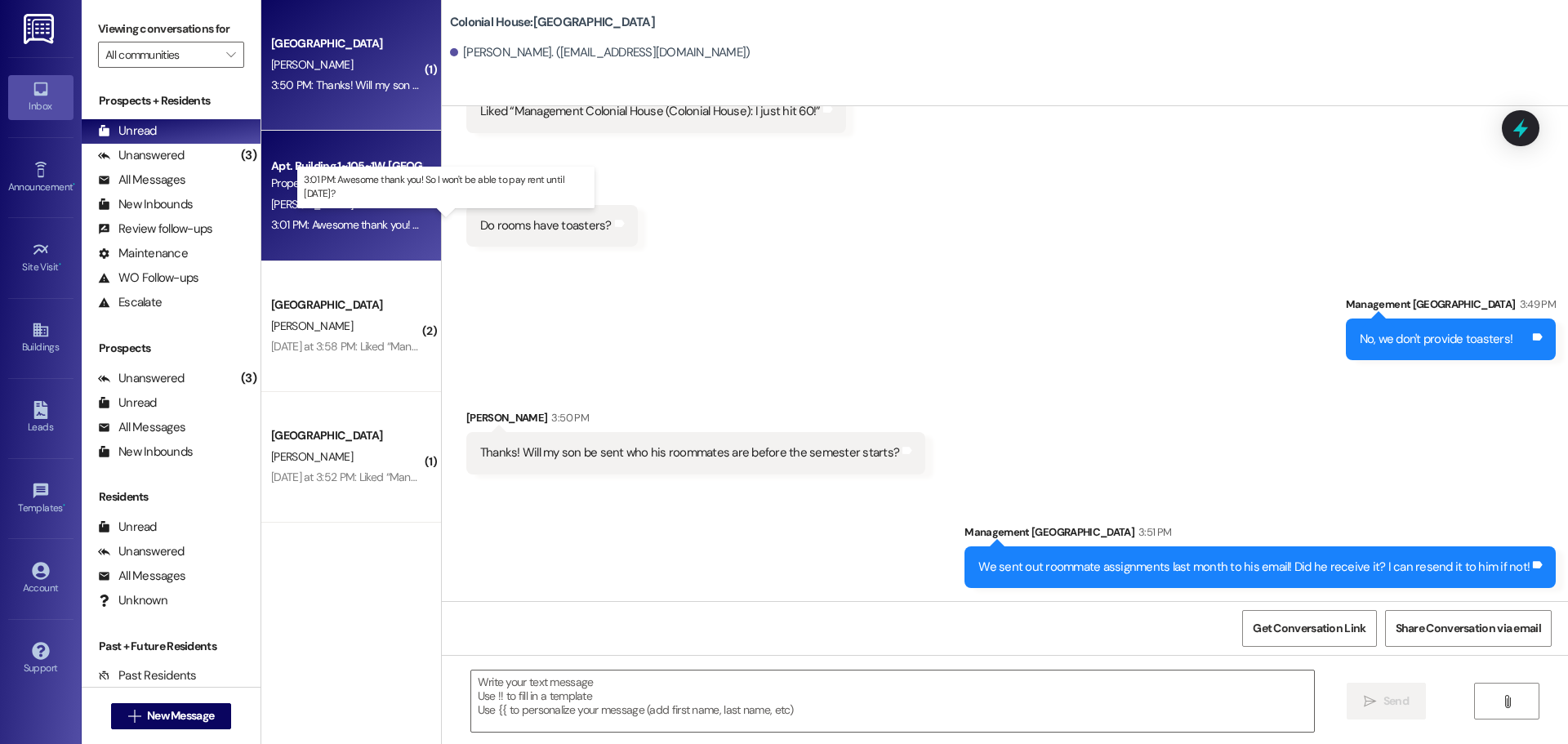
click at [384, 225] on div "3:01 PM: Awesome thank you! So I won't be able to pay rent until September 1st?…" at bounding box center [441, 225] width 339 height 15
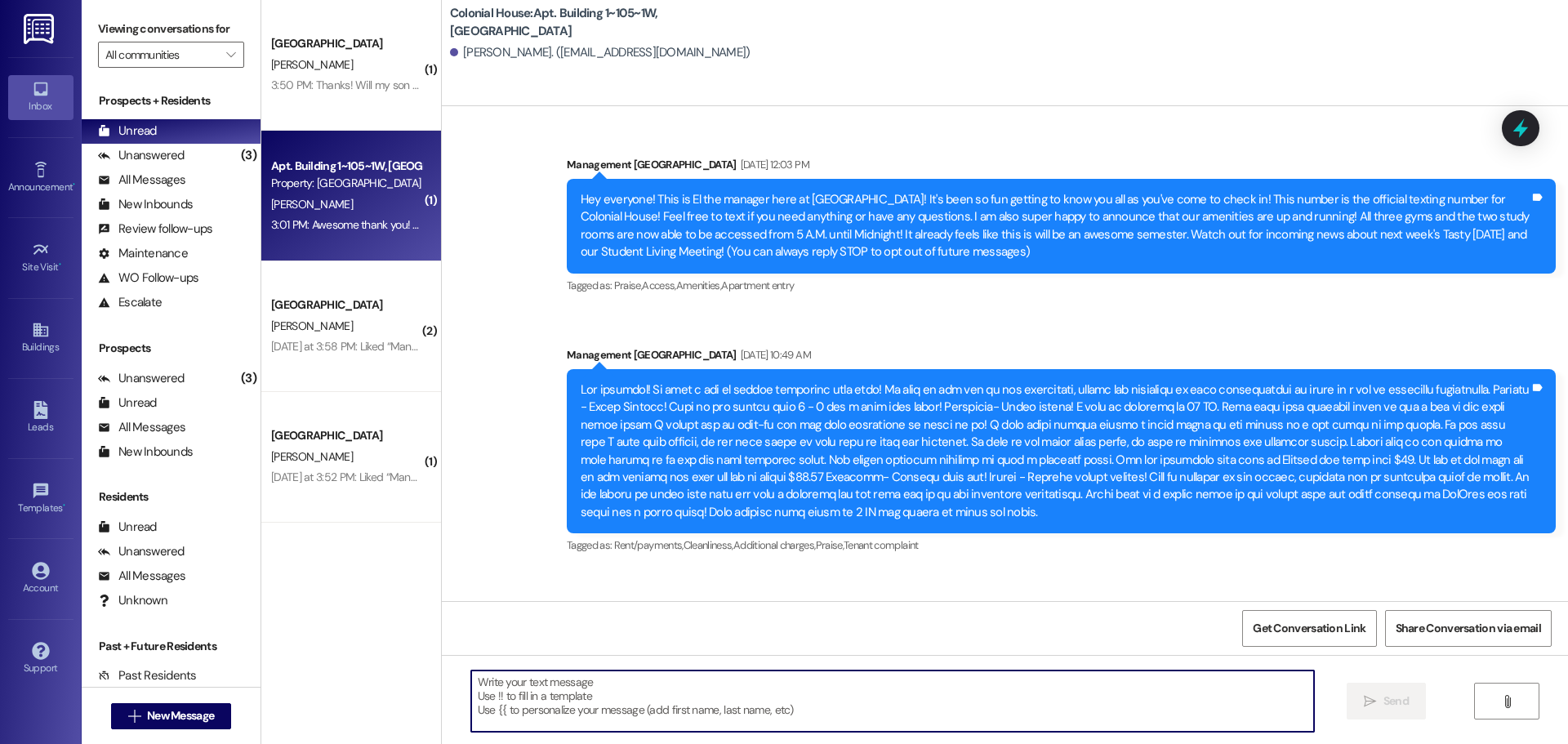
scroll to position [74206, 0]
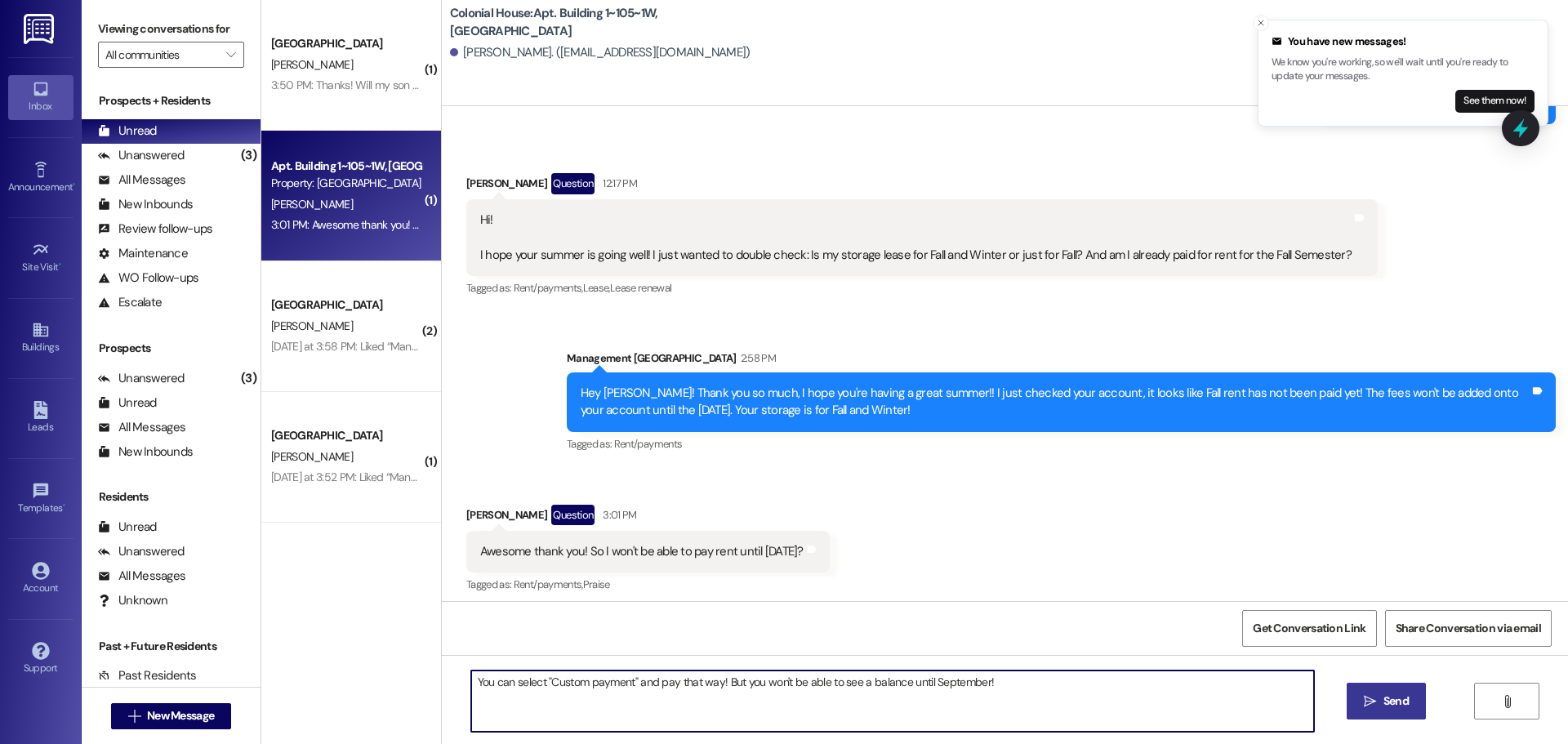
type textarea "You can select "Custom payment" and pay that way! But you won't be able to see …"
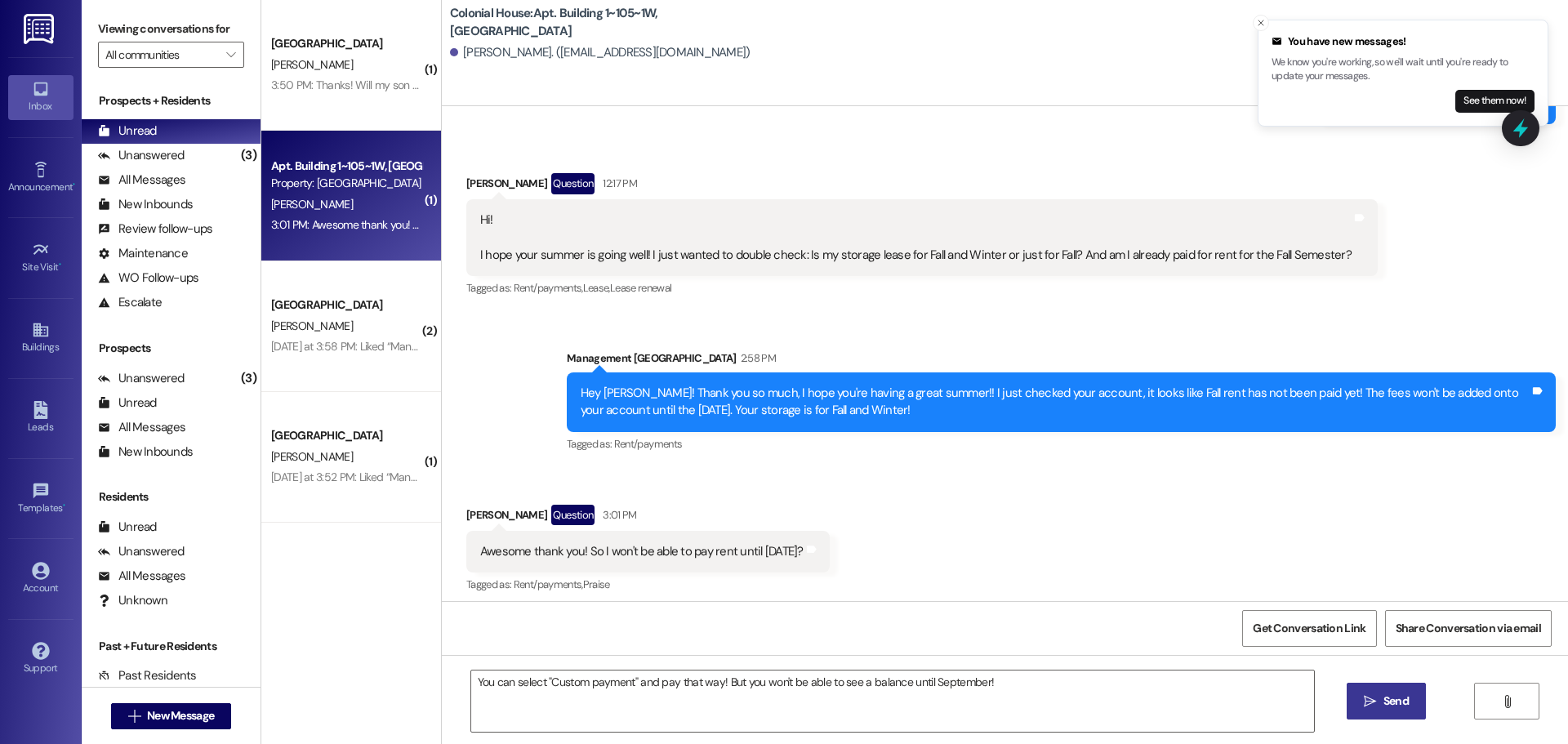
click at [1364, 698] on icon "" at bounding box center [1370, 702] width 12 height 13
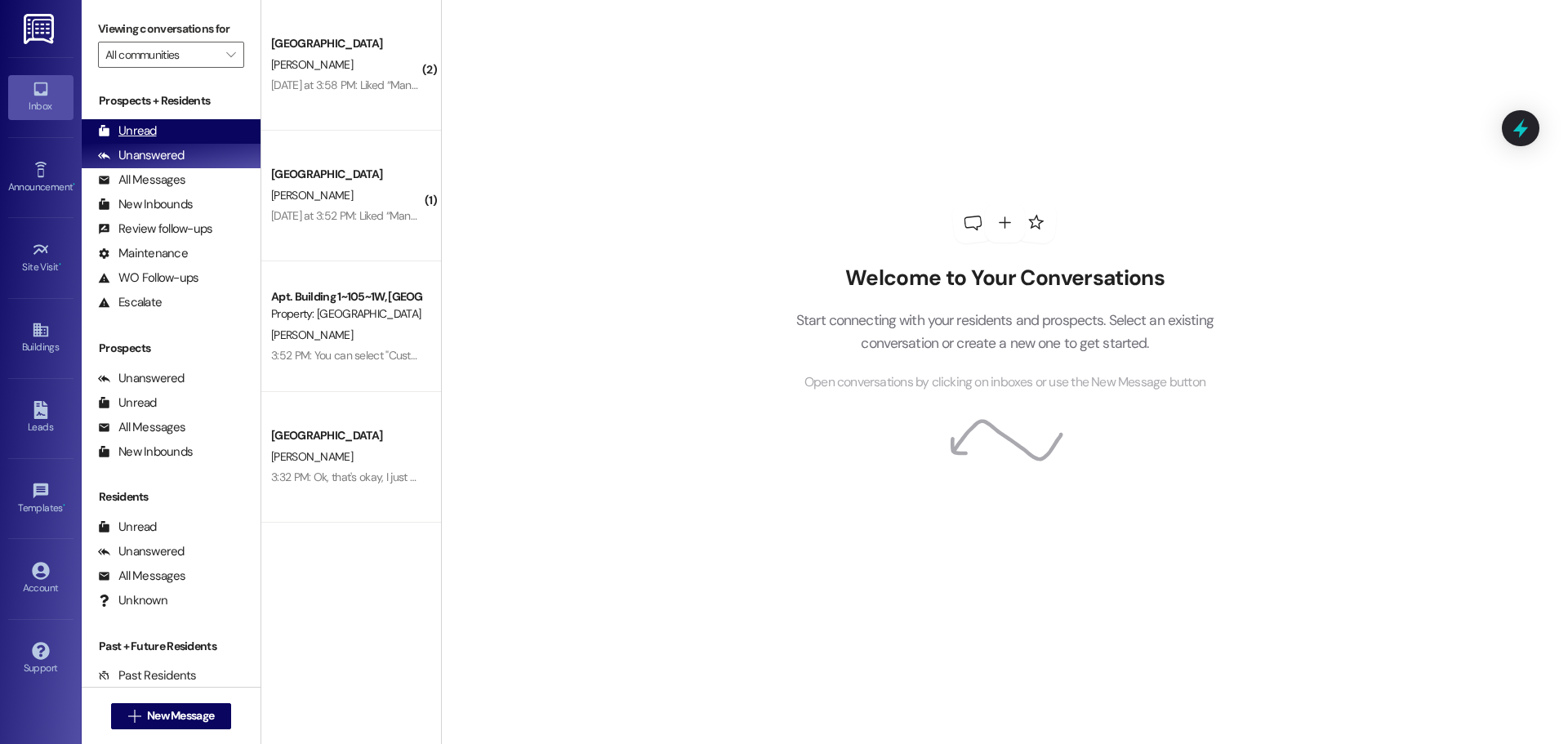
click at [153, 128] on div "Unread" at bounding box center [127, 131] width 58 height 17
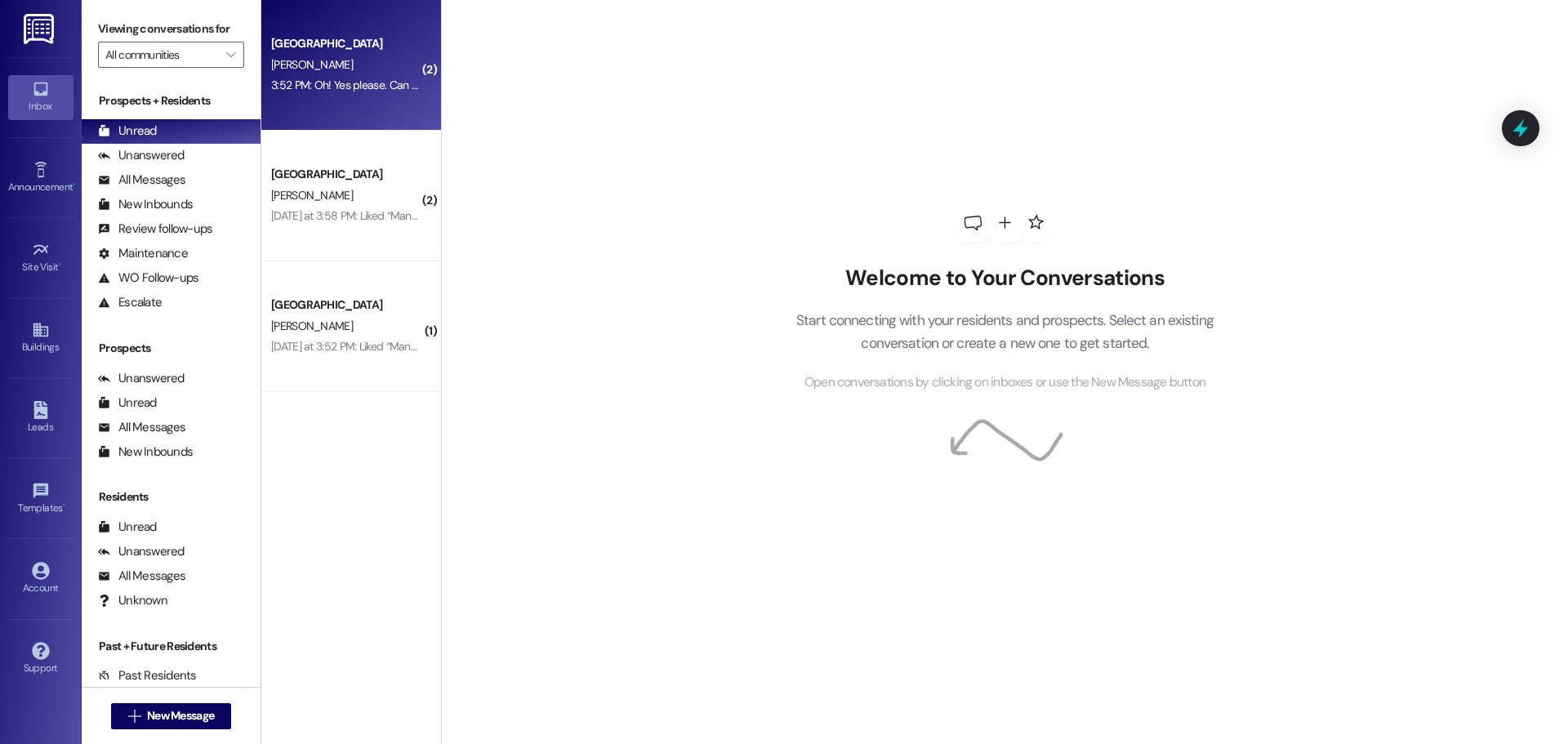
click at [353, 86] on div "3:52 PM: Oh! Yes please. Can you tell me what email you have for him? [PERSON_N…" at bounding box center [479, 85] width 415 height 15
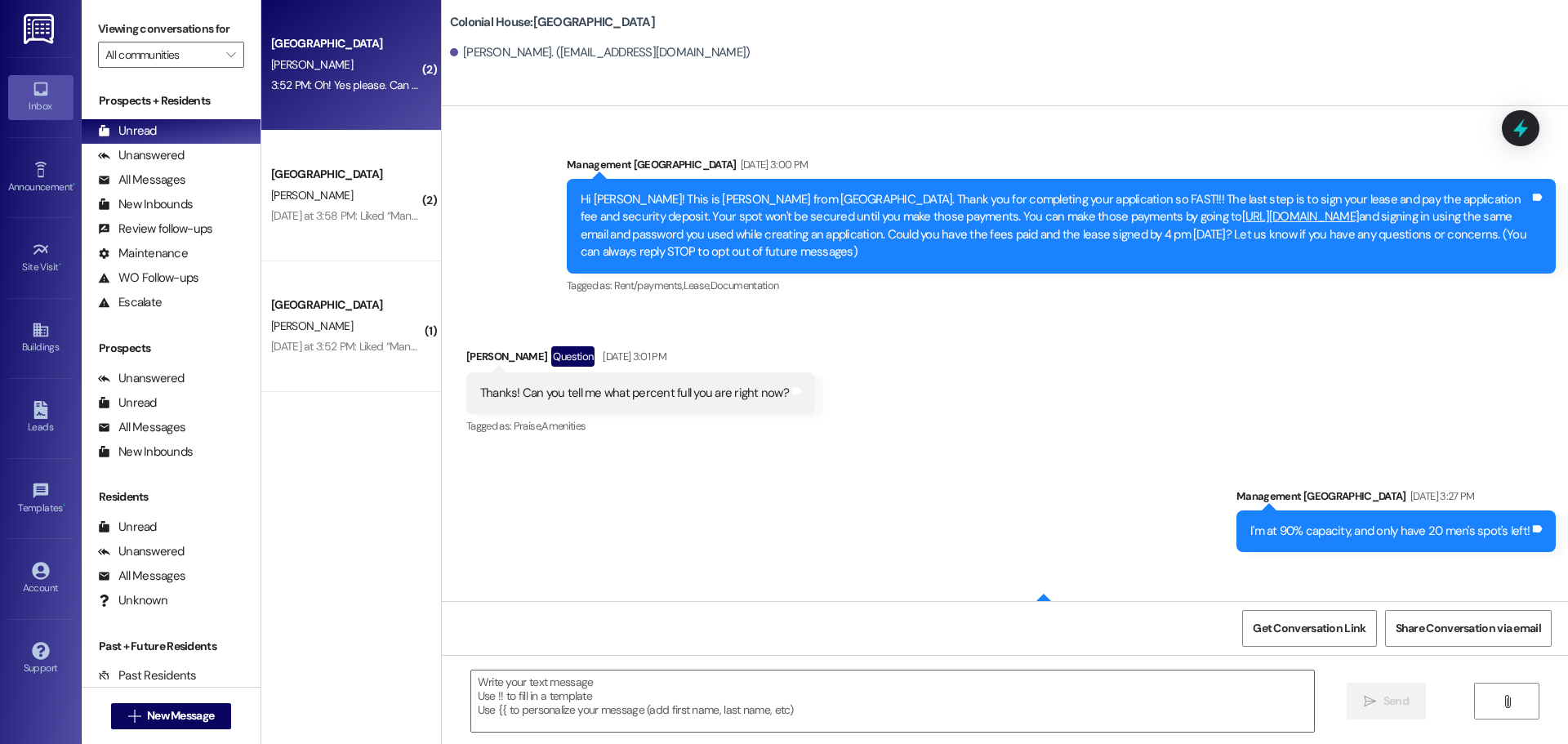
scroll to position [7800, 0]
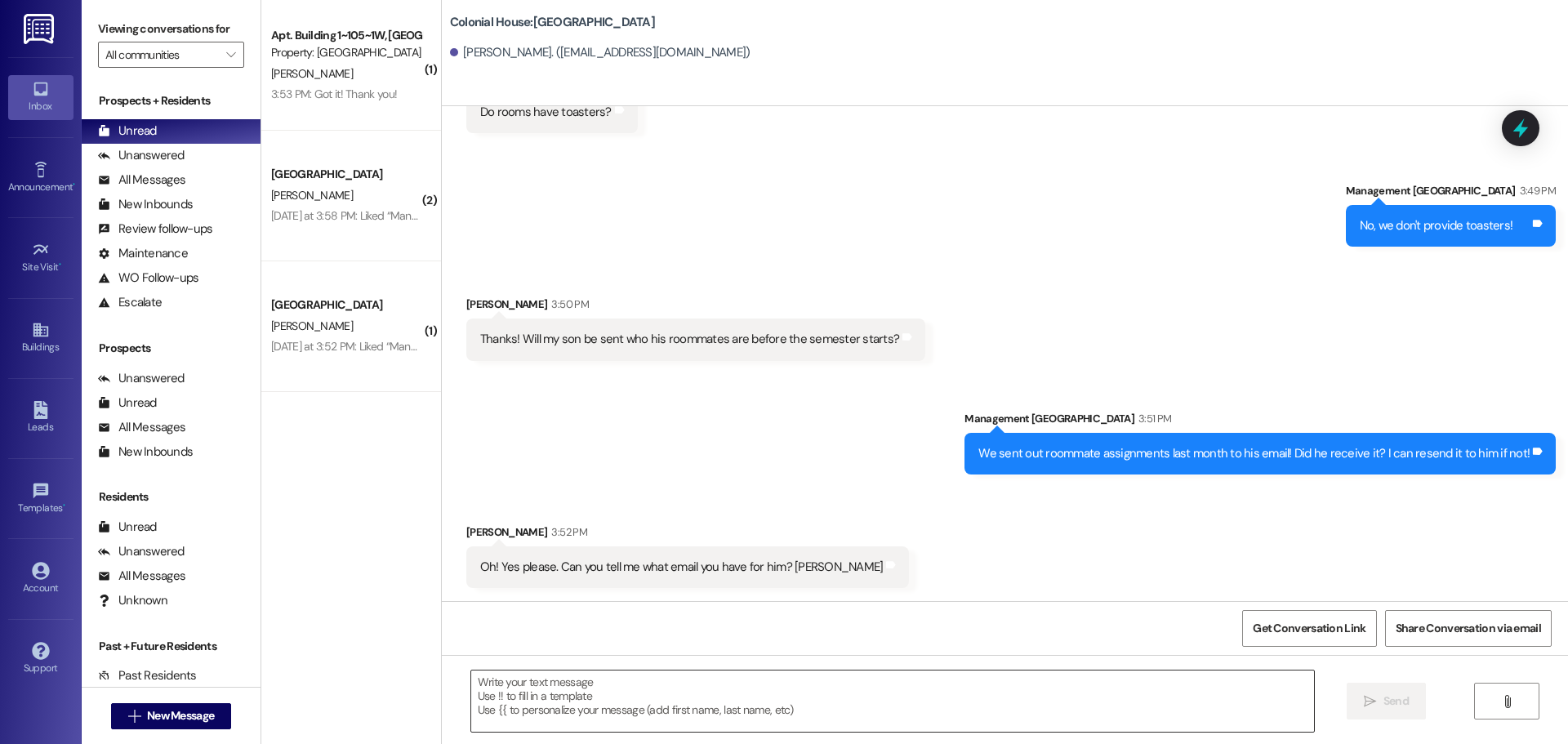
click at [715, 675] on textarea at bounding box center [893, 701] width 843 height 61
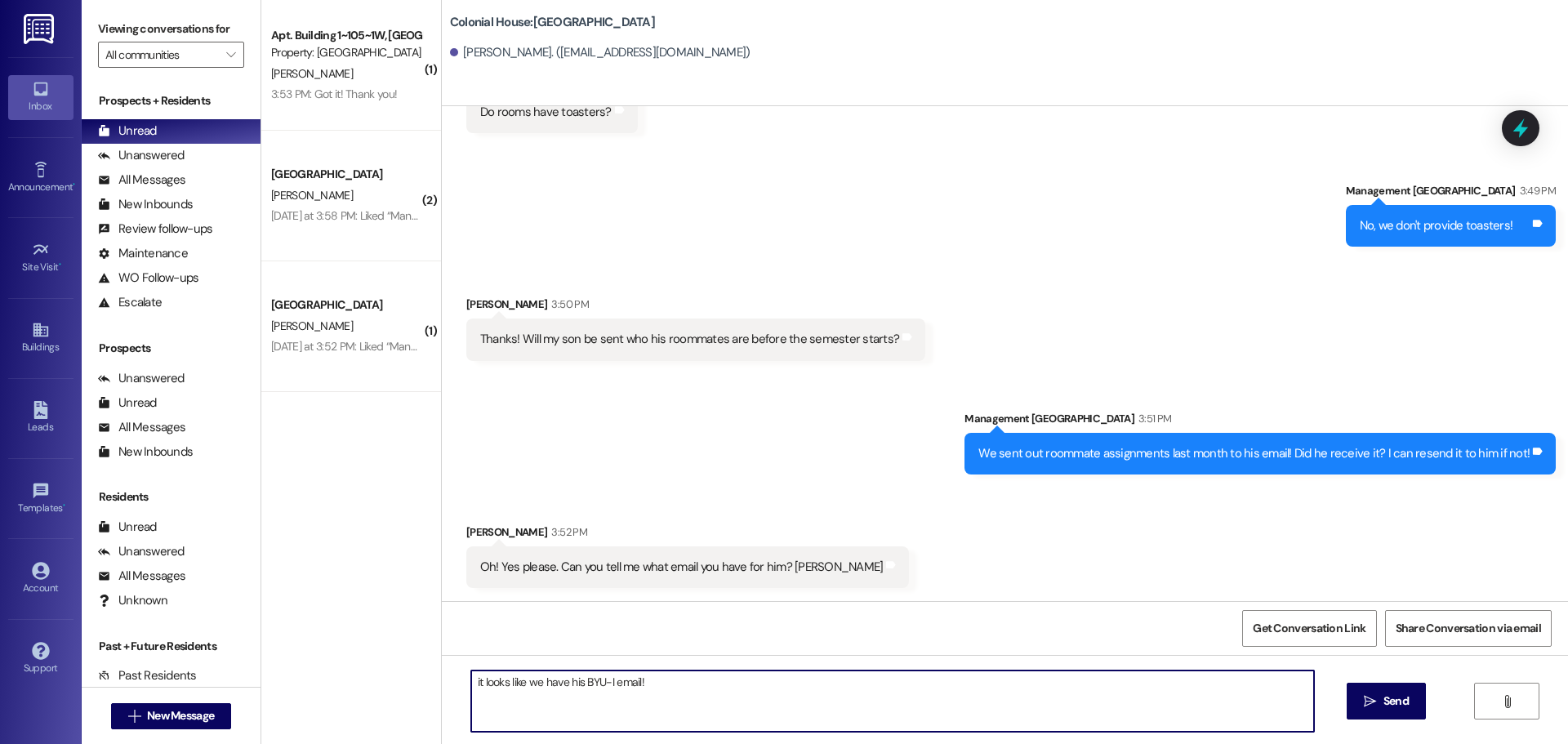
paste textarea "[EMAIL_ADDRESS][DOMAIN_NAME]"
type textarea "it looks like we have his BYU-I email! mcd23004@byui.edu"
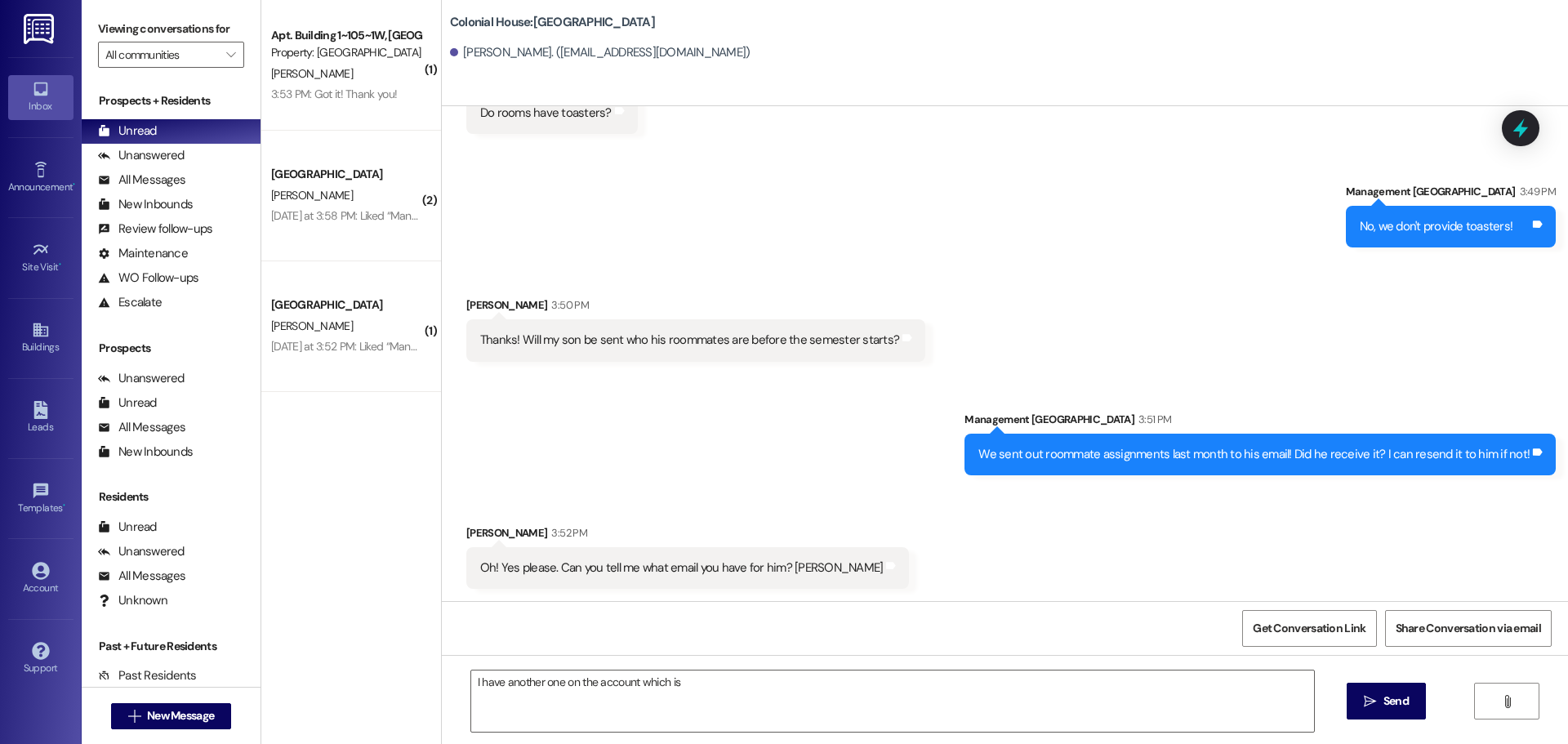
click at [785, 668] on div "I have another one on the account which is  Send " at bounding box center [1004, 716] width 1126 height 123
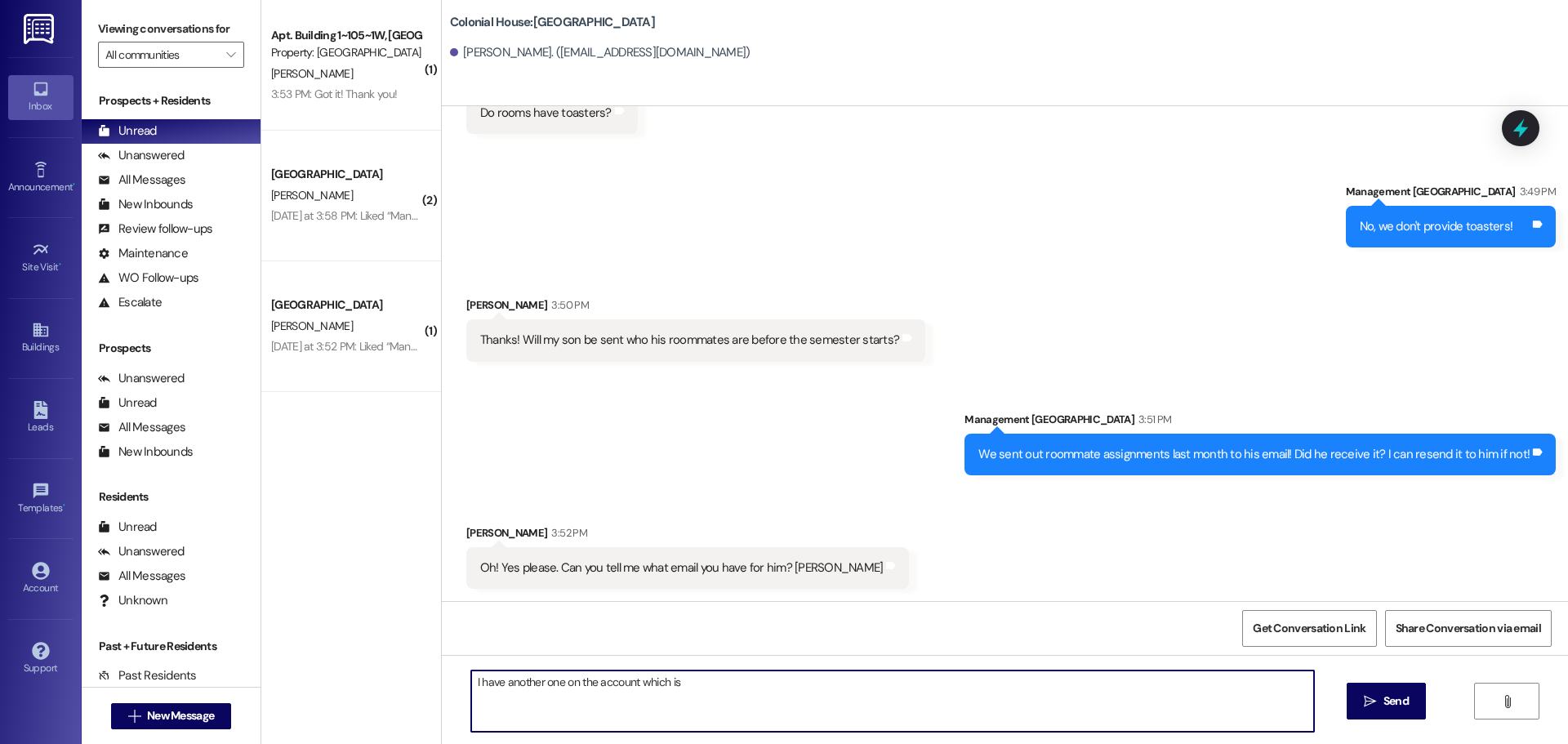
click at [776, 681] on textarea "I have another one on the account which is" at bounding box center [893, 701] width 843 height 61
paste textarea "rocketdog23@hotmail.com"
type textarea "I have another one on the account which is rocketdog23@hotmail.com. Is that one…"
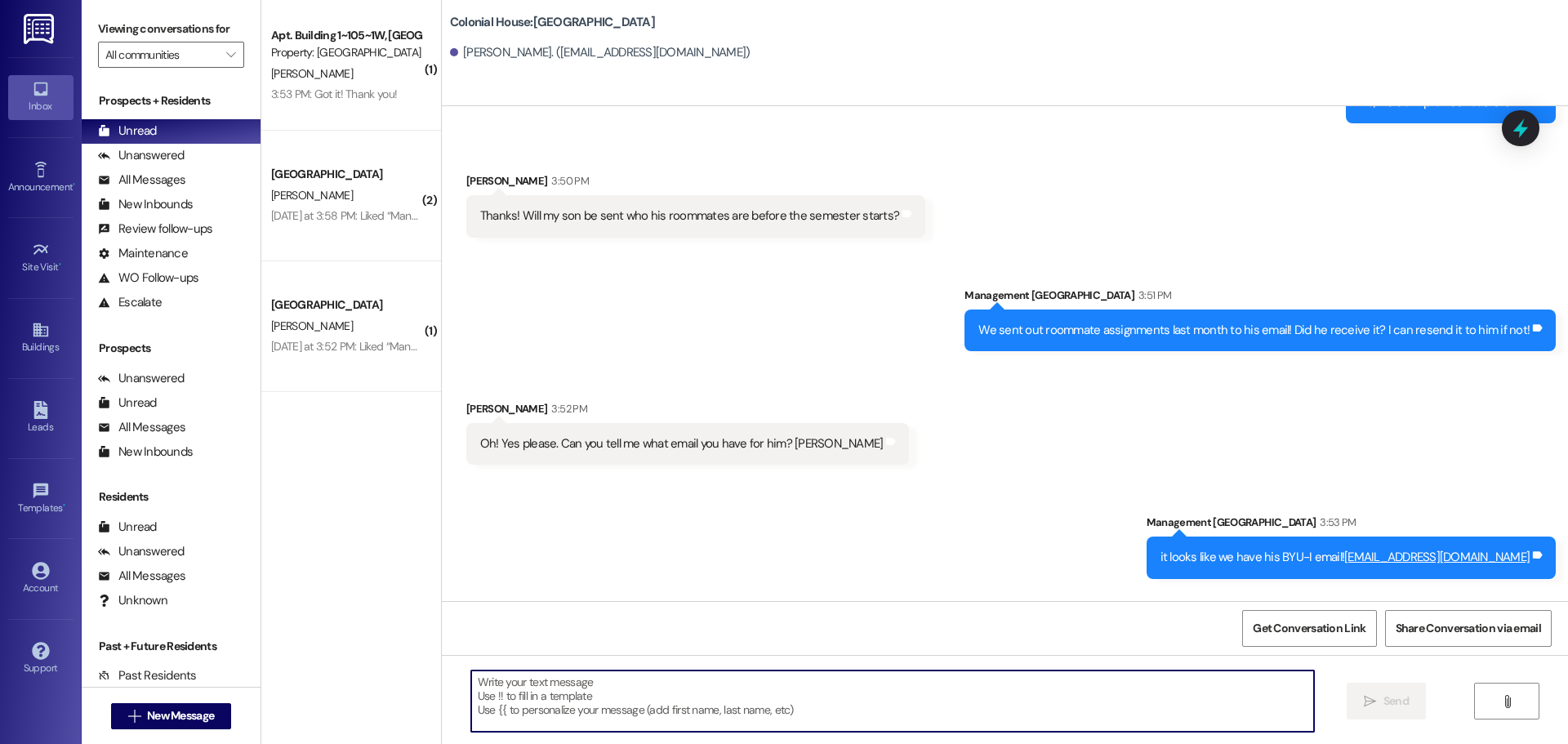
scroll to position [8028, 0]
